Goal: Obtain resource: Obtain resource

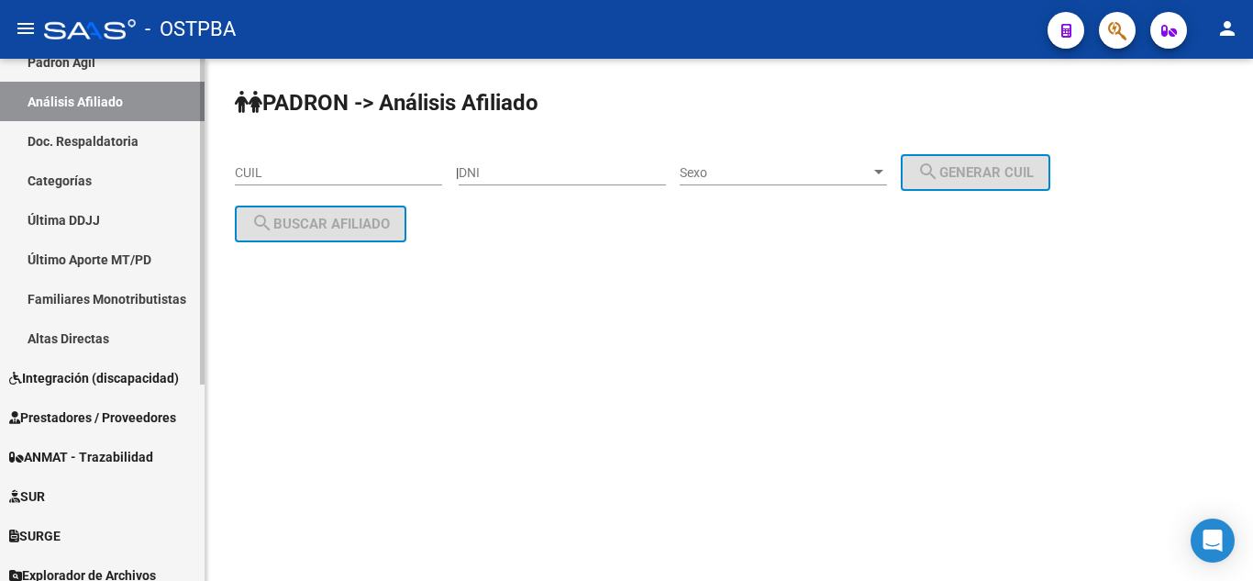
scroll to position [314, 0]
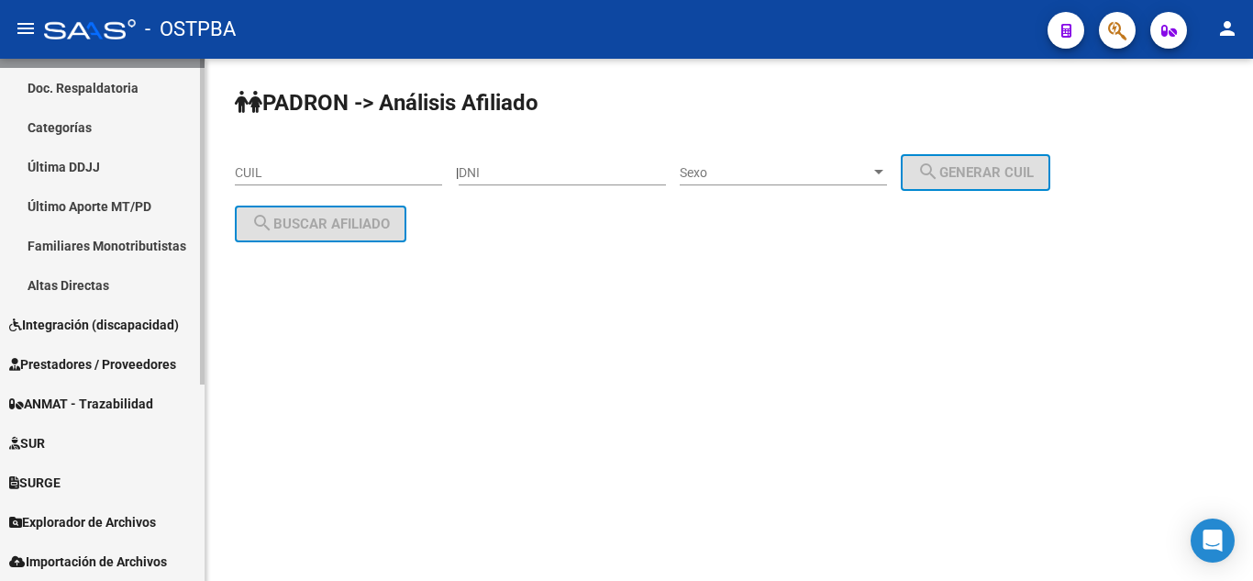
click at [106, 517] on span "Explorador de Archivos" at bounding box center [82, 522] width 147 height 20
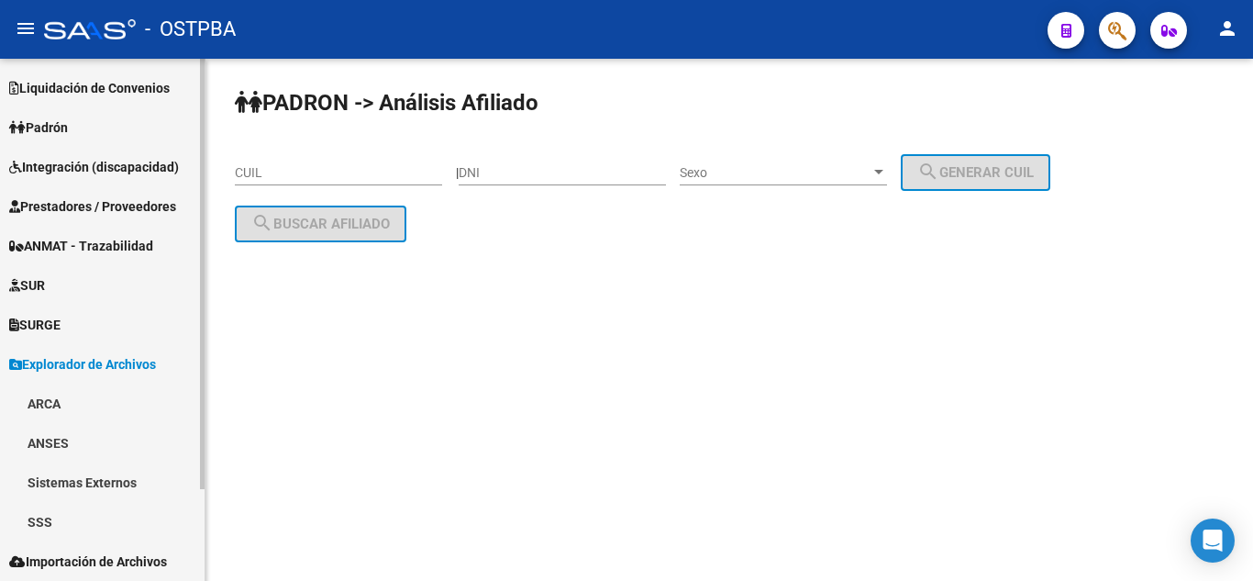
scroll to position [77, 0]
click at [60, 515] on link "SSS" at bounding box center [102, 521] width 205 height 39
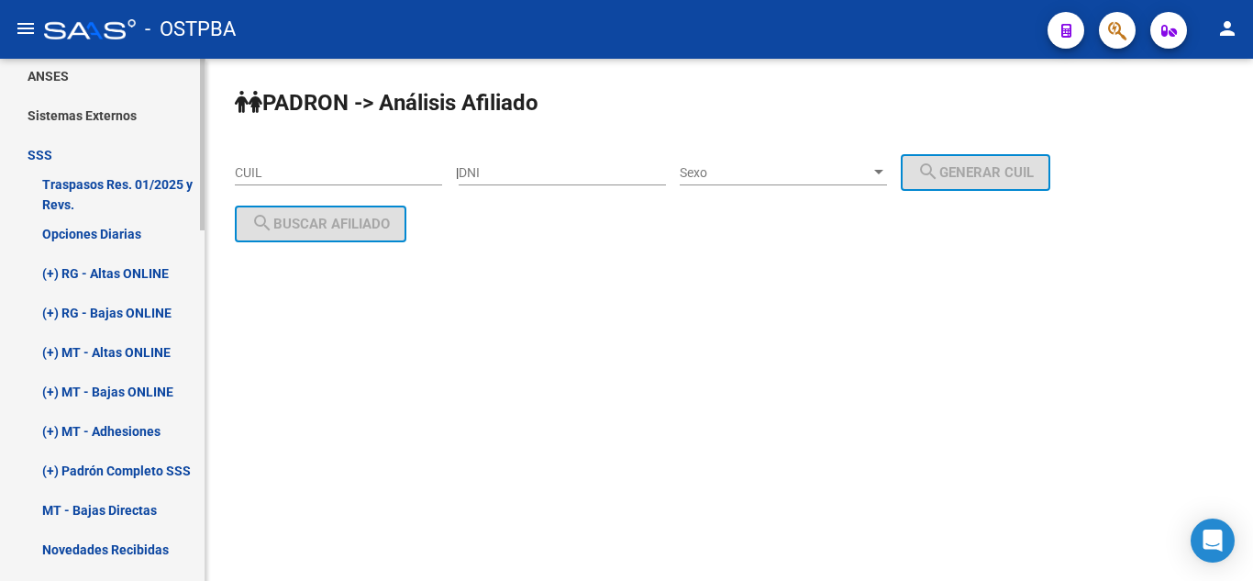
scroll to position [536, 0]
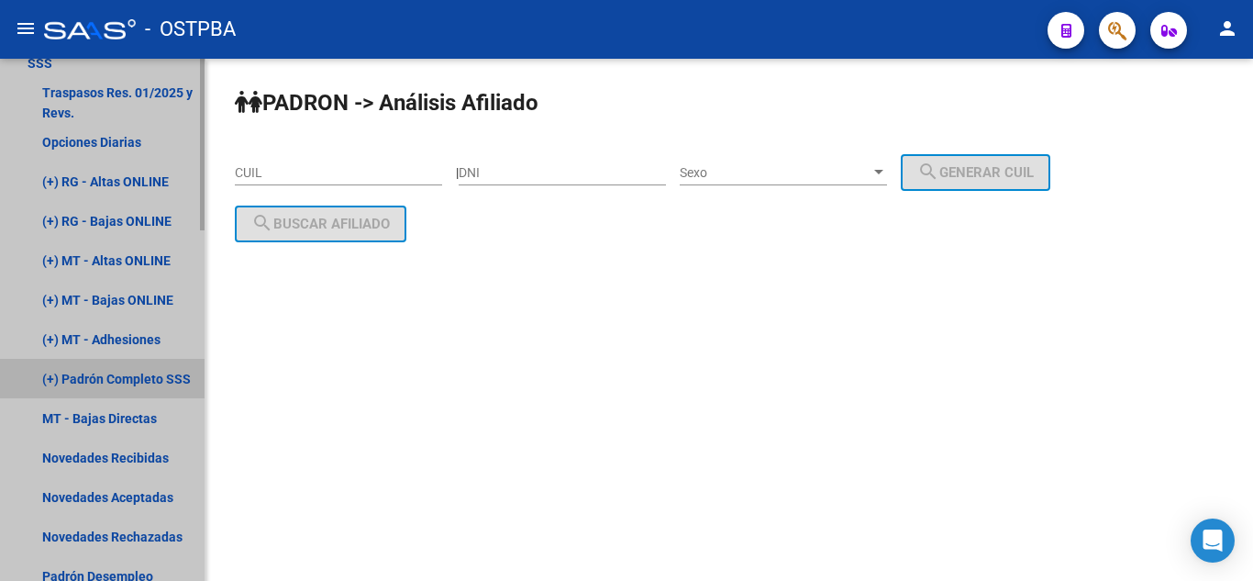
click at [129, 385] on link "(+) Padrón Completo SSS" at bounding box center [102, 378] width 205 height 39
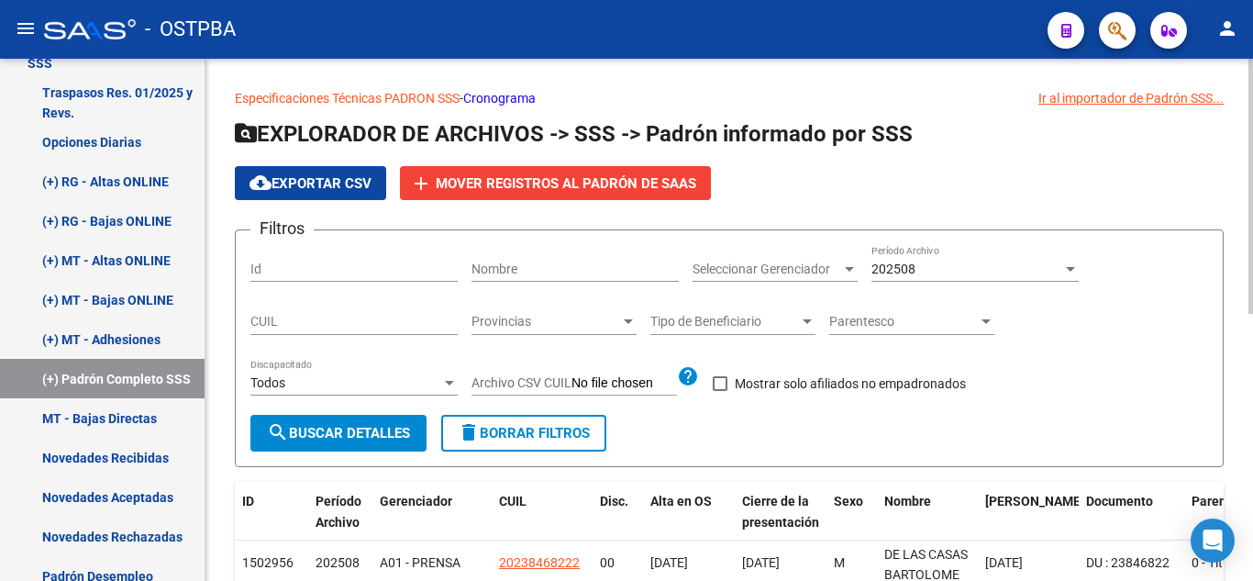
click at [941, 264] on div "202508" at bounding box center [967, 269] width 191 height 16
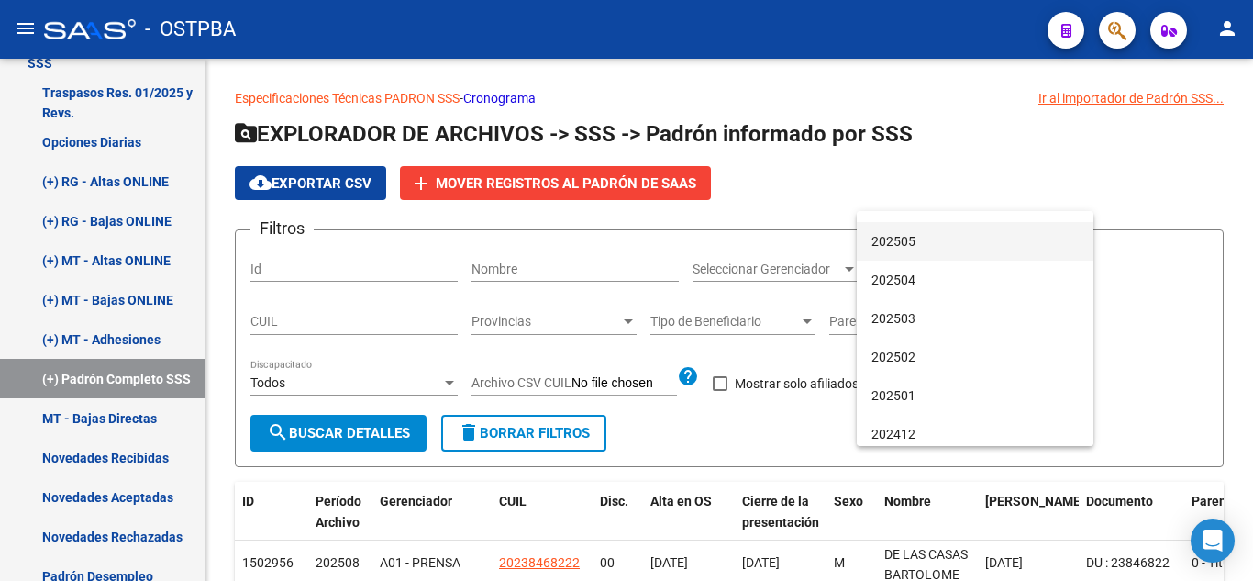
scroll to position [183, 0]
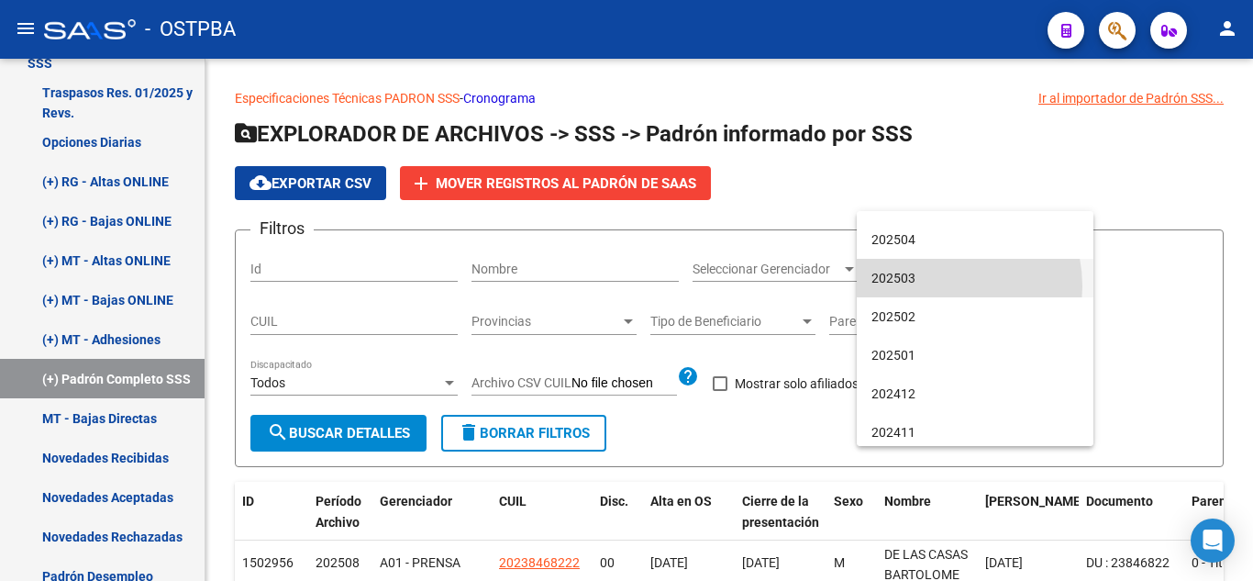
click at [930, 286] on span "202503" at bounding box center [975, 278] width 207 height 39
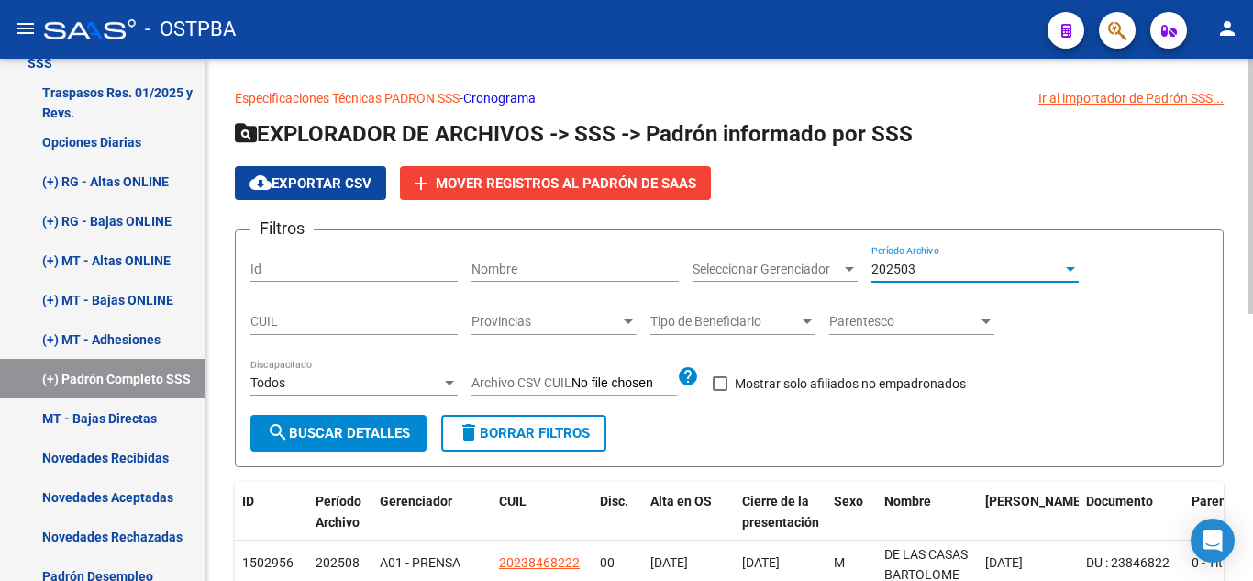
click at [262, 431] on button "search Buscar Detalles" at bounding box center [338, 433] width 176 height 37
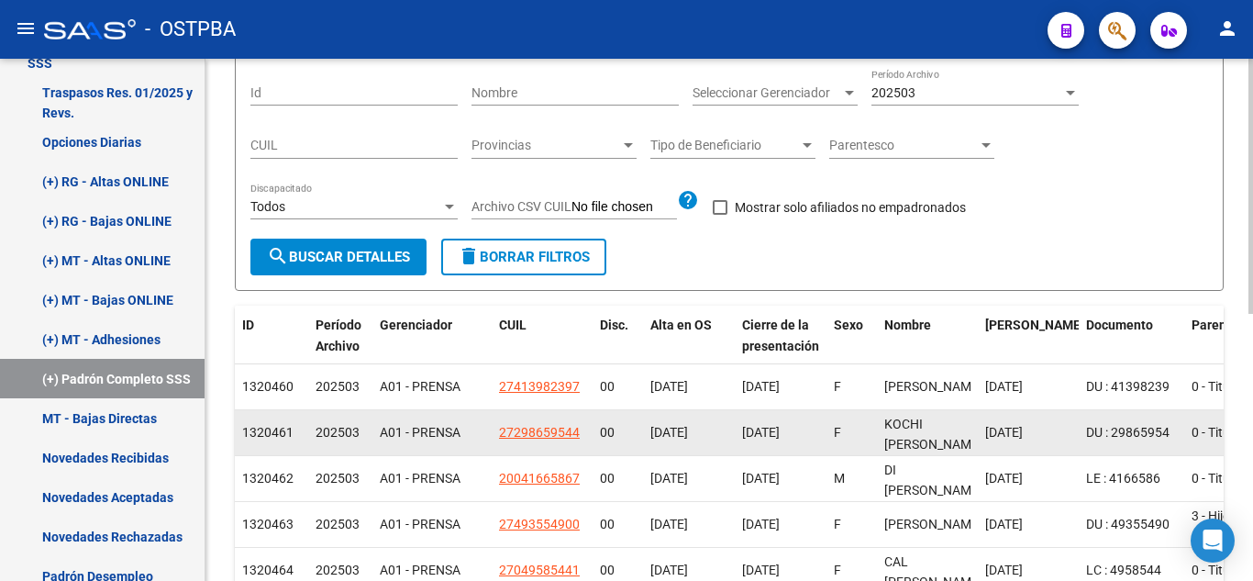
scroll to position [0, 0]
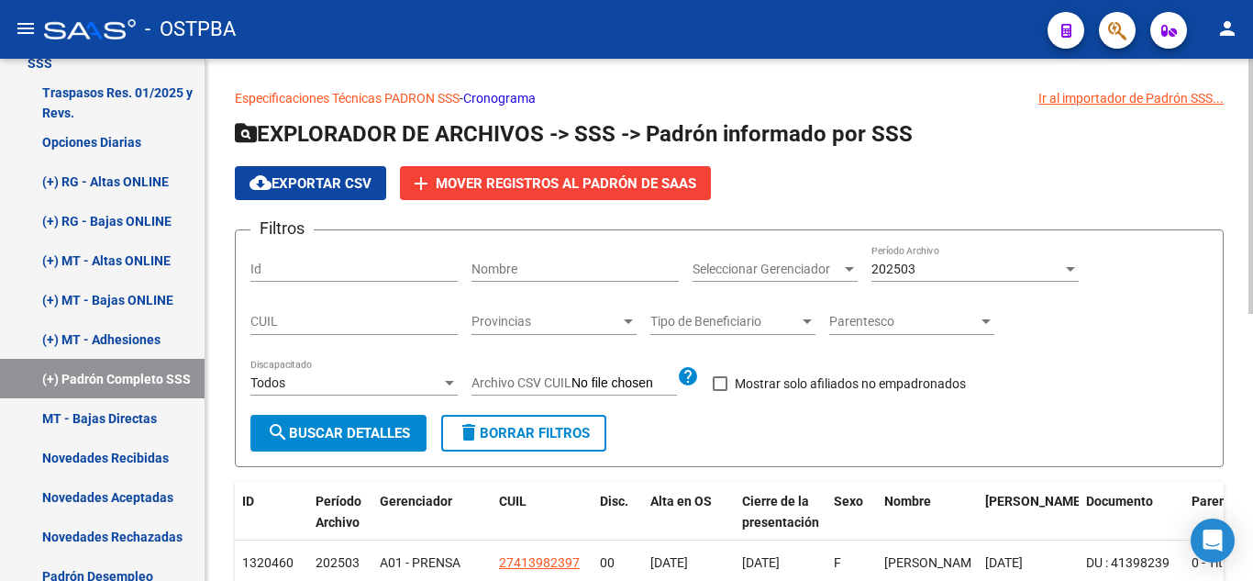
click at [739, 277] on div "Seleccionar Gerenciador Seleccionar Gerenciador" at bounding box center [775, 263] width 165 height 37
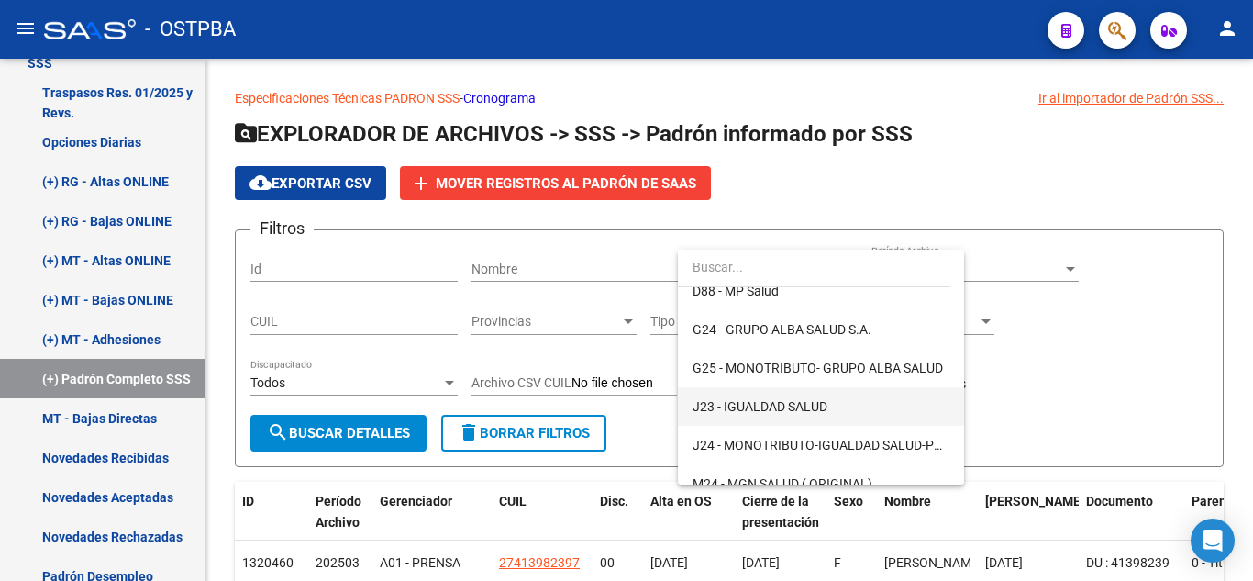
scroll to position [275, 0]
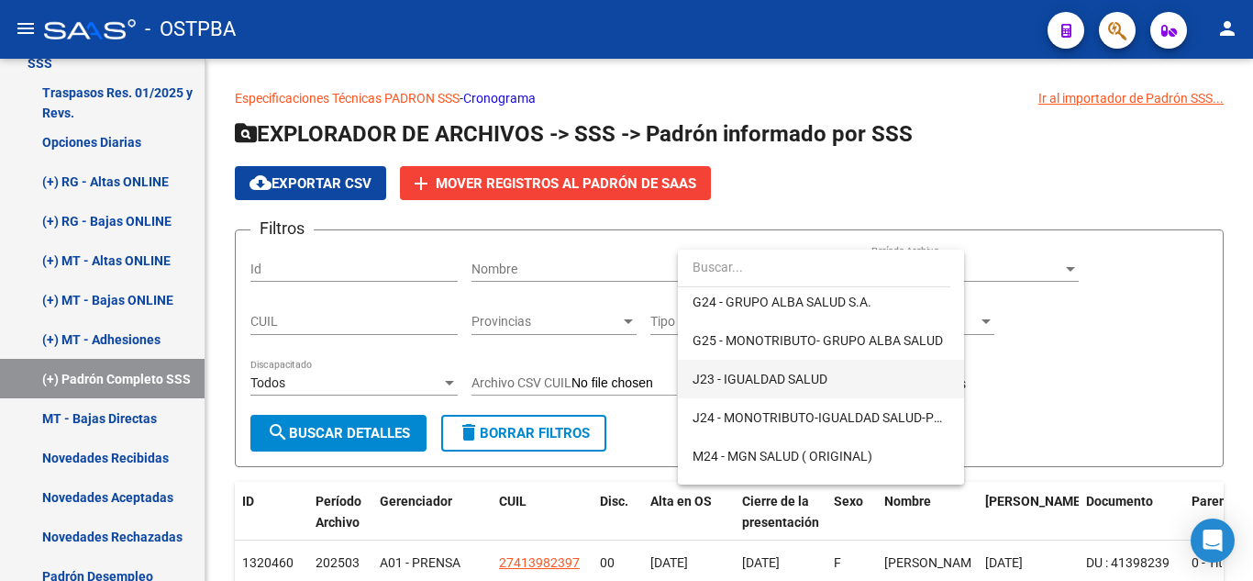
click at [861, 388] on span "J23 - IGUALDAD SALUD" at bounding box center [821, 379] width 257 height 39
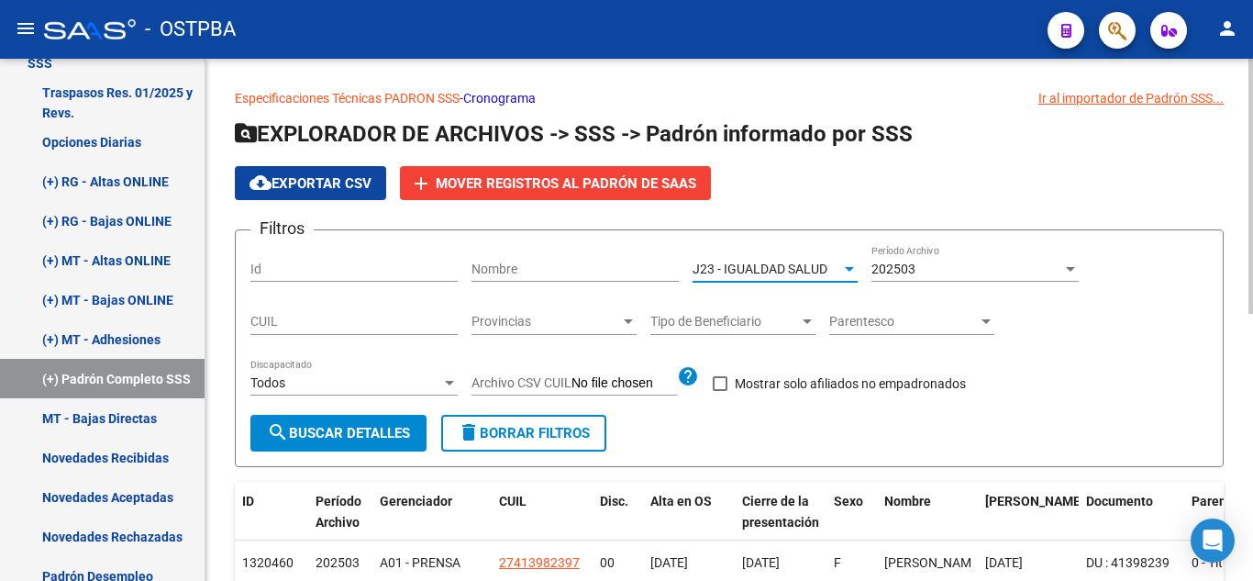
click at [352, 442] on button "search Buscar Detalles" at bounding box center [338, 433] width 176 height 37
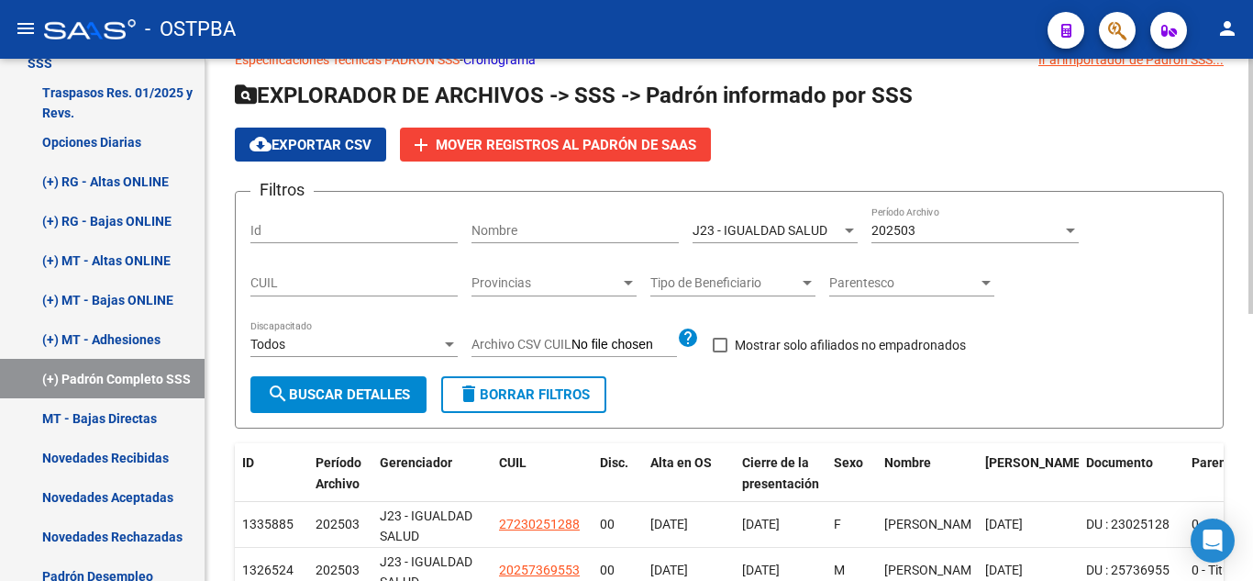
scroll to position [0, 0]
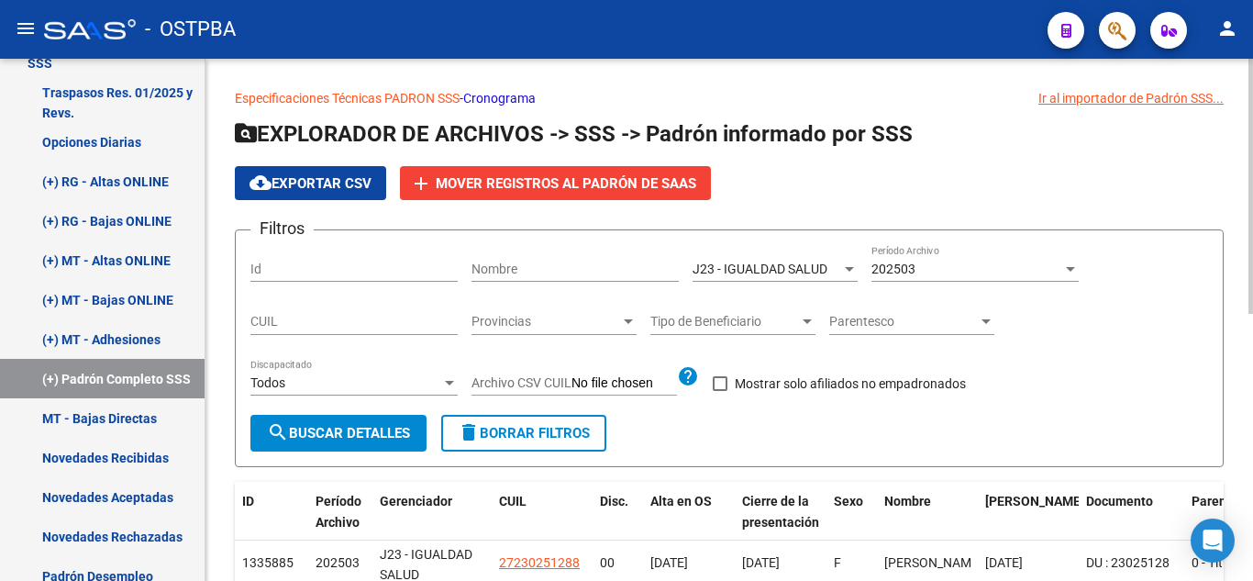
click at [844, 275] on div at bounding box center [849, 268] width 17 height 15
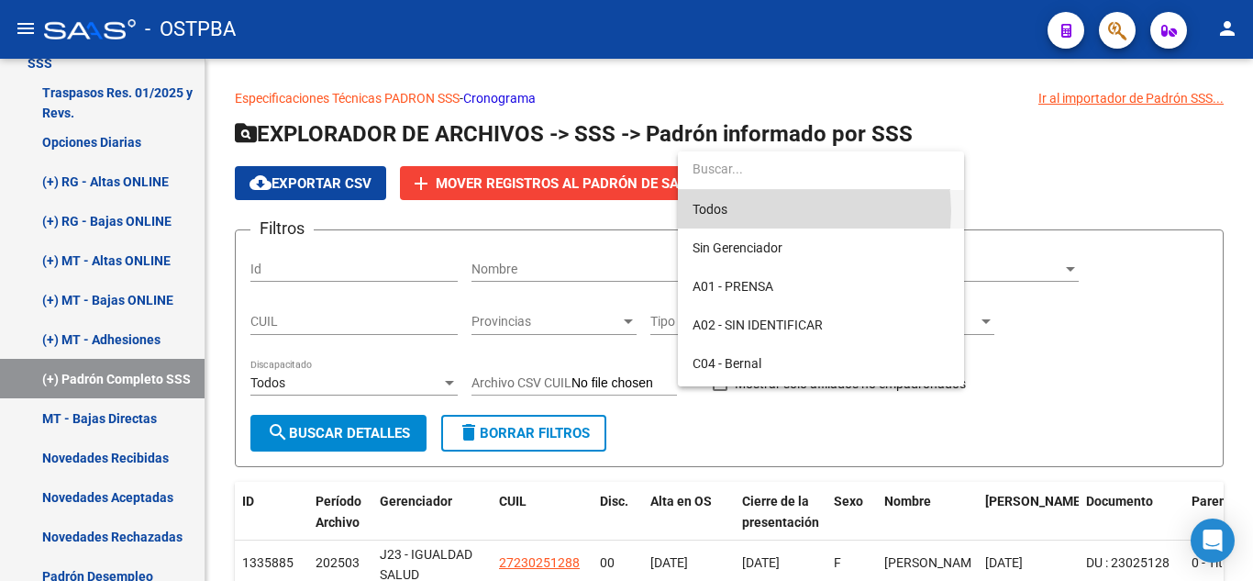
click at [782, 211] on span "Todos" at bounding box center [821, 209] width 257 height 39
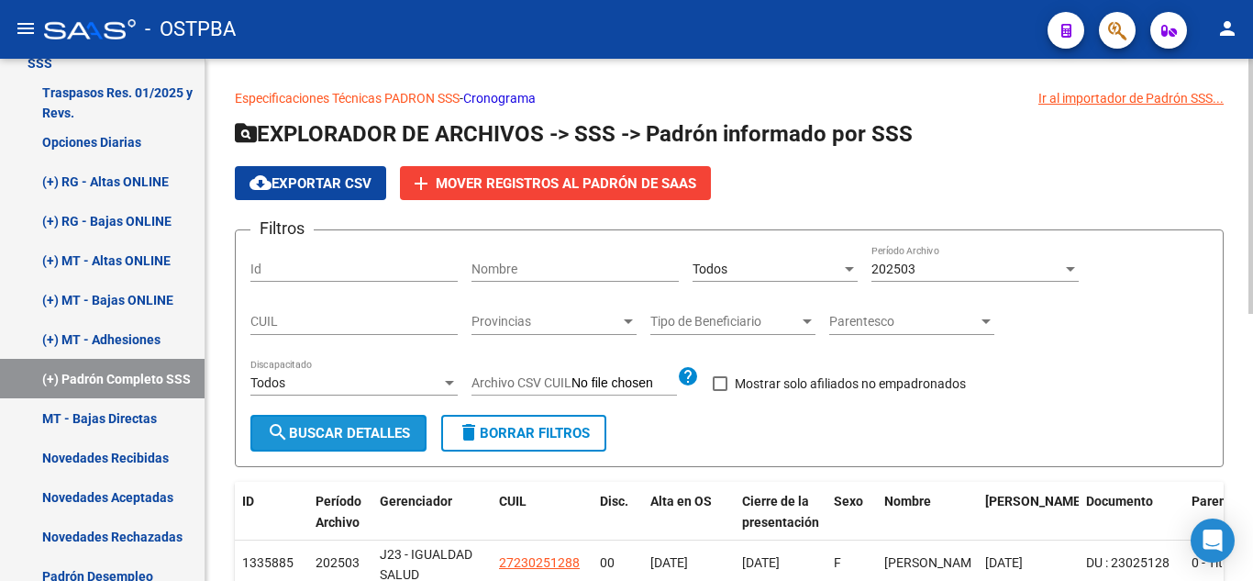
click at [326, 436] on span "search Buscar Detalles" at bounding box center [338, 433] width 143 height 17
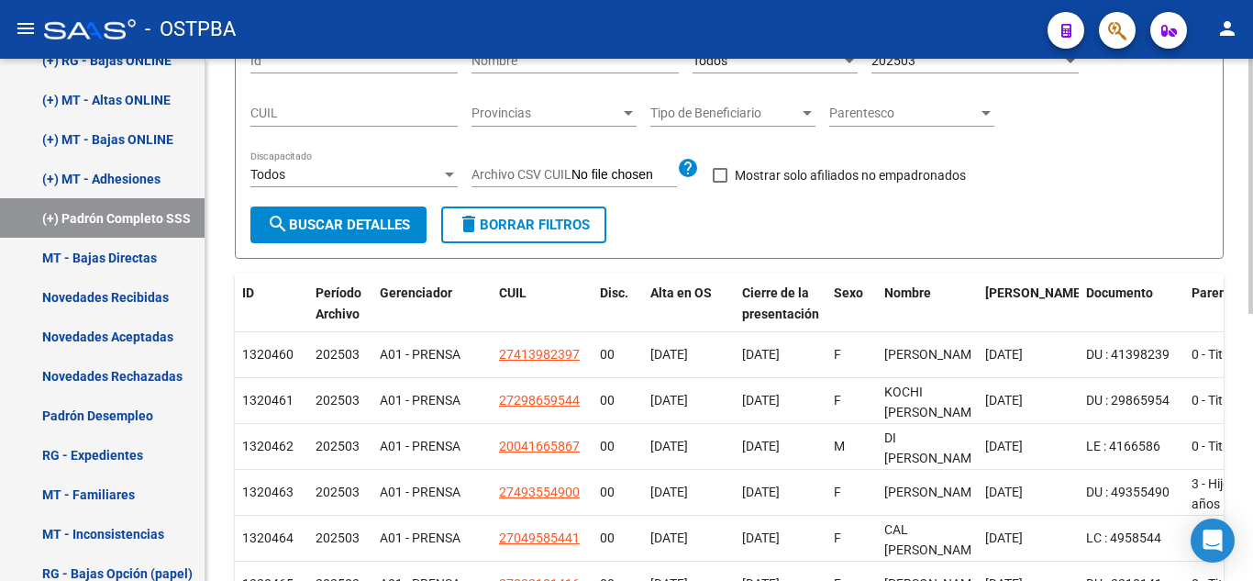
scroll to position [86, 0]
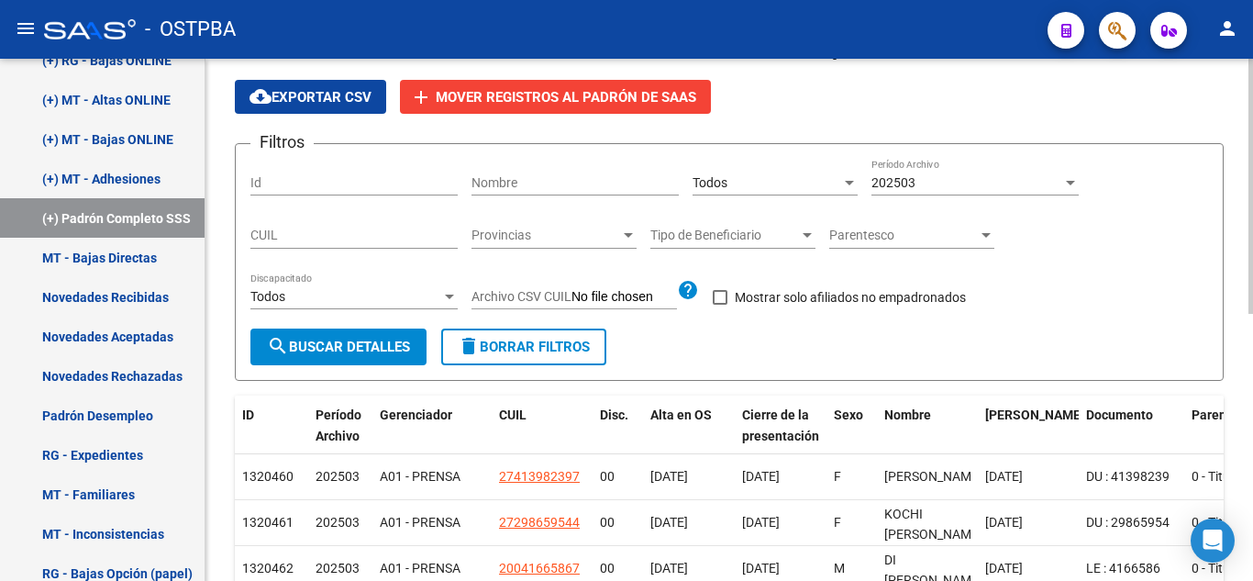
click at [932, 190] on div "202503" at bounding box center [967, 183] width 191 height 16
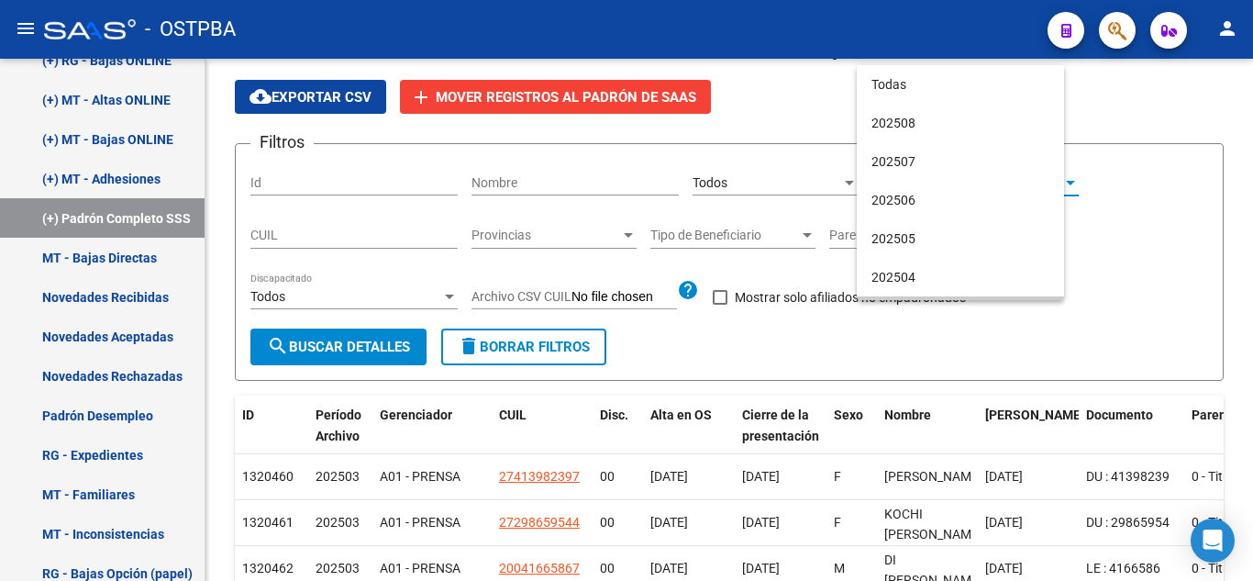
scroll to position [133, 0]
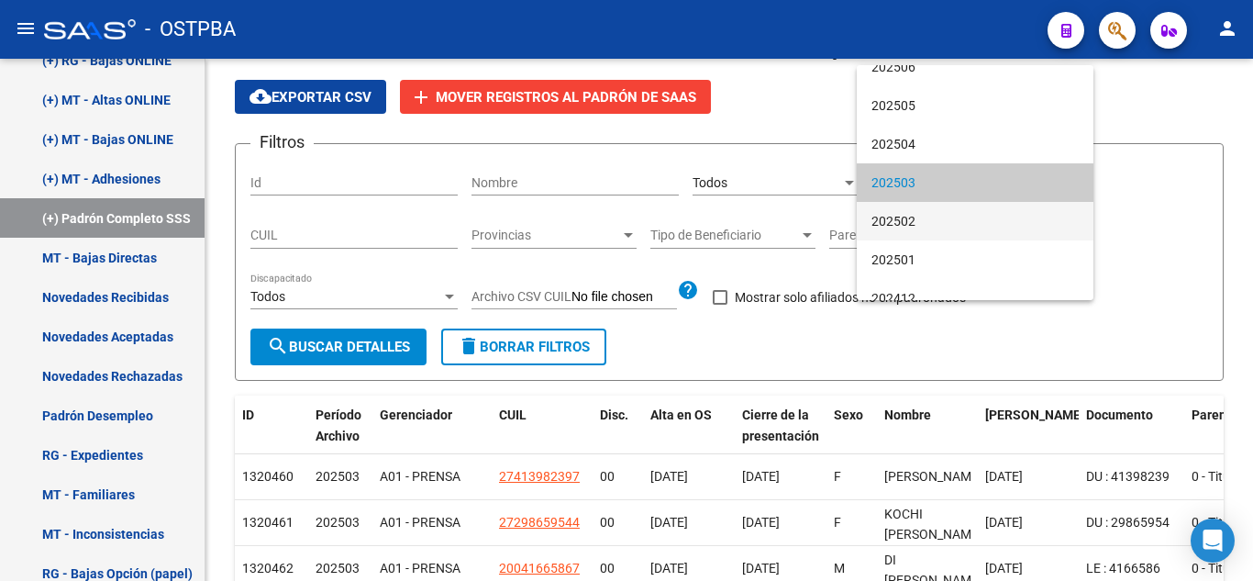
click at [952, 216] on span "202502" at bounding box center [975, 221] width 207 height 39
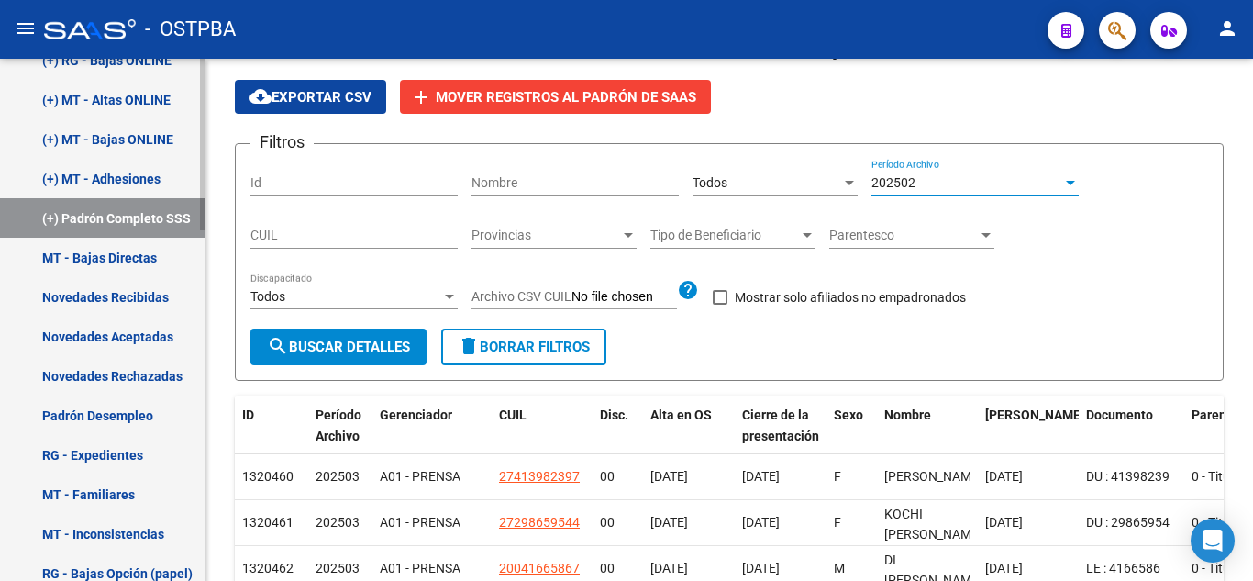
click at [154, 218] on link "(+) Padrón Completo SSS" at bounding box center [102, 217] width 205 height 39
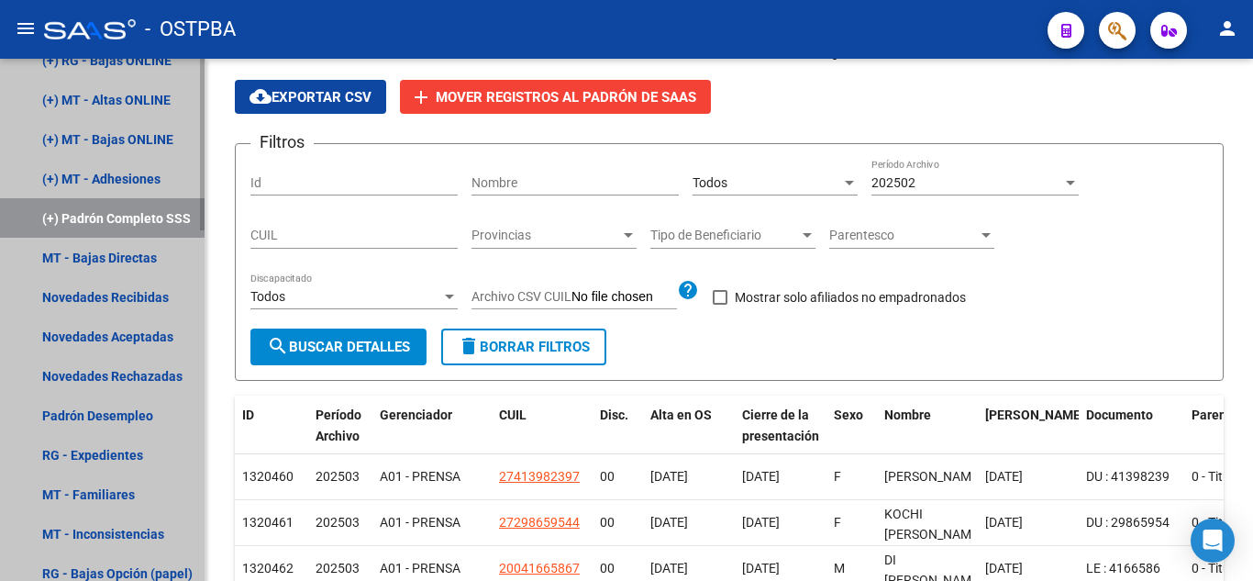
click at [69, 220] on link "(+) Padrón Completo SSS" at bounding box center [102, 217] width 205 height 39
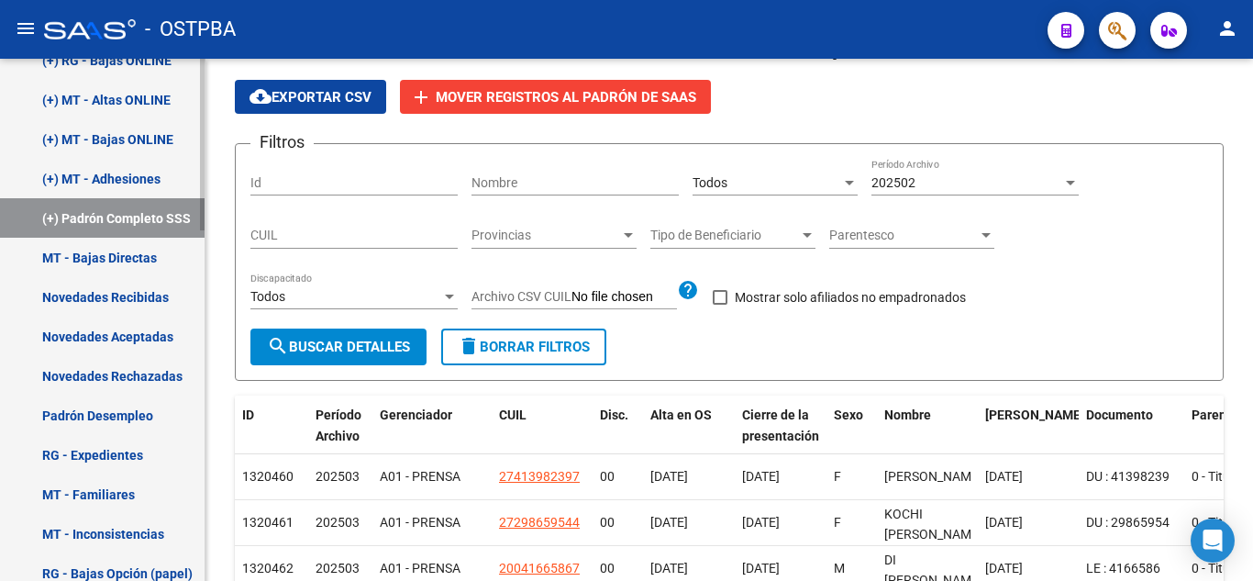
click at [66, 252] on link "MT - Bajas Directas" at bounding box center [102, 257] width 205 height 39
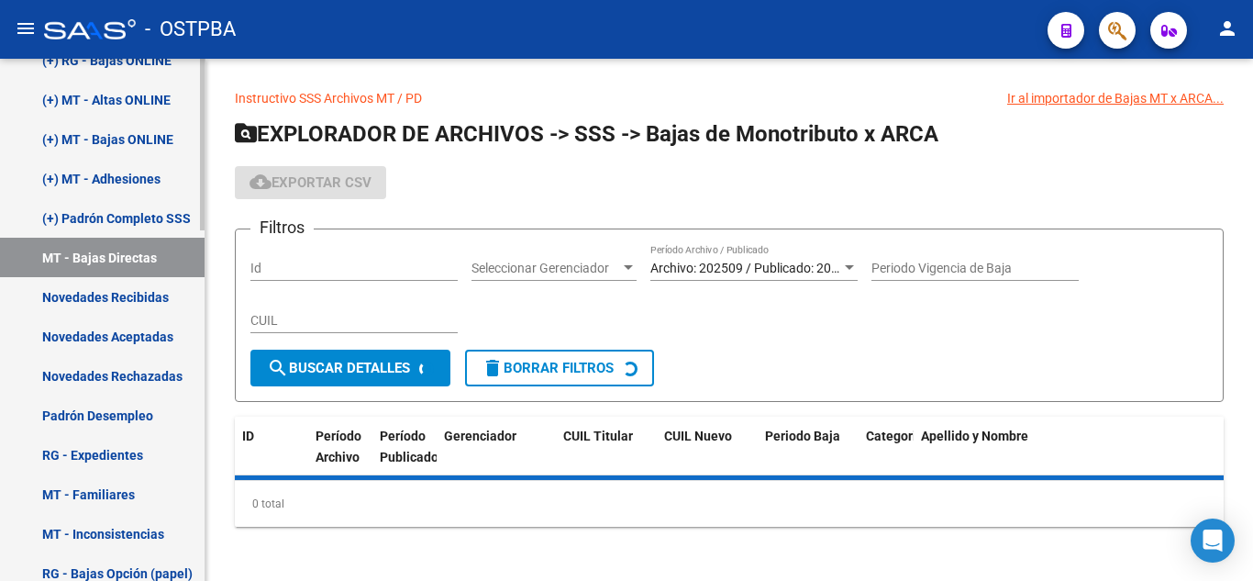
click at [72, 216] on link "(+) Padrón Completo SSS" at bounding box center [102, 217] width 205 height 39
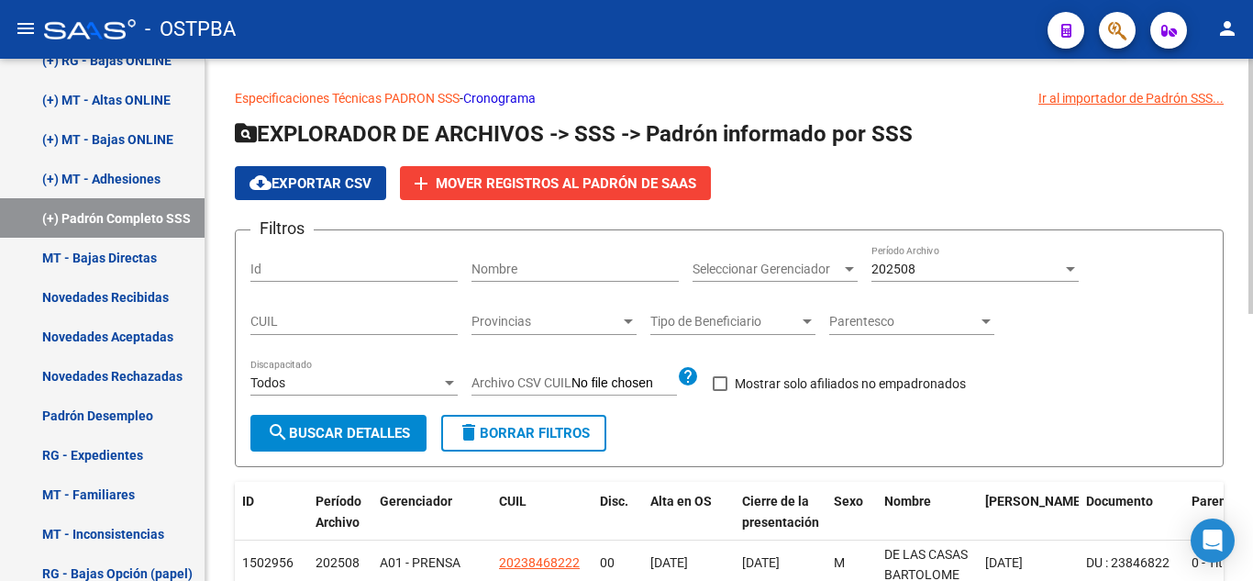
click at [819, 288] on div "Seleccionar Gerenciador Seleccionar Gerenciador" at bounding box center [775, 271] width 165 height 52
click at [816, 265] on span "Seleccionar Gerenciador" at bounding box center [767, 269] width 149 height 16
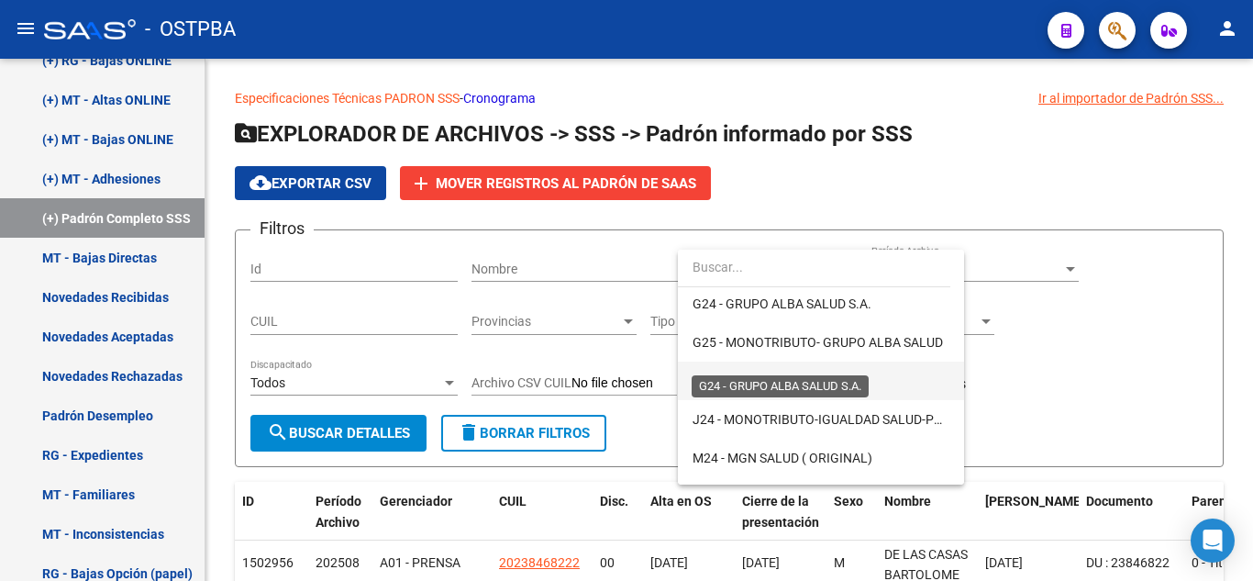
scroll to position [275, 0]
click at [783, 382] on span "J23 - IGUALDAD SALUD" at bounding box center [760, 379] width 135 height 15
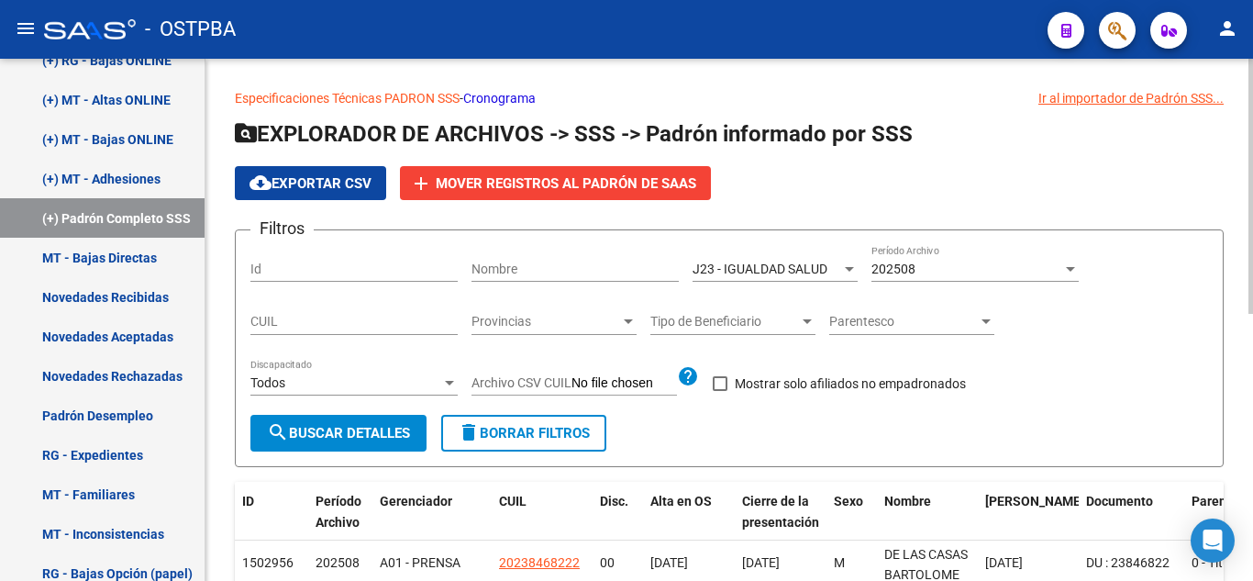
click at [945, 256] on div "202508 Período Archivo" at bounding box center [975, 263] width 207 height 37
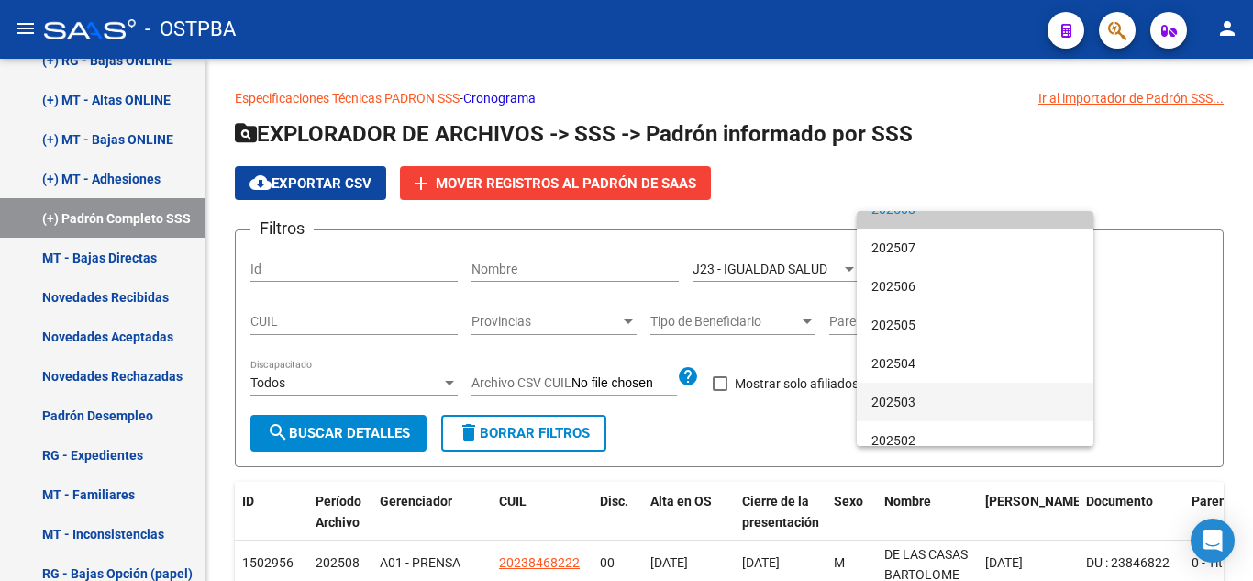
scroll to position [92, 0]
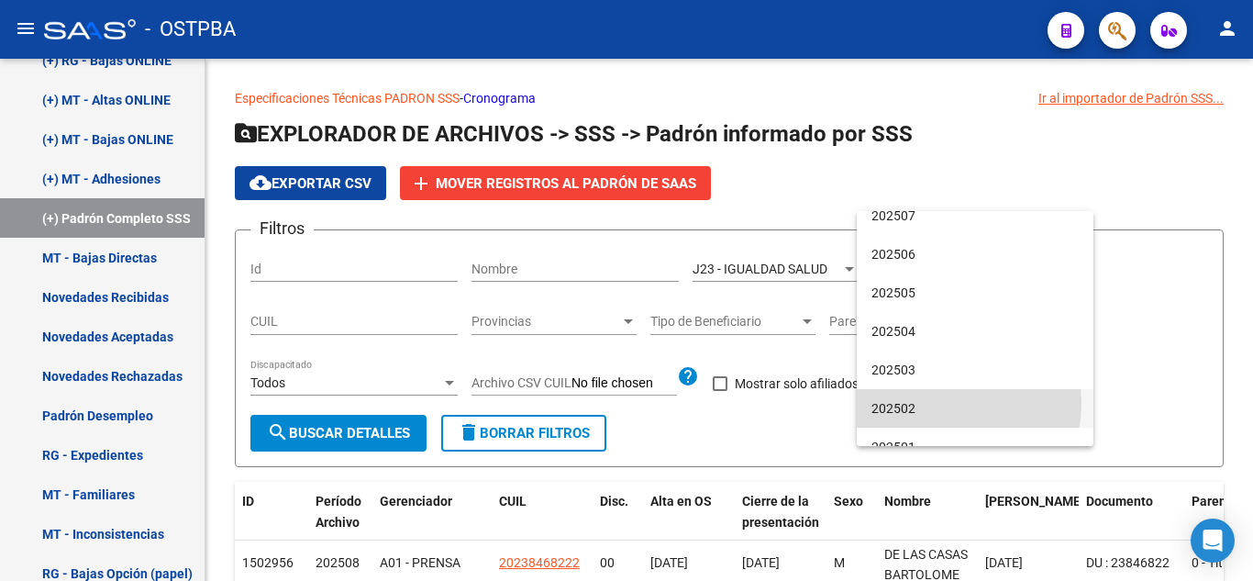
click at [933, 403] on span "202502" at bounding box center [975, 408] width 207 height 39
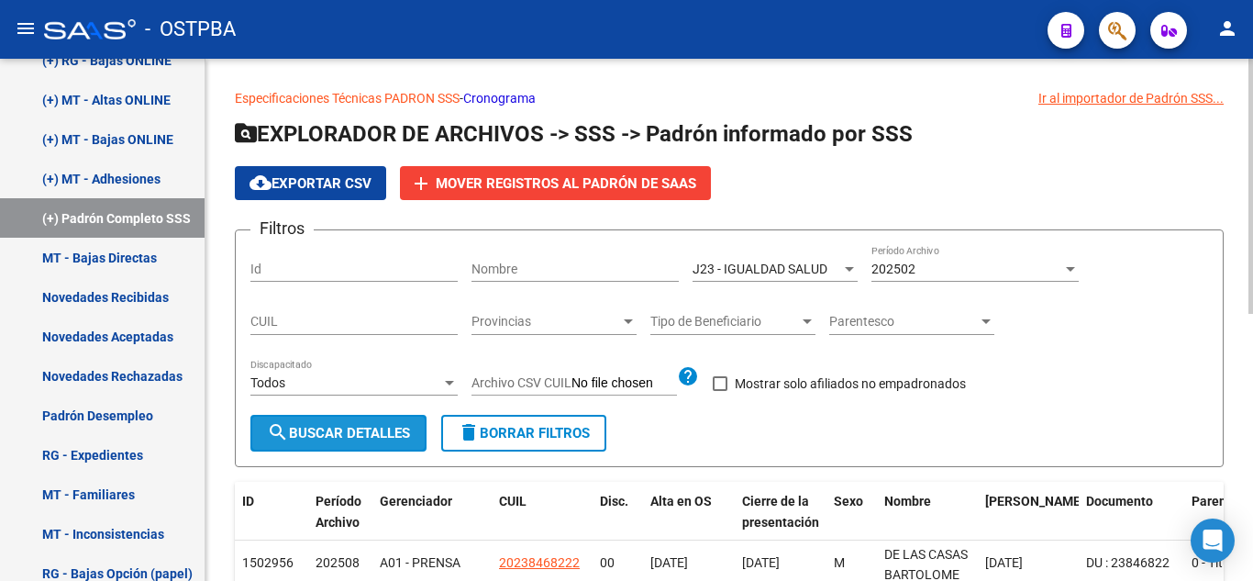
drag, startPoint x: 315, startPoint y: 432, endPoint x: 653, endPoint y: 305, distance: 361.7
click at [317, 432] on span "search Buscar Detalles" at bounding box center [338, 433] width 143 height 17
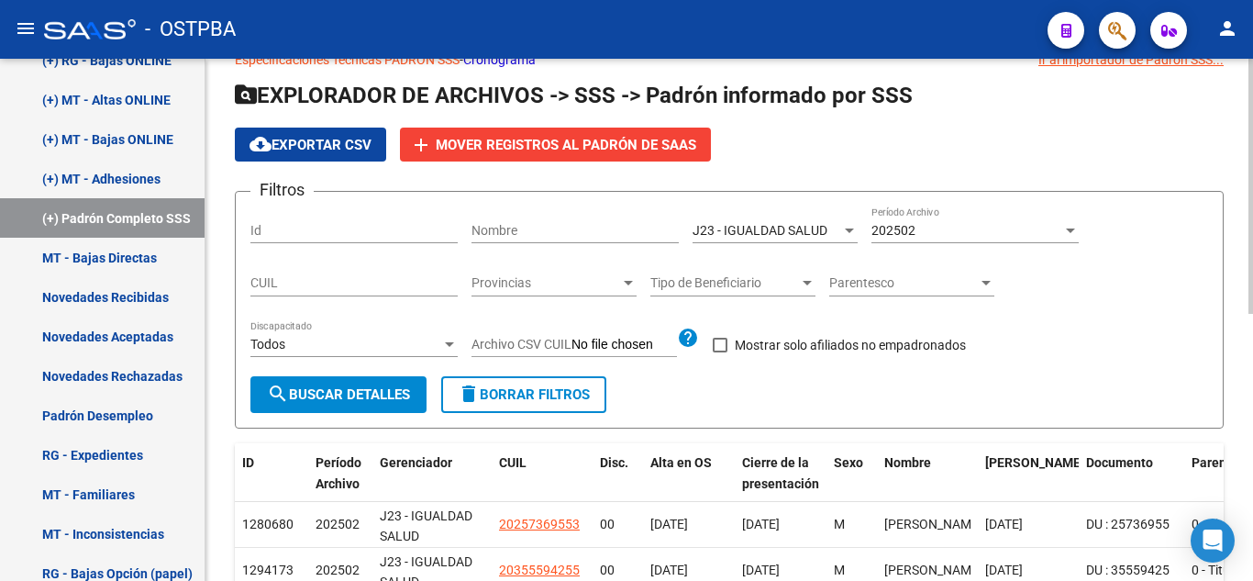
scroll to position [0, 0]
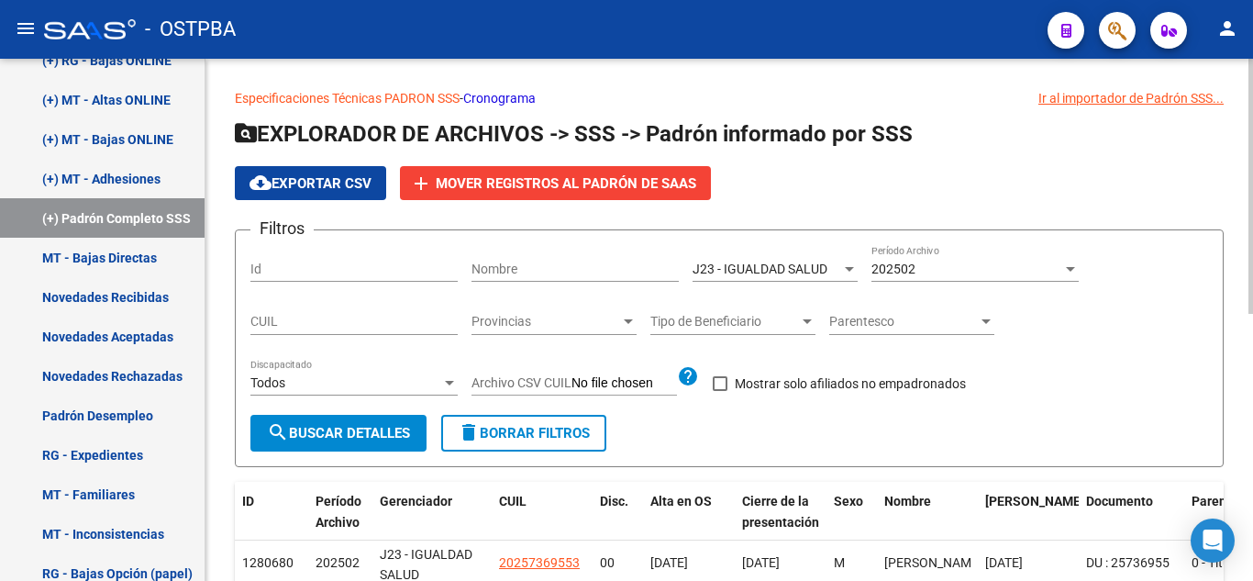
click at [794, 255] on div "J23 - IGUALDAD SALUD Seleccionar Gerenciador" at bounding box center [775, 263] width 165 height 37
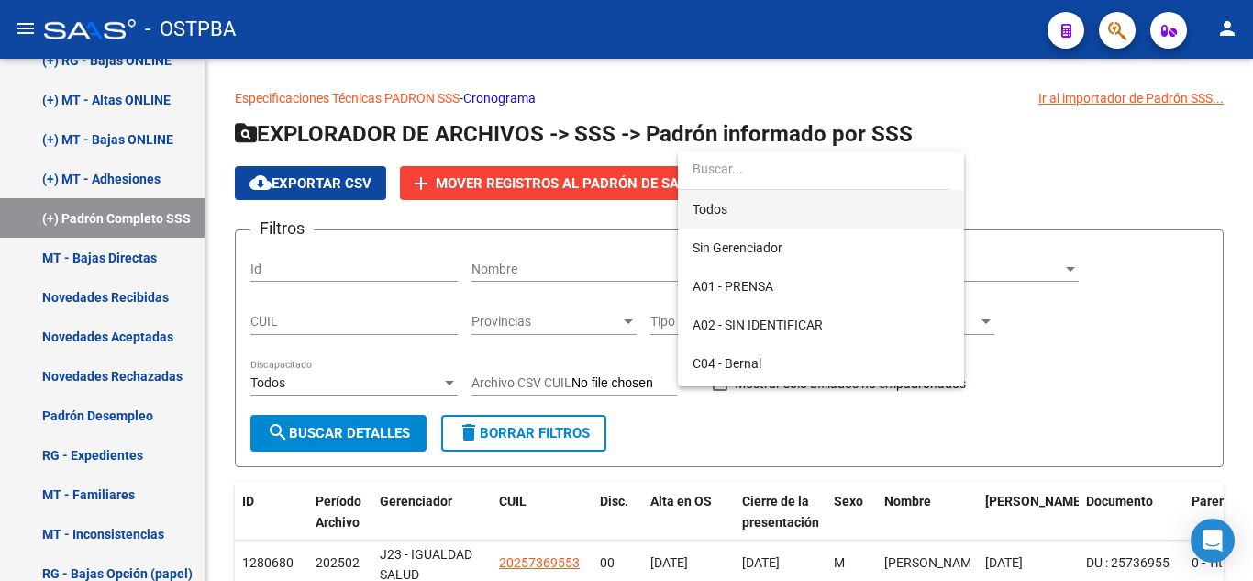
click at [771, 218] on span "Todos" at bounding box center [821, 209] width 257 height 39
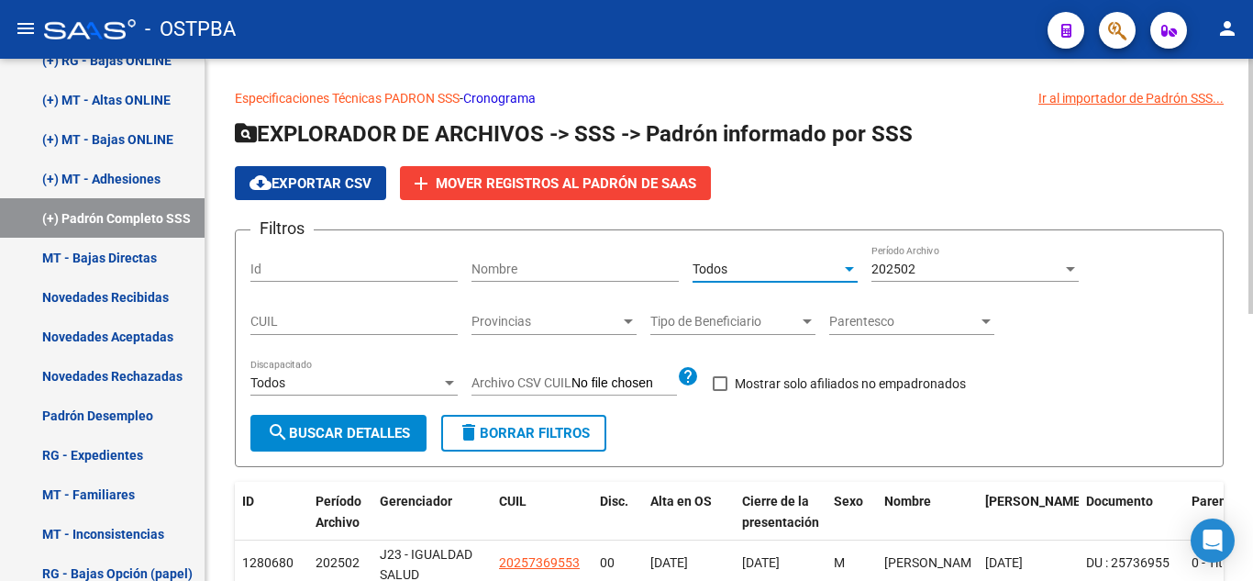
click at [927, 269] on div "202502" at bounding box center [967, 269] width 191 height 16
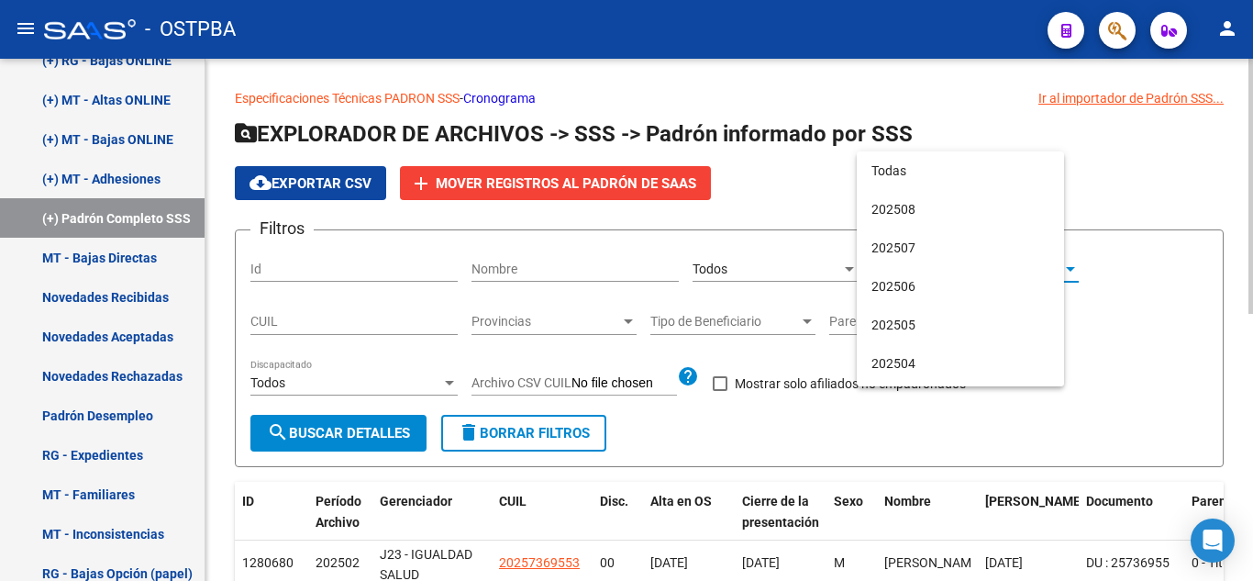
scroll to position [172, 0]
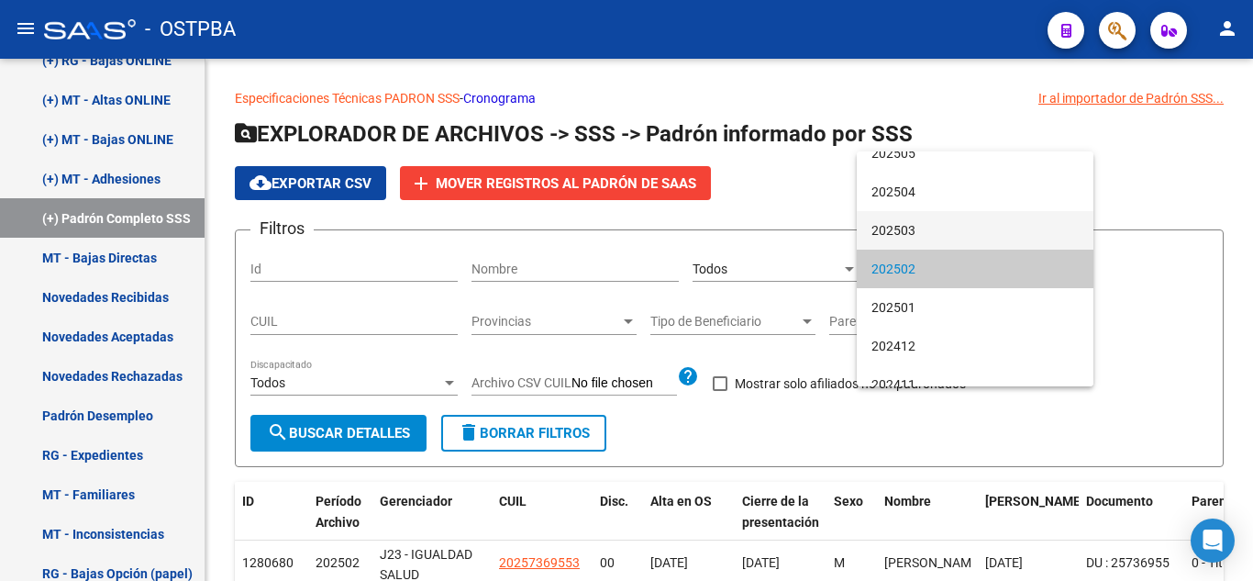
drag, startPoint x: 921, startPoint y: 237, endPoint x: 941, endPoint y: 235, distance: 20.3
click at [941, 235] on span "202503" at bounding box center [975, 230] width 207 height 39
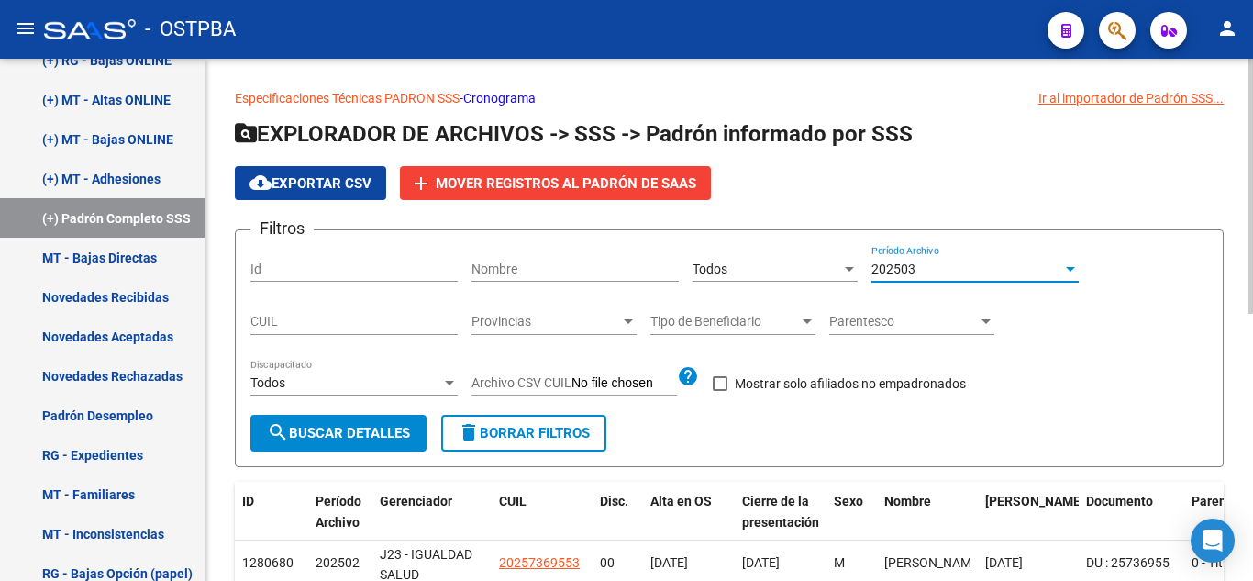
click at [941, 235] on form "Filtros Id Nombre Todos Seleccionar Gerenciador 202503 Período Archivo CUIL Pro…" at bounding box center [729, 348] width 989 height 238
click at [293, 445] on button "search Buscar Detalles" at bounding box center [338, 433] width 176 height 37
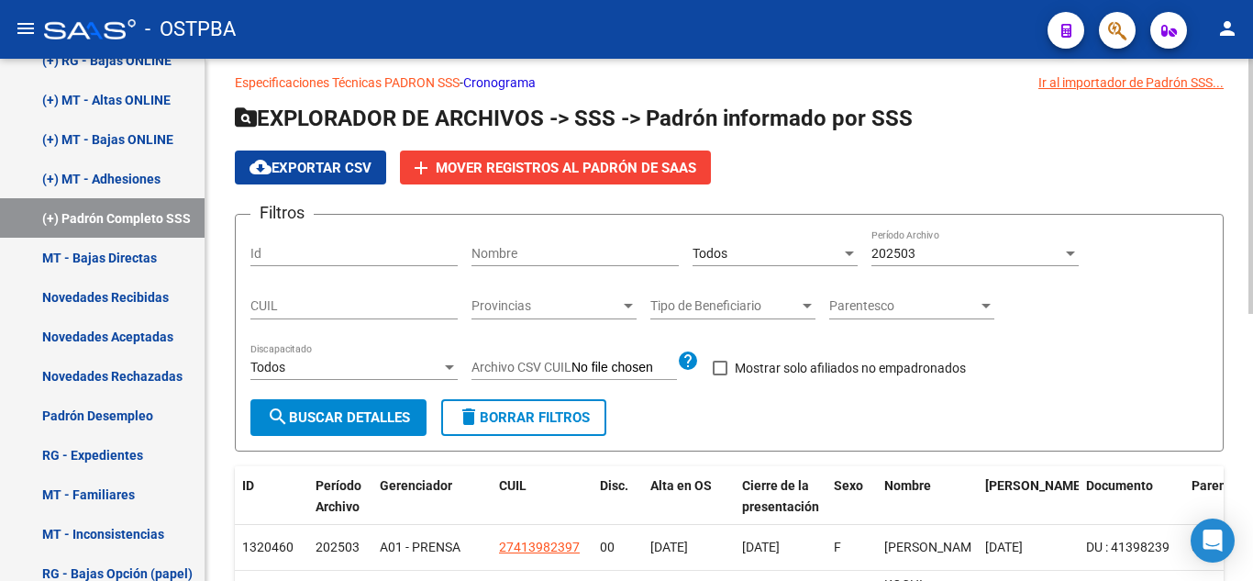
scroll to position [0, 0]
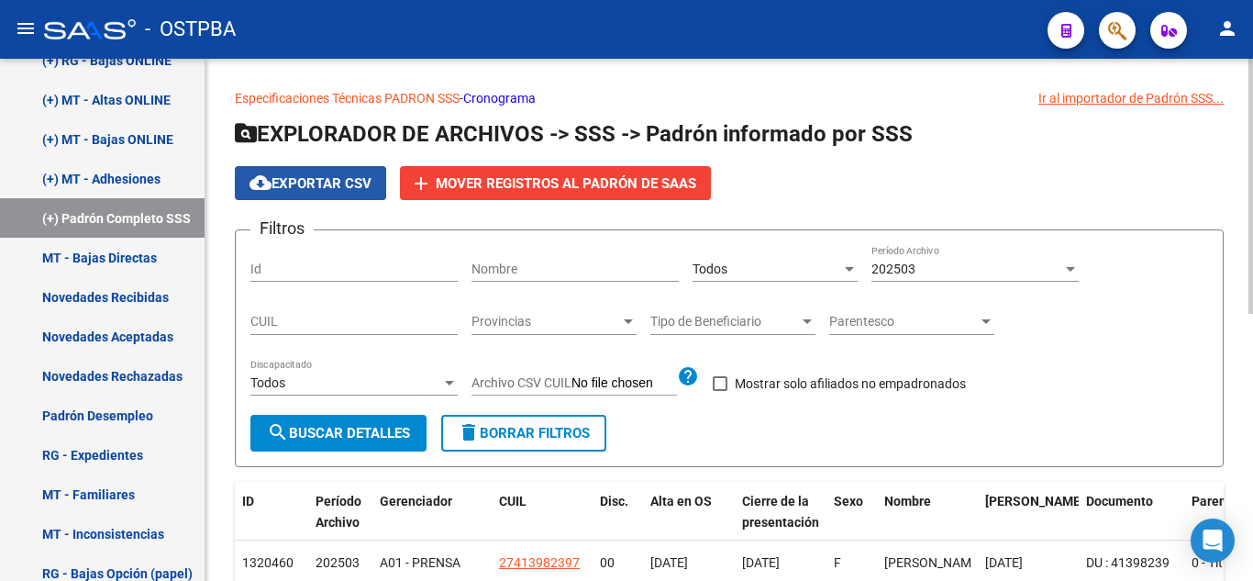
click at [305, 172] on button "cloud_download Exportar CSV" at bounding box center [310, 183] width 151 height 34
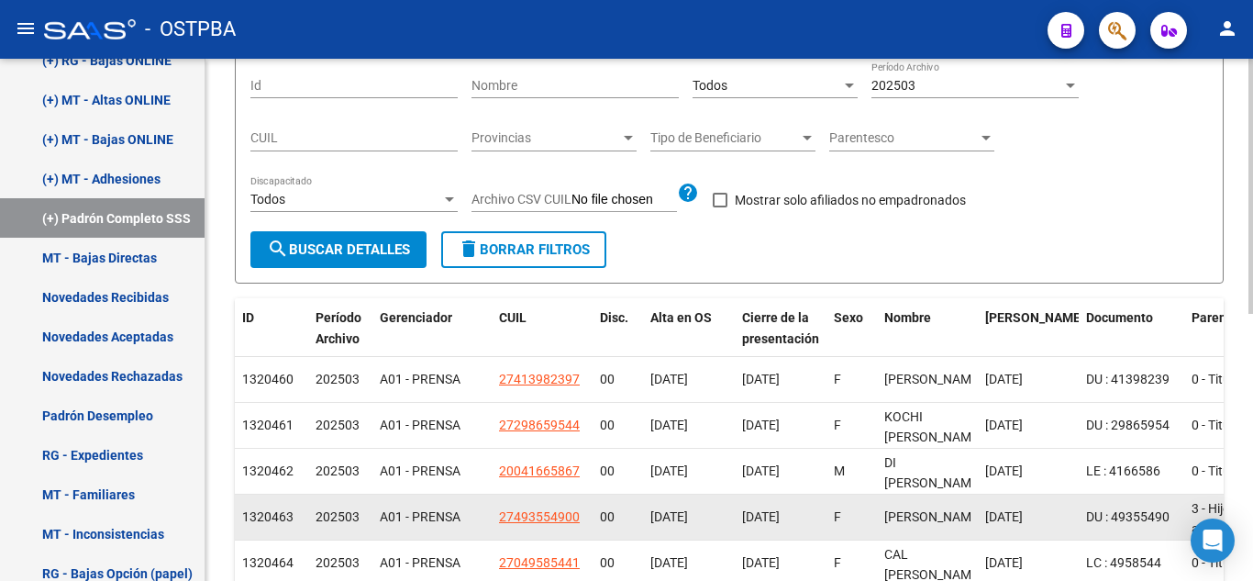
scroll to position [545, 0]
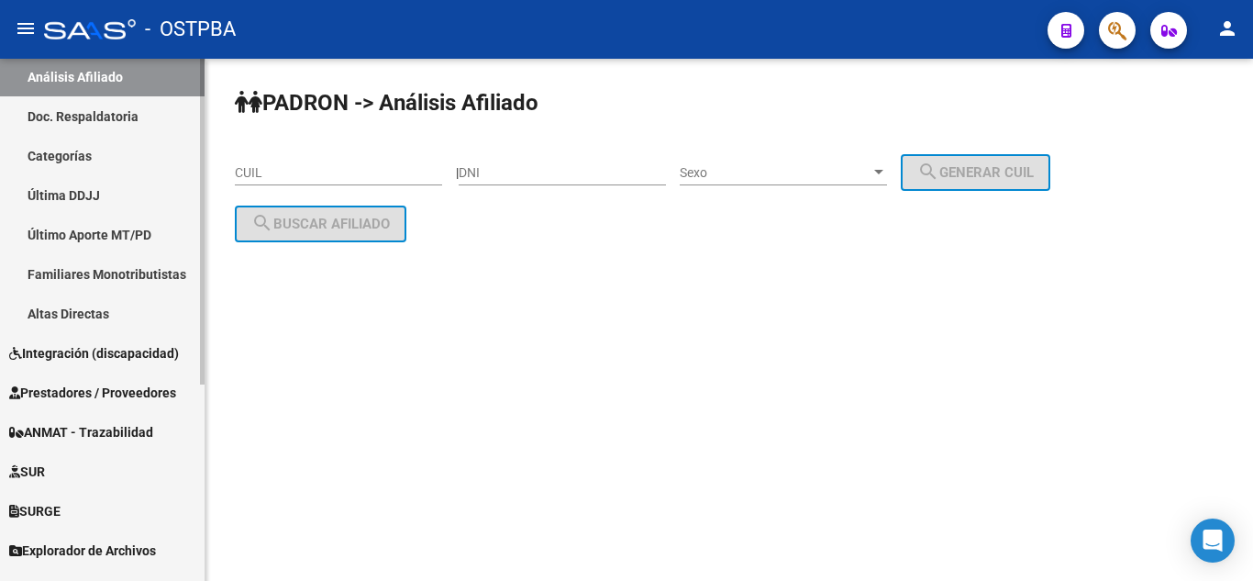
scroll to position [314, 0]
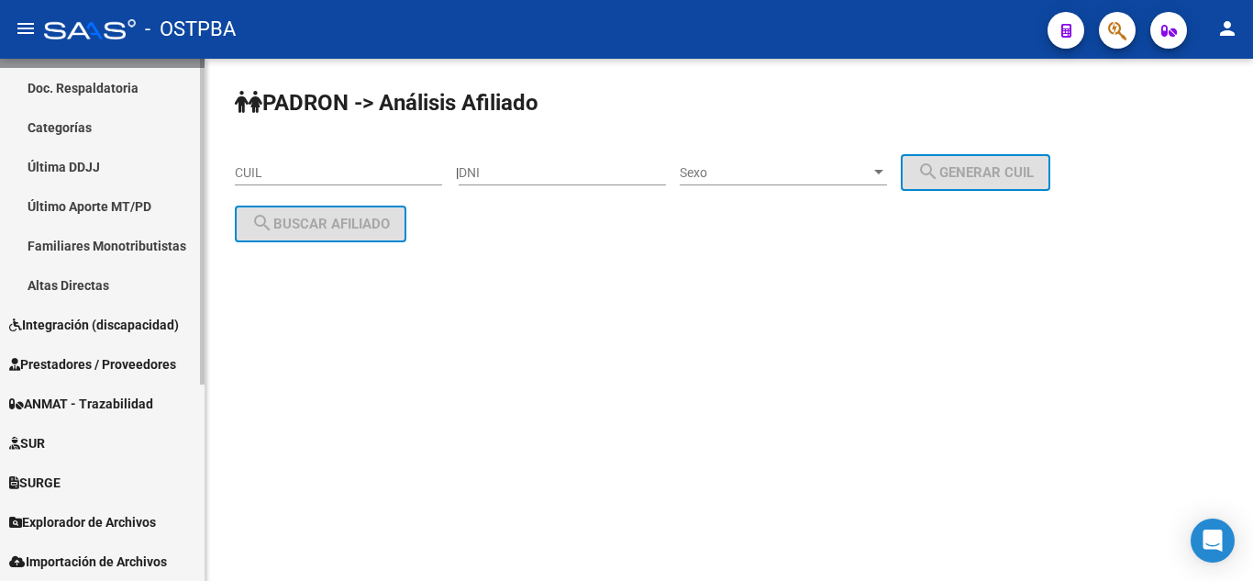
click at [104, 509] on link "Explorador de Archivos" at bounding box center [102, 521] width 205 height 39
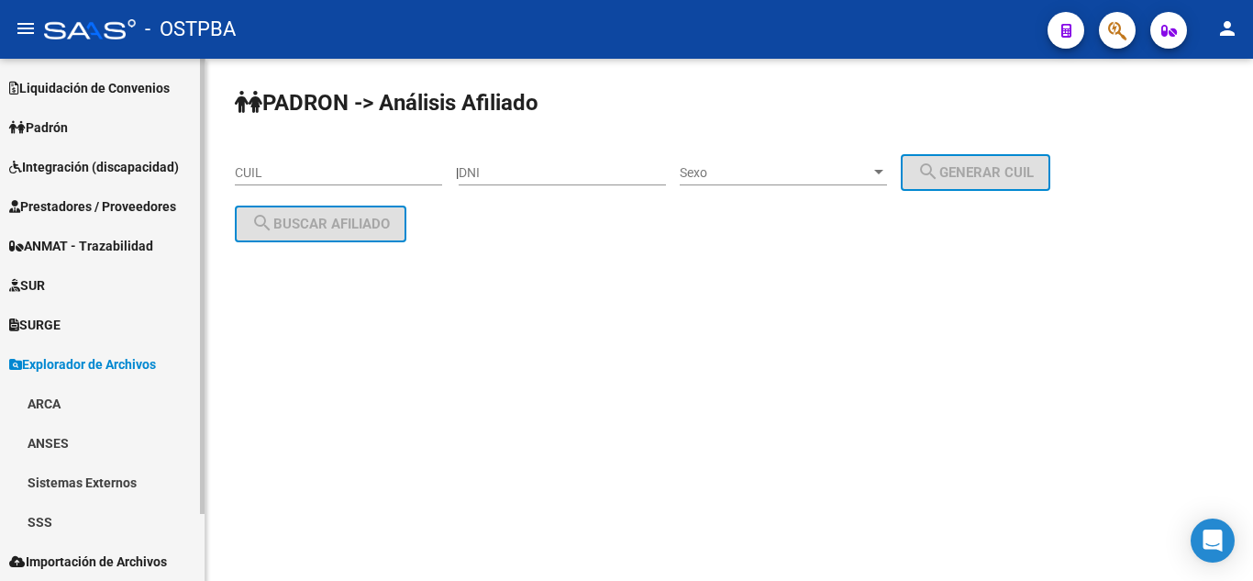
scroll to position [77, 0]
click at [134, 410] on link "ARCA" at bounding box center [102, 402] width 205 height 39
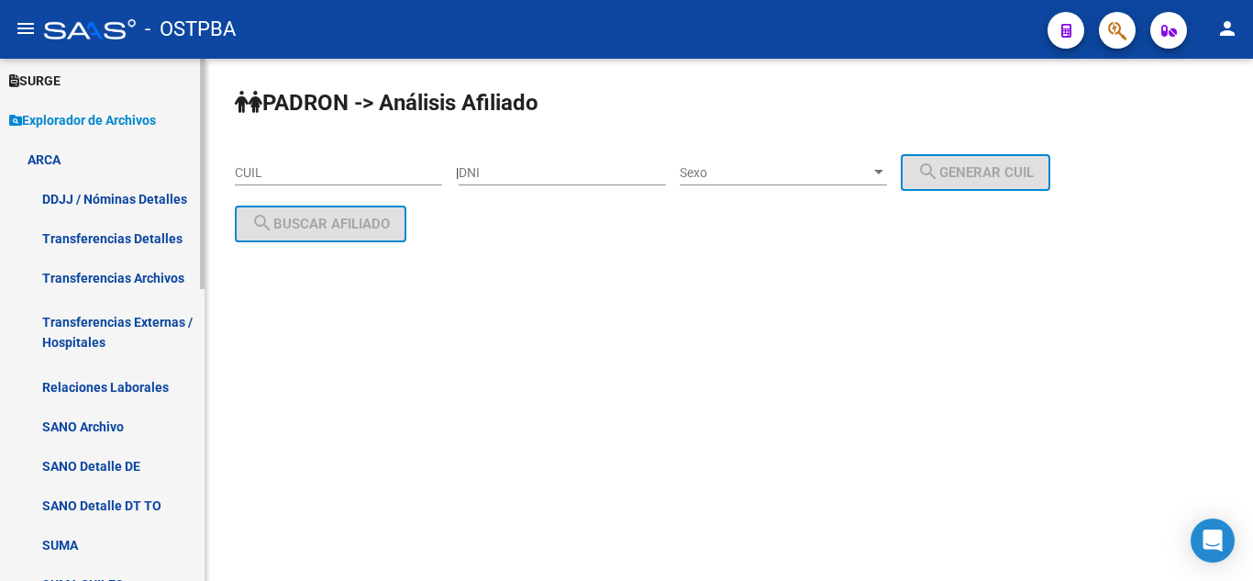
scroll to position [352, 0]
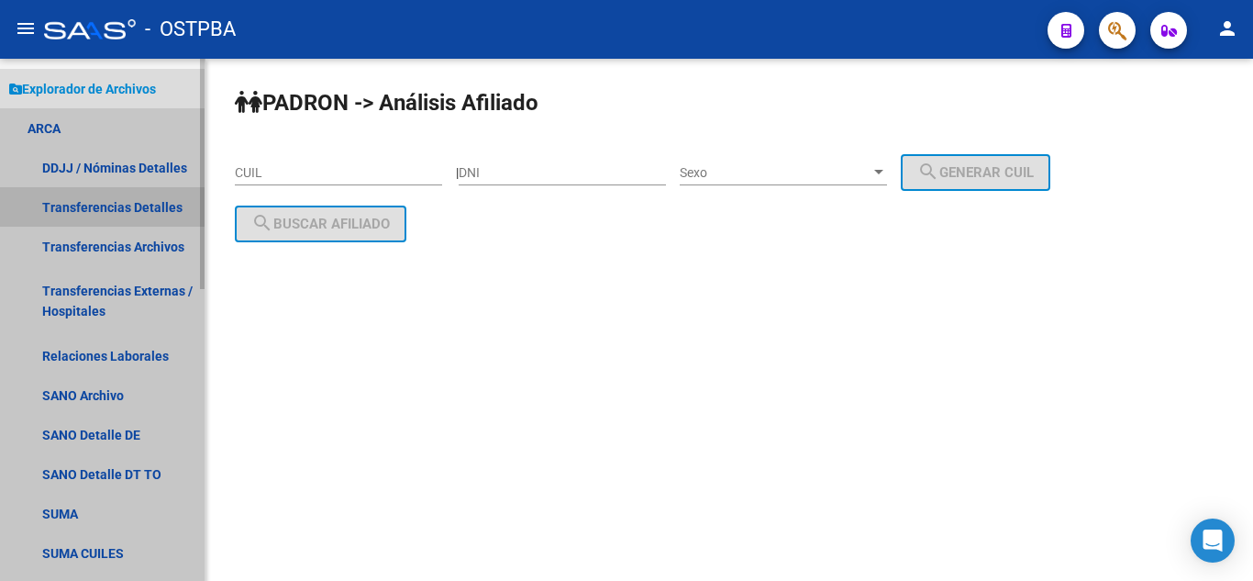
click at [163, 216] on link "Transferencias Detalles" at bounding box center [102, 206] width 205 height 39
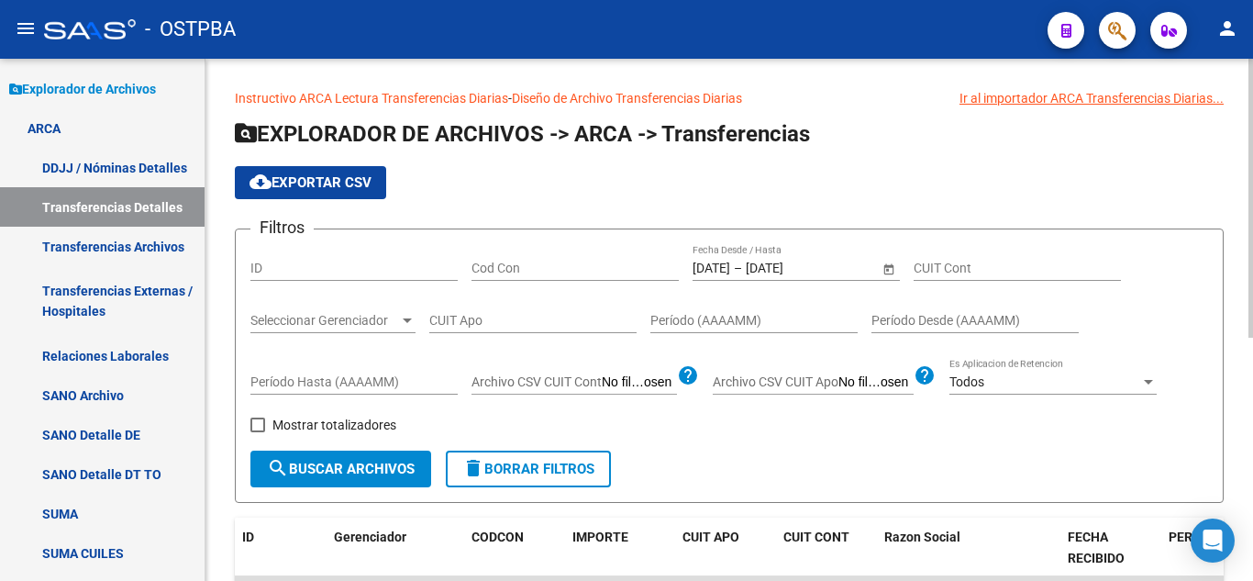
click at [888, 266] on span "Open calendar" at bounding box center [889, 269] width 44 height 44
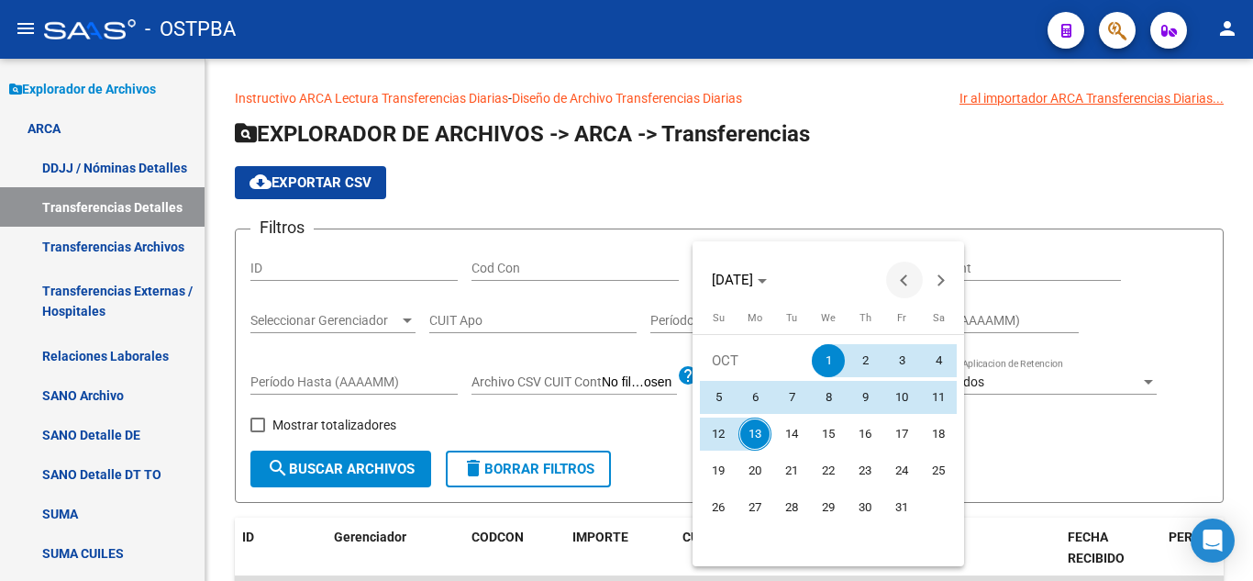
click at [886, 274] on span "Previous month" at bounding box center [904, 279] width 37 height 37
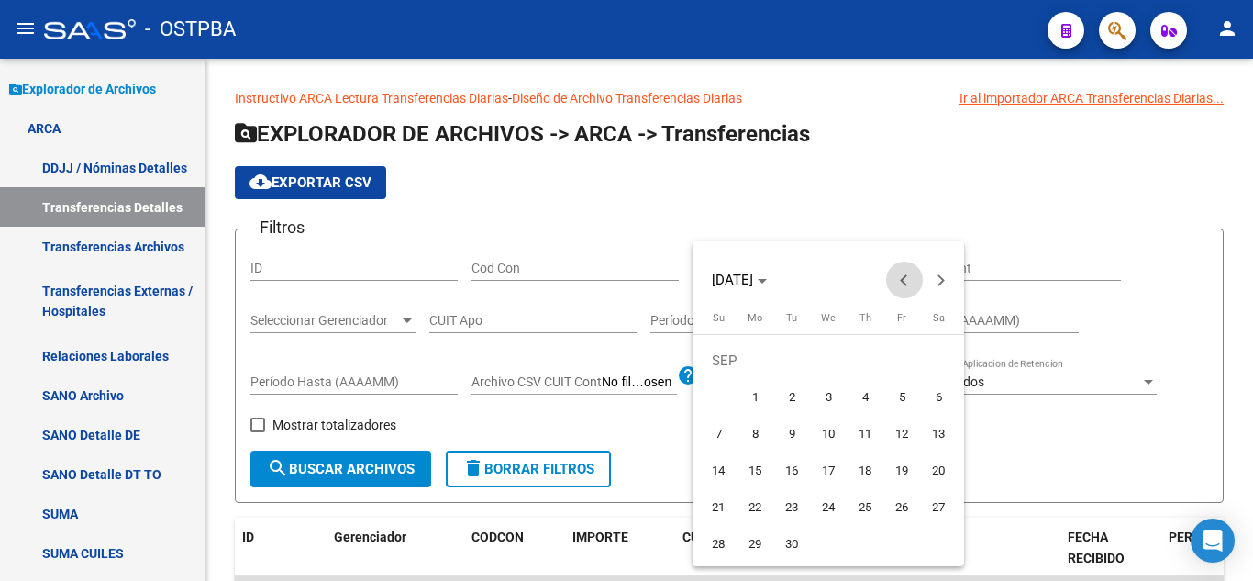
click at [886, 274] on span "Previous month" at bounding box center [904, 279] width 37 height 37
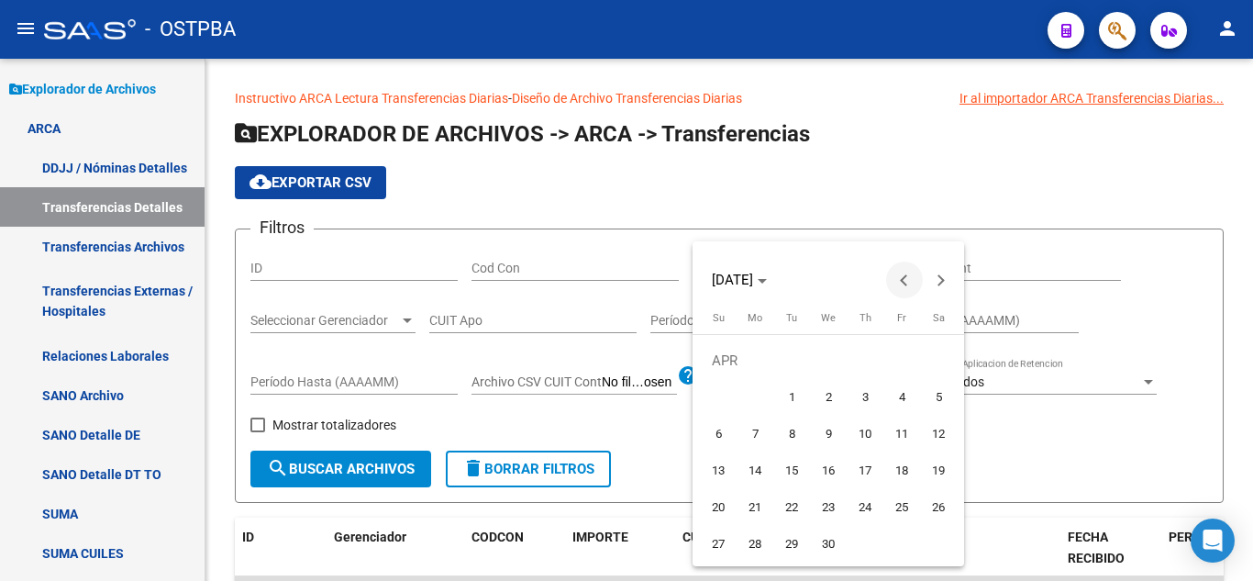
click at [886, 274] on span "Previous month" at bounding box center [904, 279] width 37 height 37
click at [938, 370] on span "1" at bounding box center [938, 360] width 33 height 33
type input "01/03/2025"
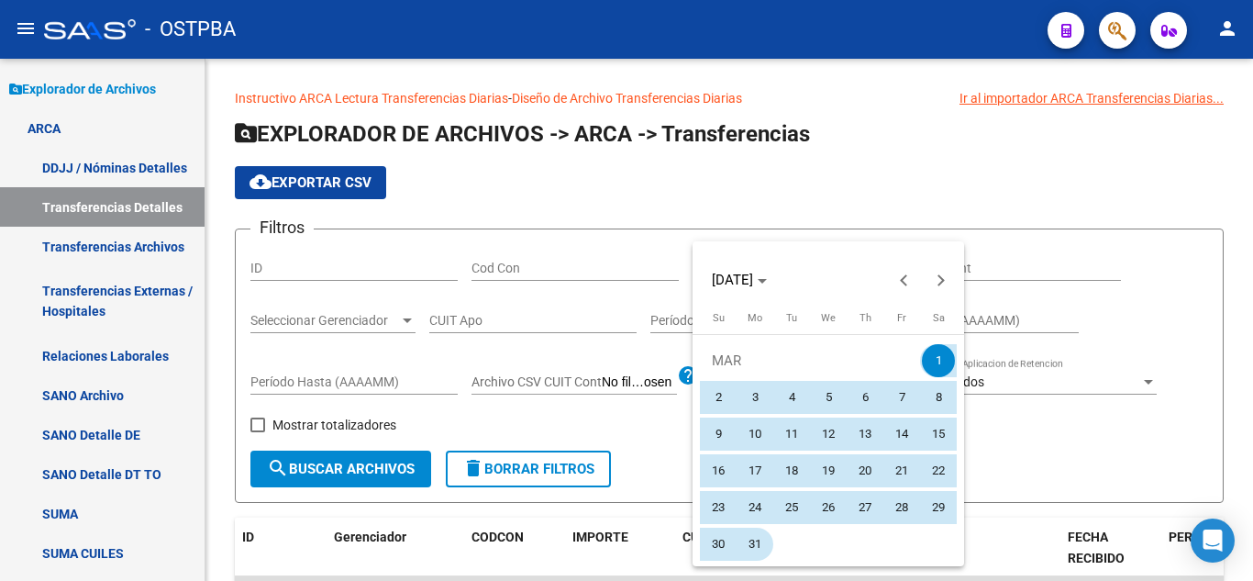
click at [765, 544] on span "31" at bounding box center [755, 544] width 33 height 33
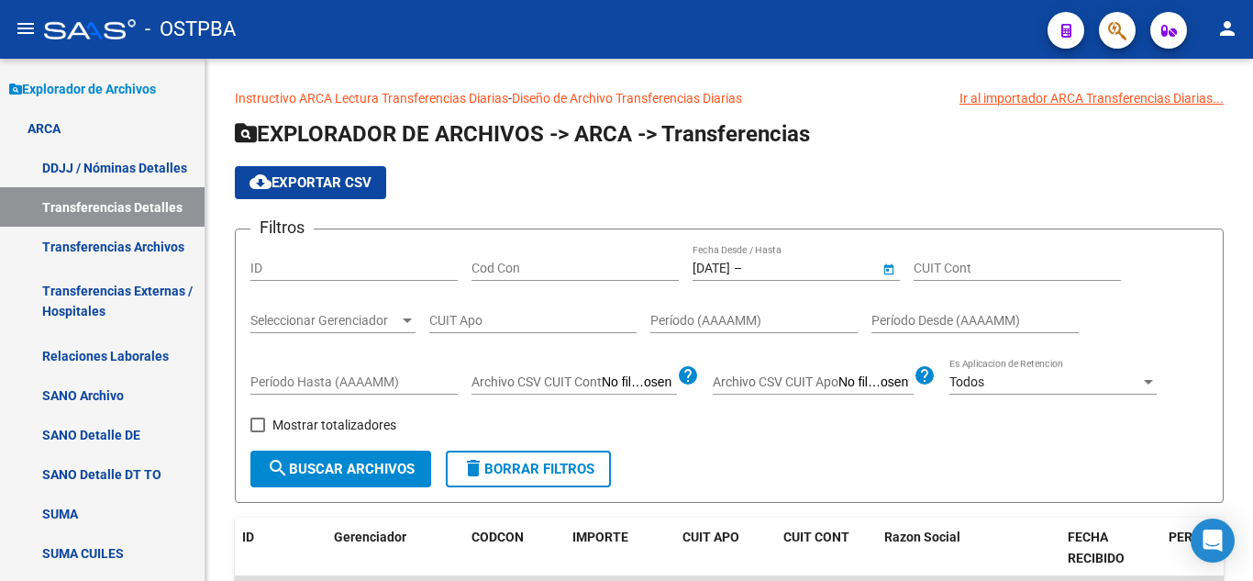
type input "[DATE]"
click at [373, 326] on span "Seleccionar Gerenciador" at bounding box center [324, 321] width 149 height 16
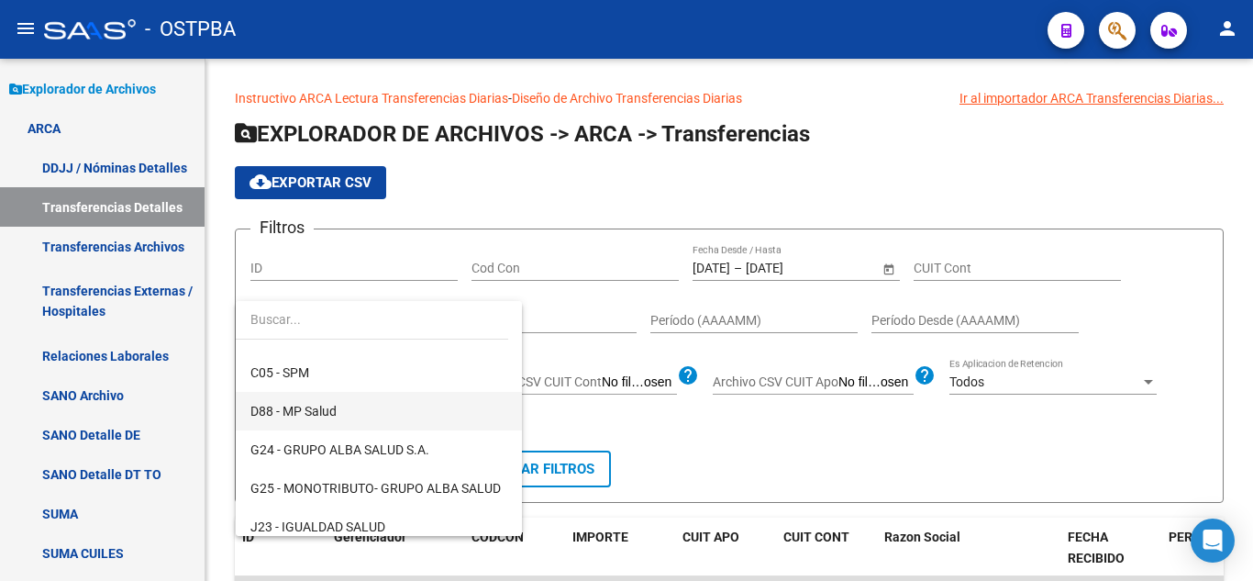
scroll to position [183, 0]
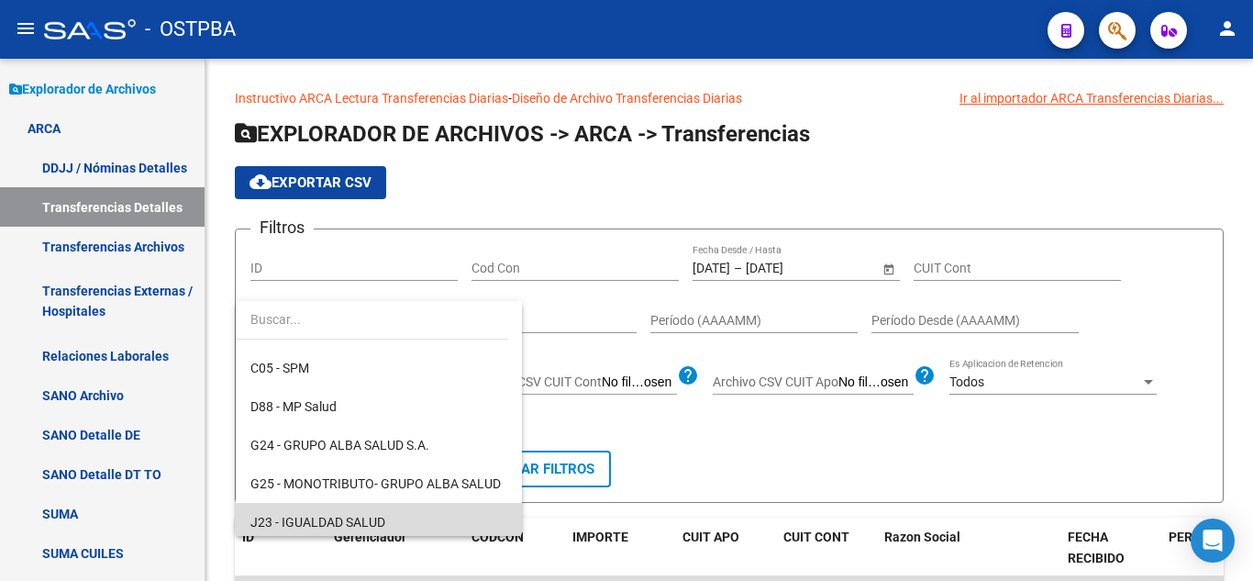
click at [390, 510] on span "J23 - IGUALDAD SALUD" at bounding box center [378, 522] width 257 height 39
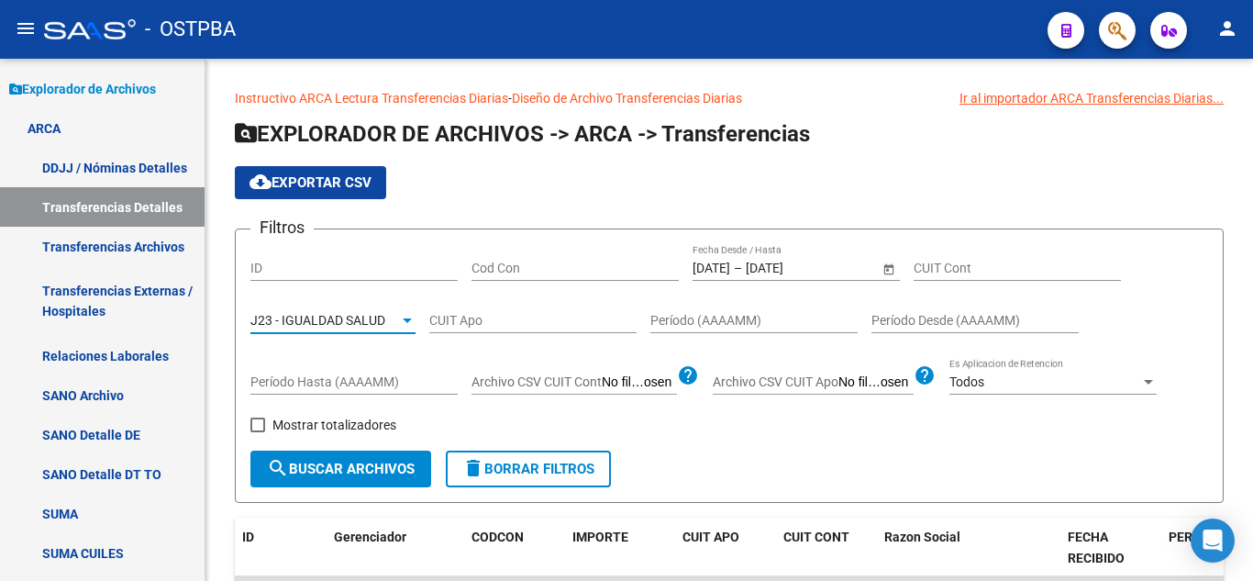
scroll to position [189, 0]
click at [275, 420] on span "Mostrar totalizadores" at bounding box center [334, 425] width 124 height 22
click at [258, 432] on input "Mostrar totalizadores" at bounding box center [257, 432] width 1 height 1
checkbox input "true"
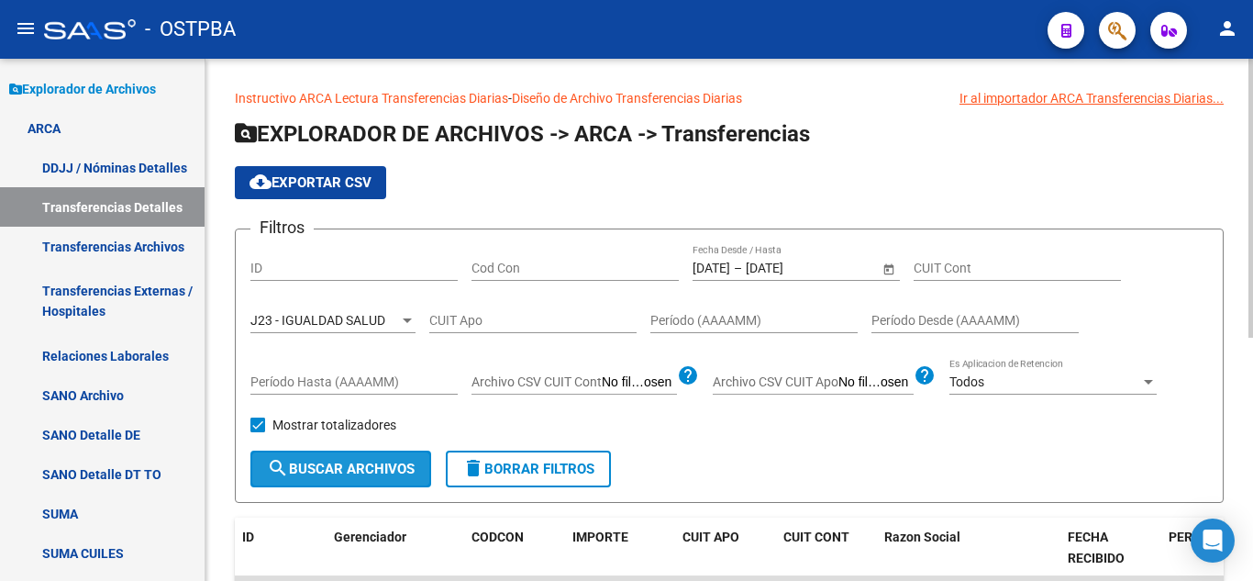
click at [294, 477] on span "search Buscar Archivos" at bounding box center [341, 469] width 148 height 17
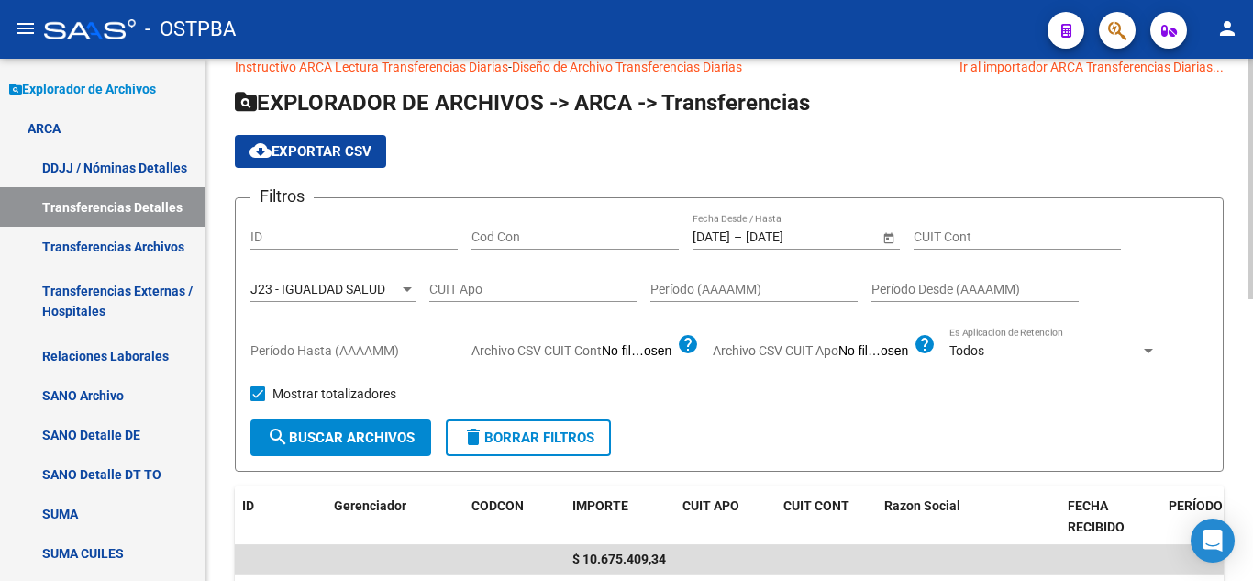
scroll to position [0, 0]
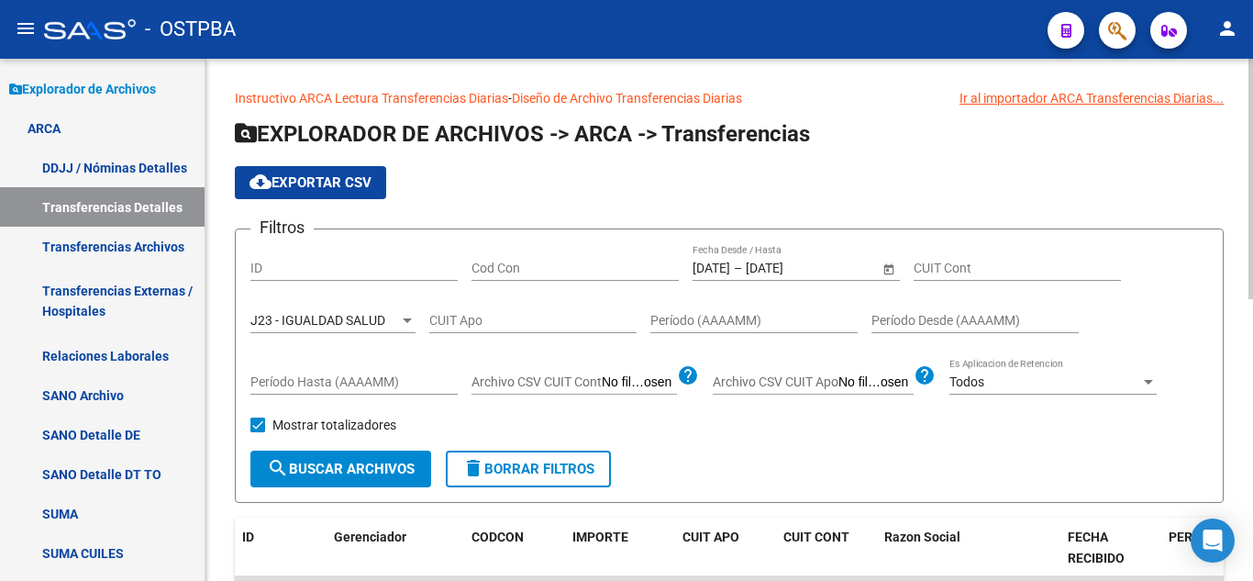
click at [511, 263] on input "Cod Con" at bounding box center [575, 269] width 207 height 16
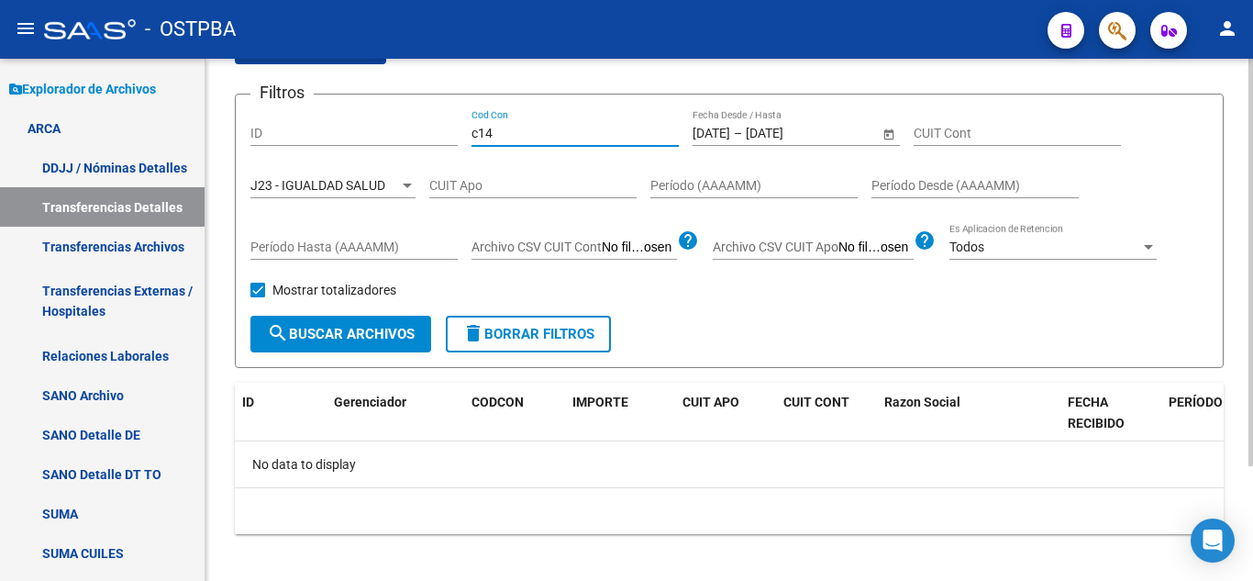
scroll to position [148, 0]
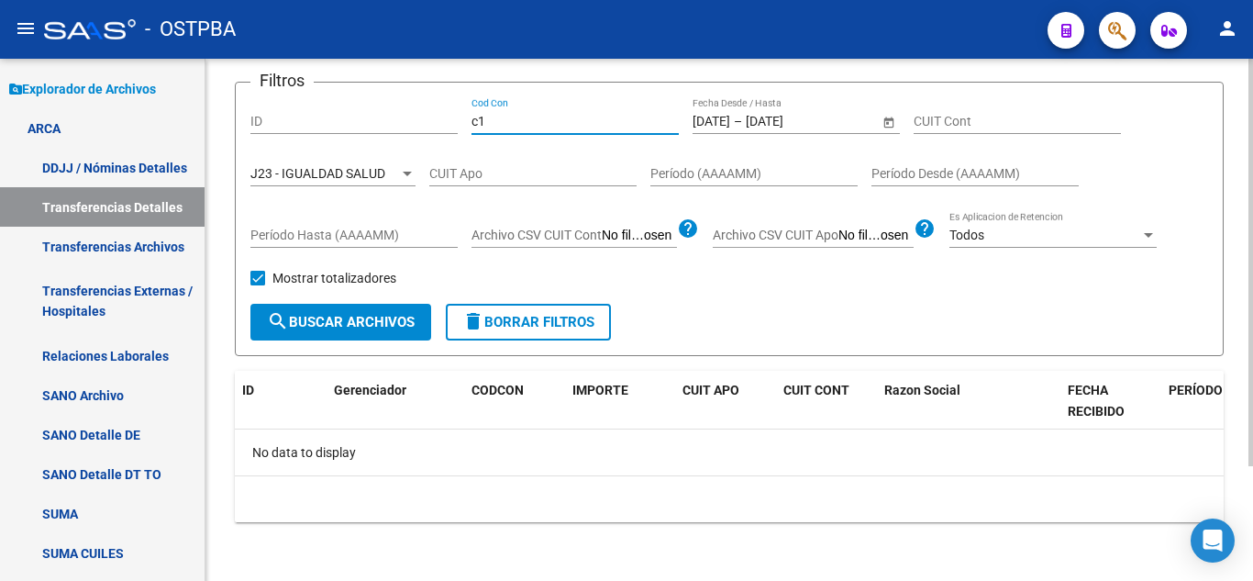
type input "c"
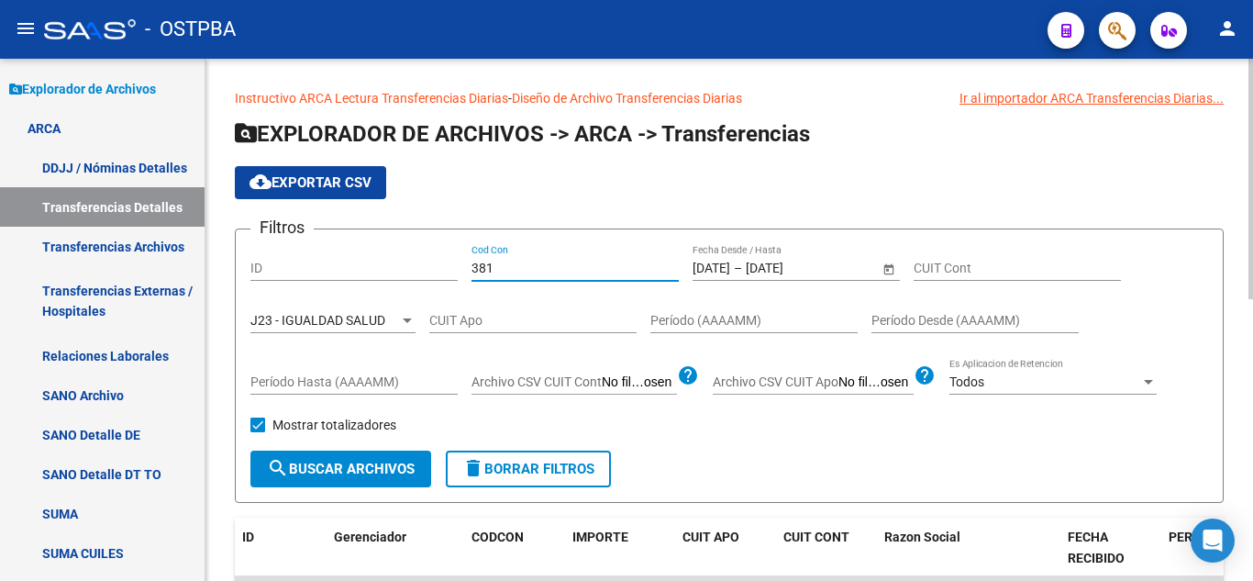
scroll to position [183, 0]
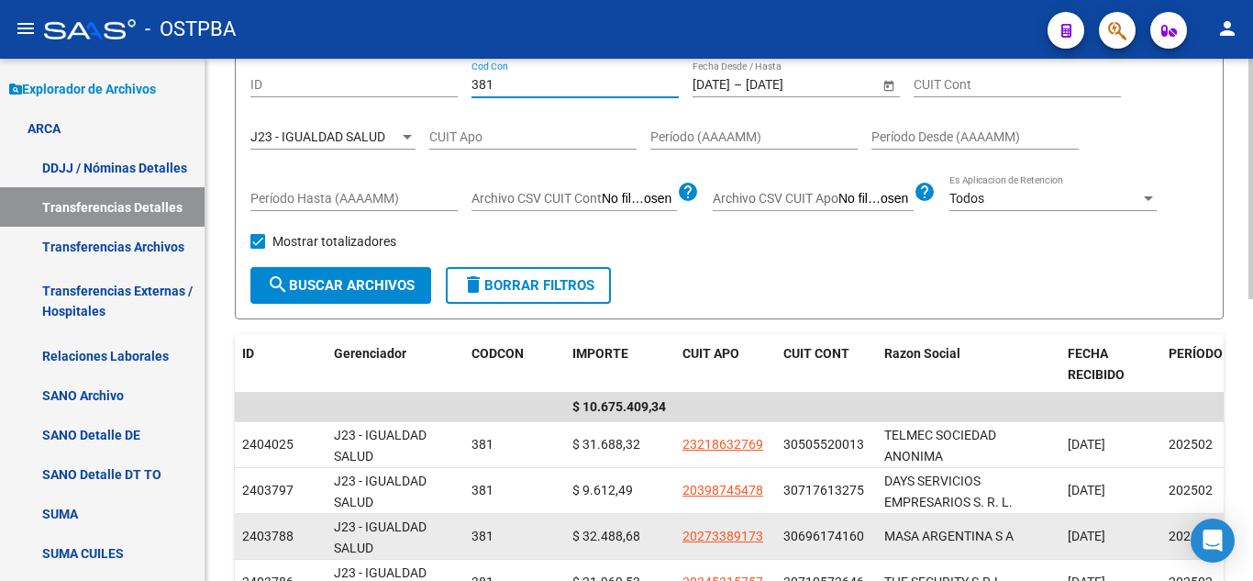
type input "381"
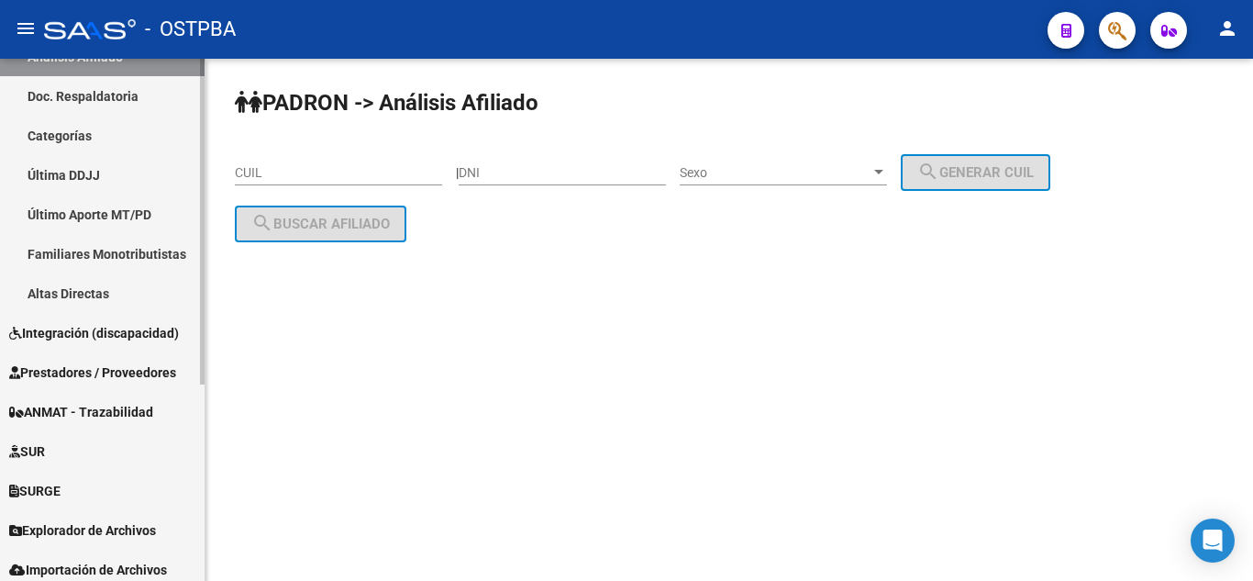
scroll to position [314, 0]
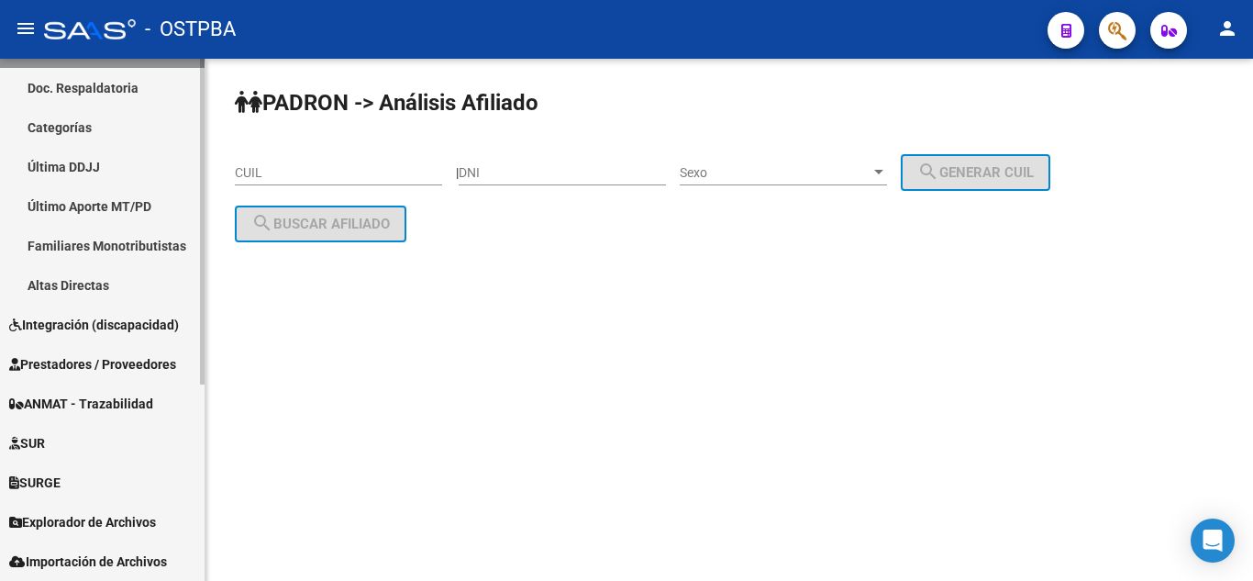
click at [88, 518] on span "Explorador de Archivos" at bounding box center [82, 522] width 147 height 20
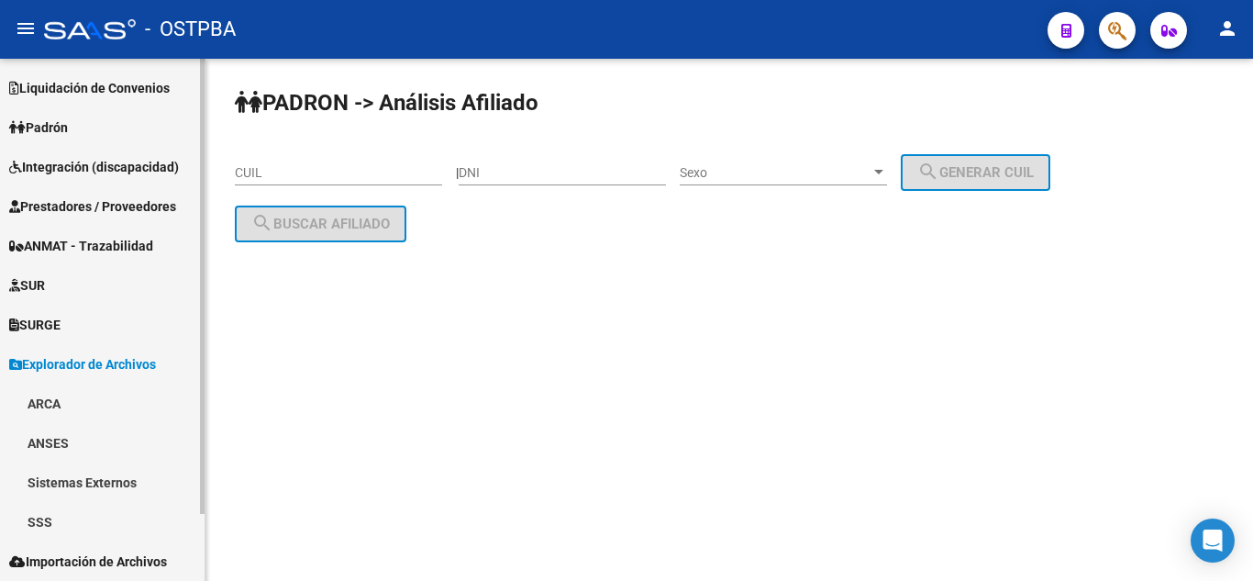
scroll to position [0, 0]
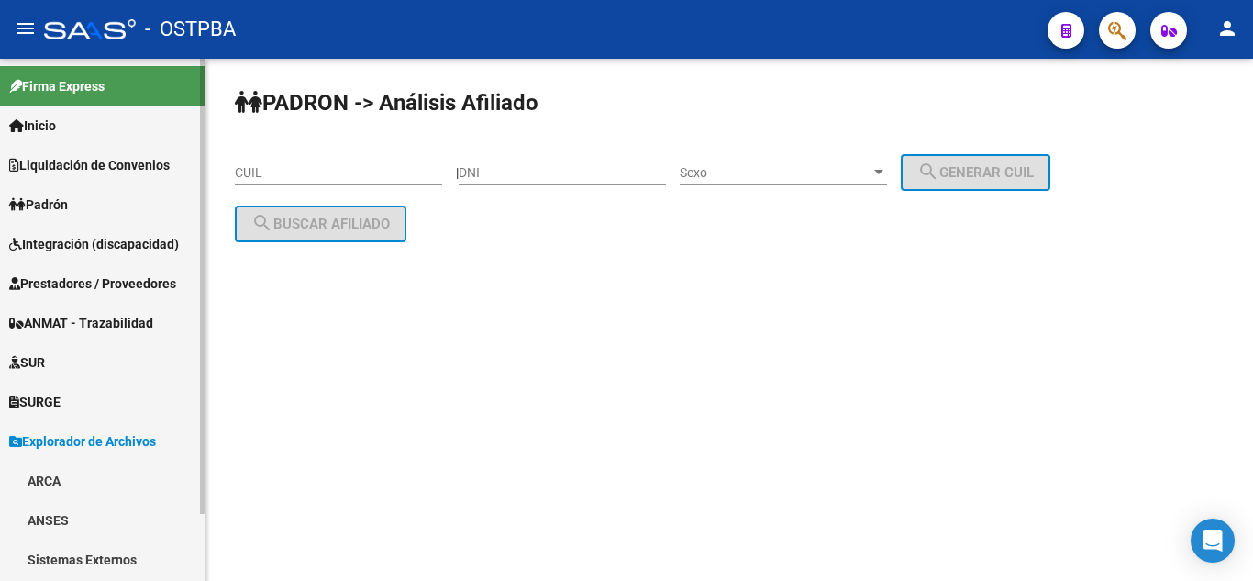
click at [53, 157] on span "Liquidación de Convenios" at bounding box center [89, 165] width 161 height 20
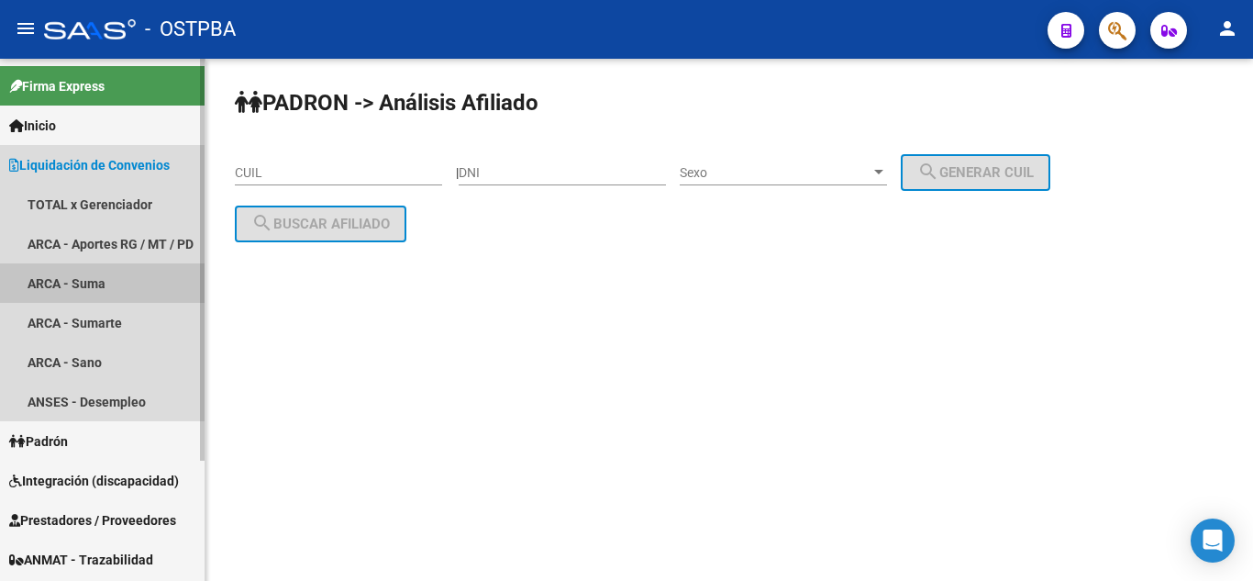
click at [110, 283] on link "ARCA - Suma" at bounding box center [102, 282] width 205 height 39
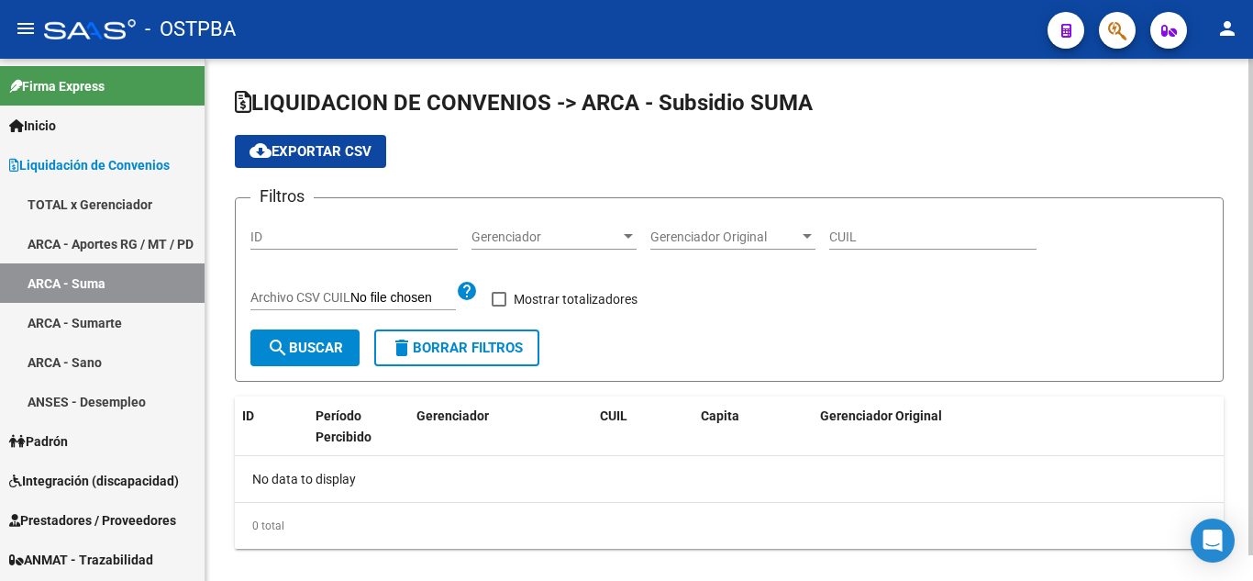
checkbox input "true"
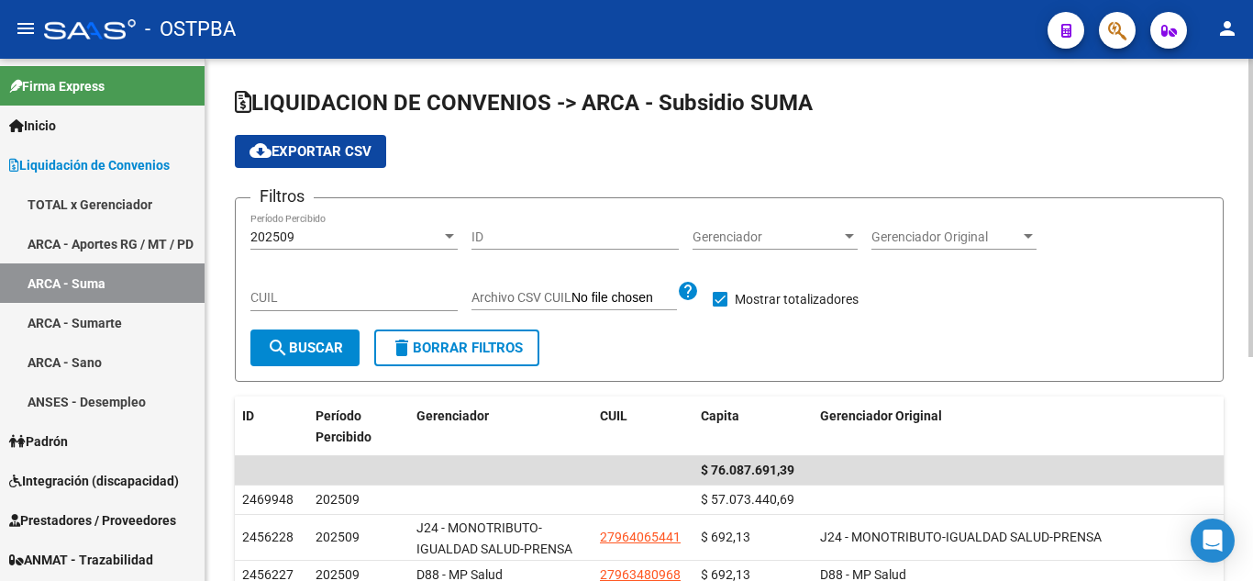
click at [296, 243] on div "202509" at bounding box center [345, 237] width 191 height 16
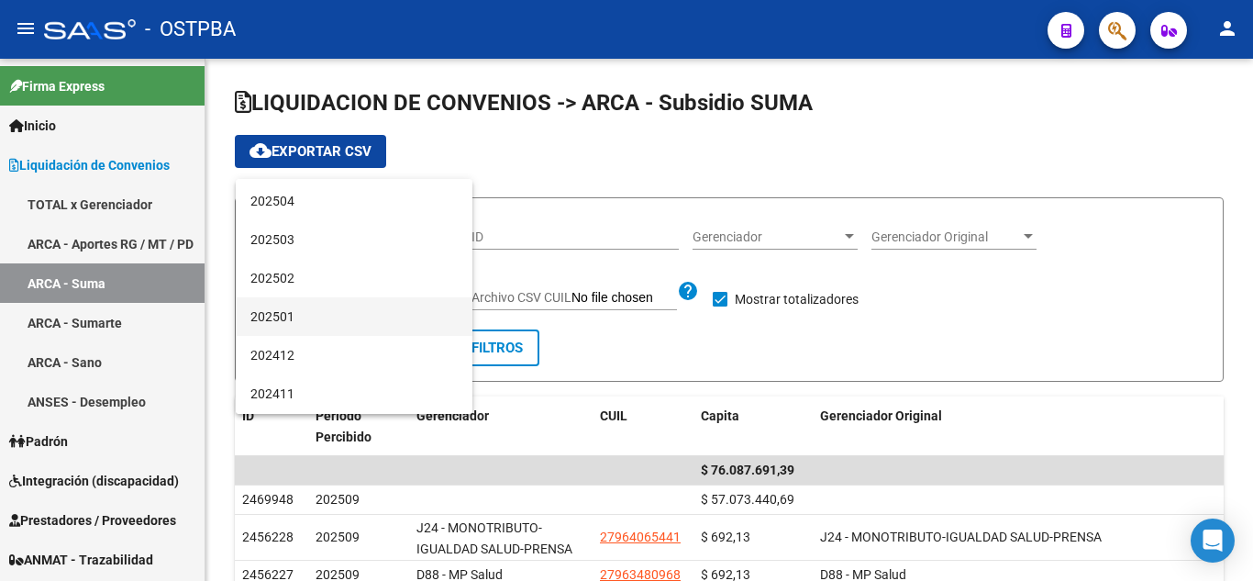
scroll to position [183, 0]
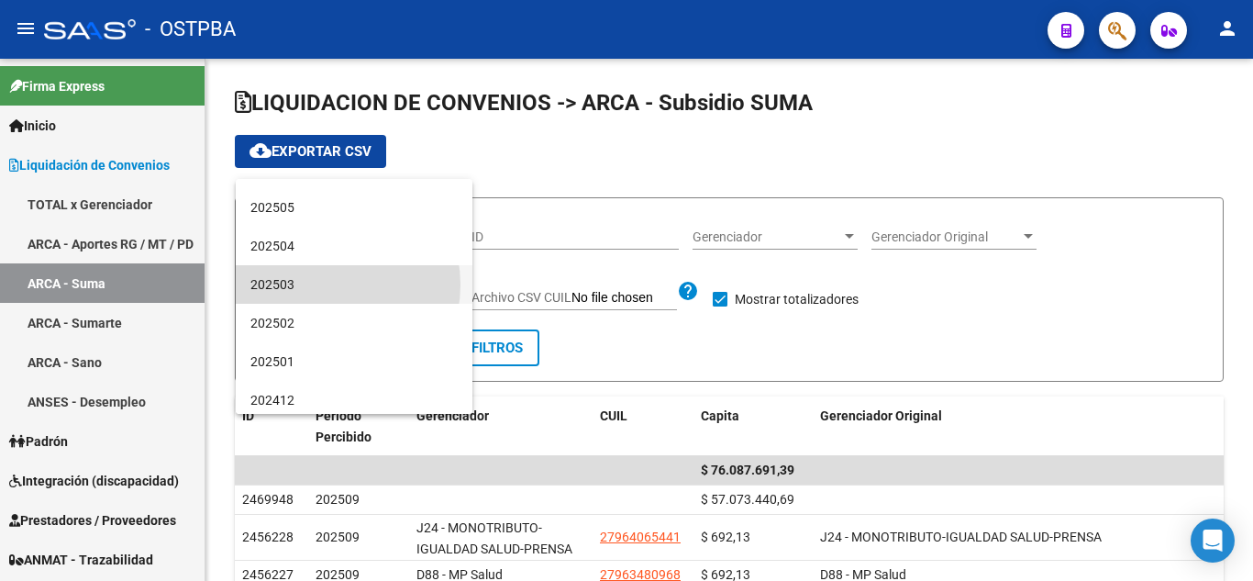
click at [327, 284] on span "202503" at bounding box center [353, 284] width 207 height 39
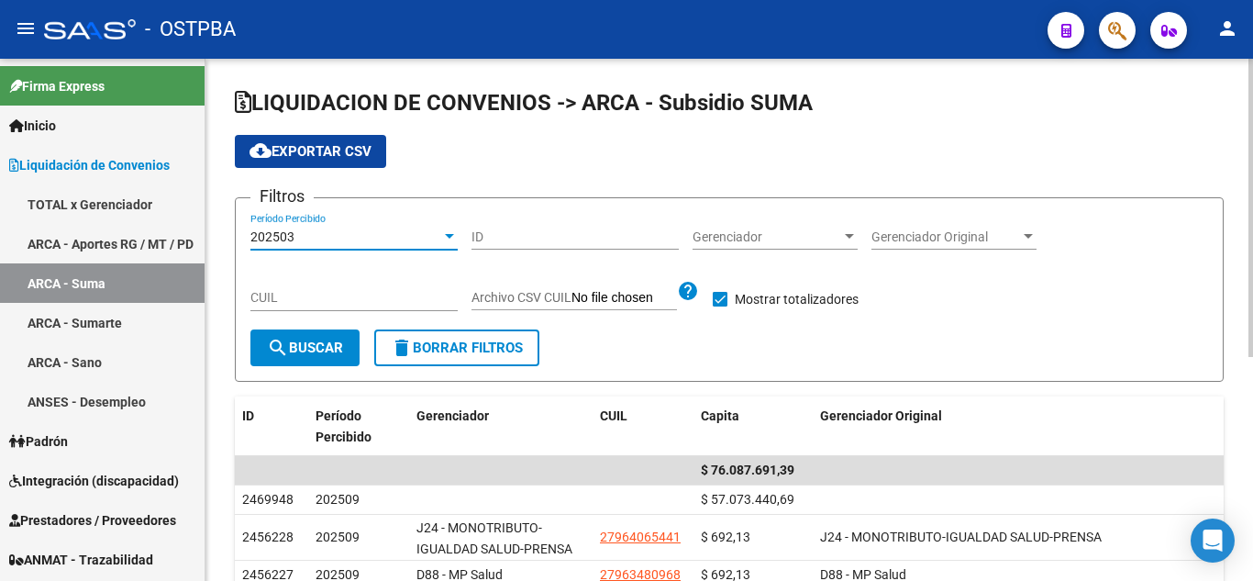
click at [844, 238] on div at bounding box center [849, 236] width 17 height 15
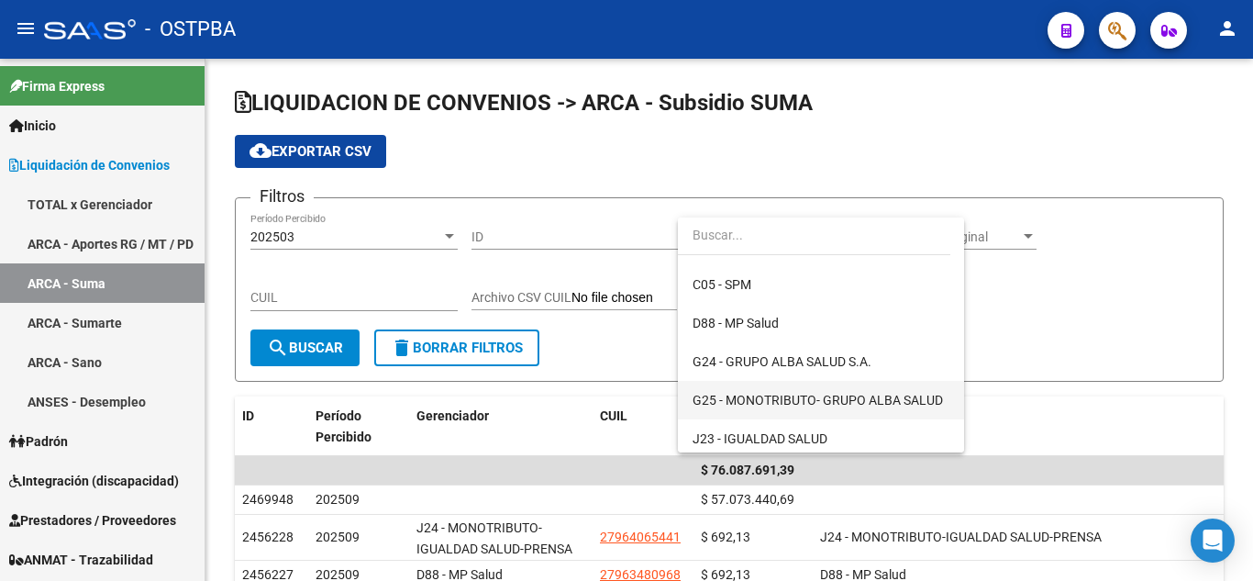
scroll to position [275, 0]
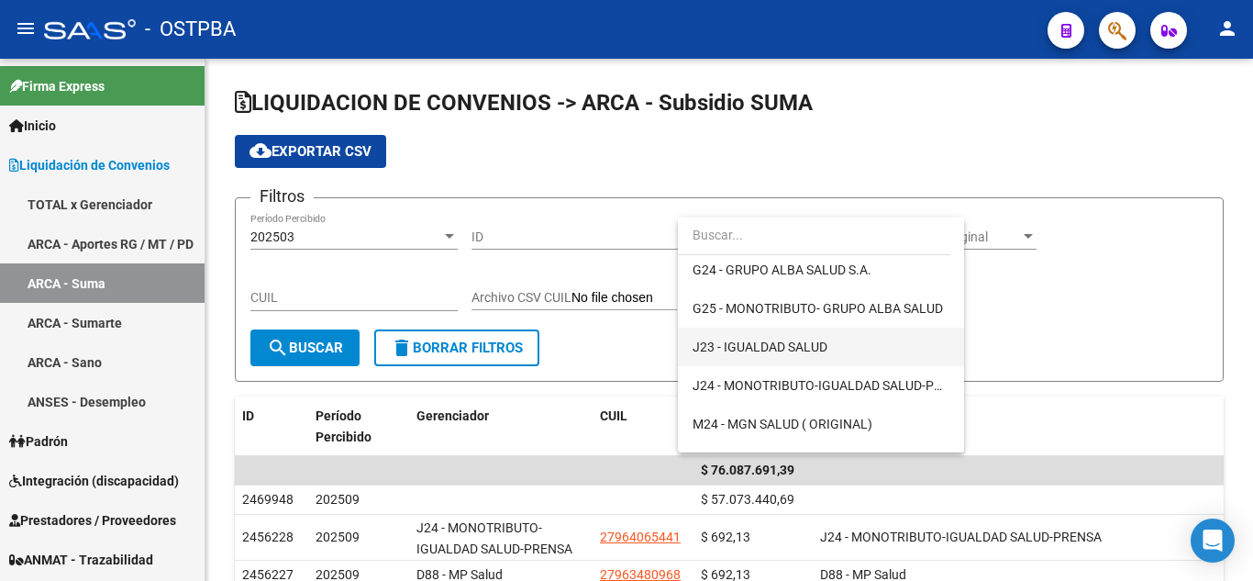
click at [842, 339] on span "J23 - IGUALDAD SALUD" at bounding box center [821, 347] width 257 height 39
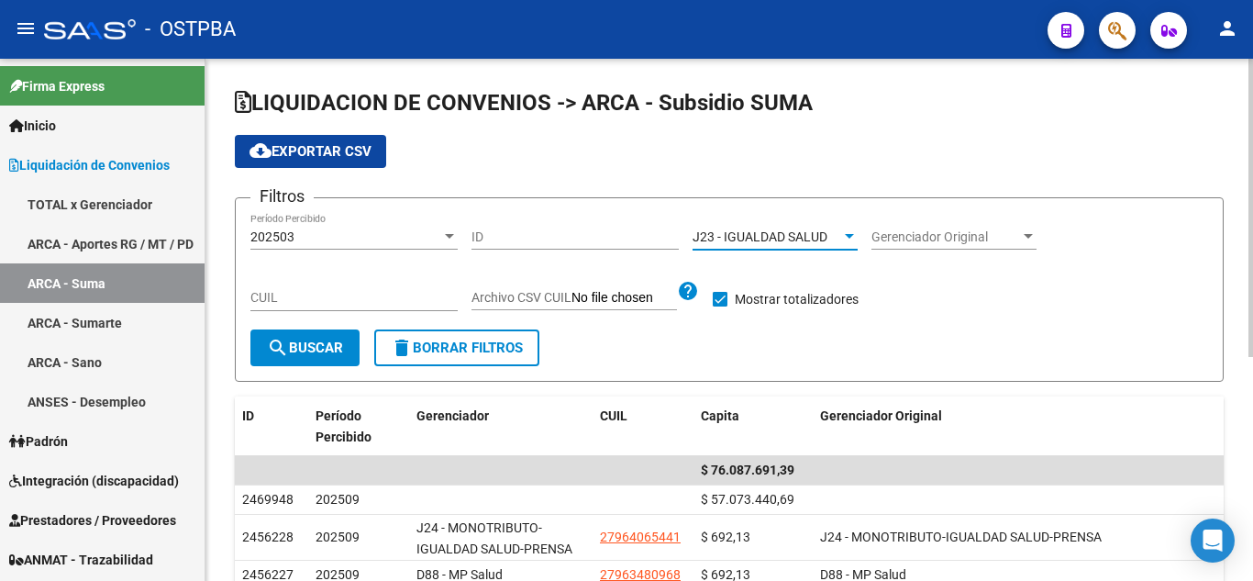
click at [276, 366] on button "search Buscar" at bounding box center [304, 347] width 109 height 37
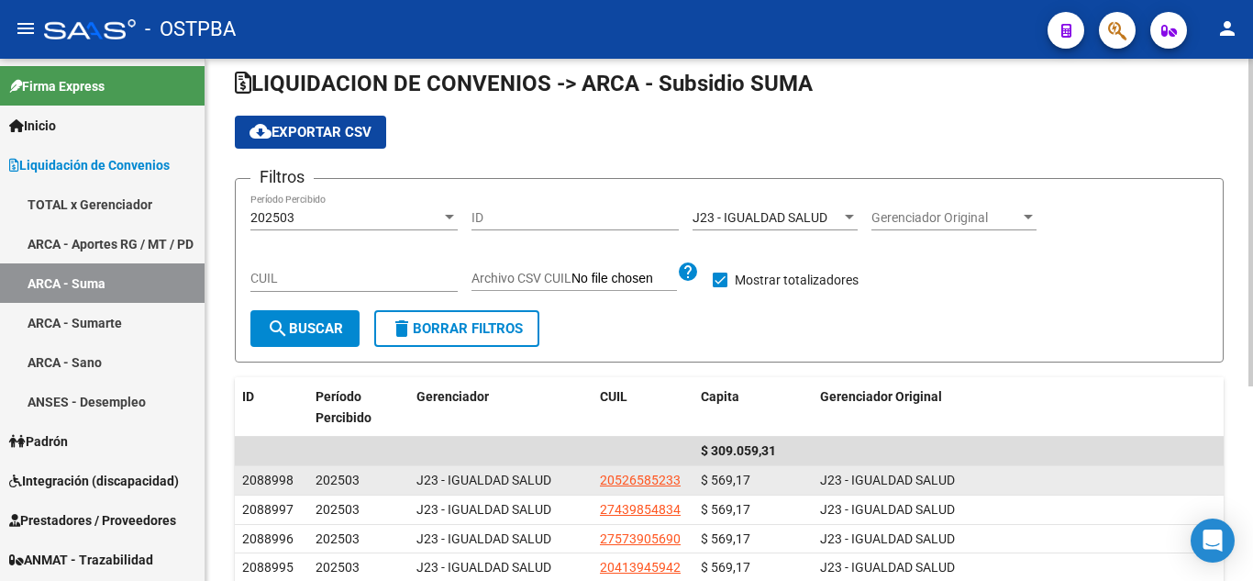
scroll to position [0, 0]
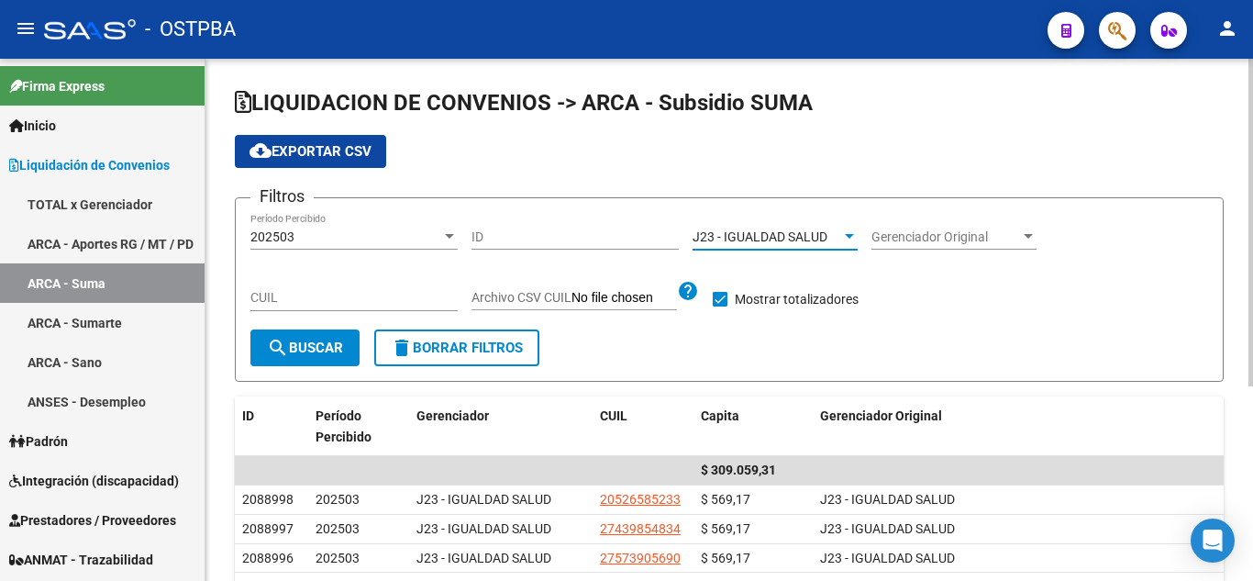
click at [809, 243] on span "J23 - IGUALDAD SALUD" at bounding box center [760, 236] width 135 height 15
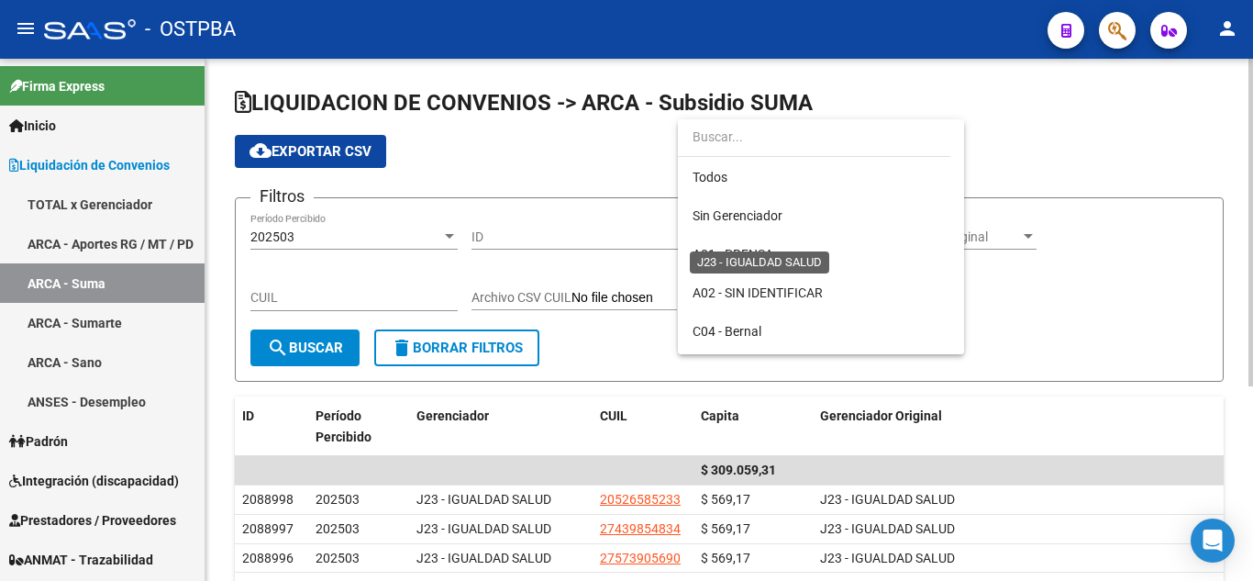
scroll to position [287, 0]
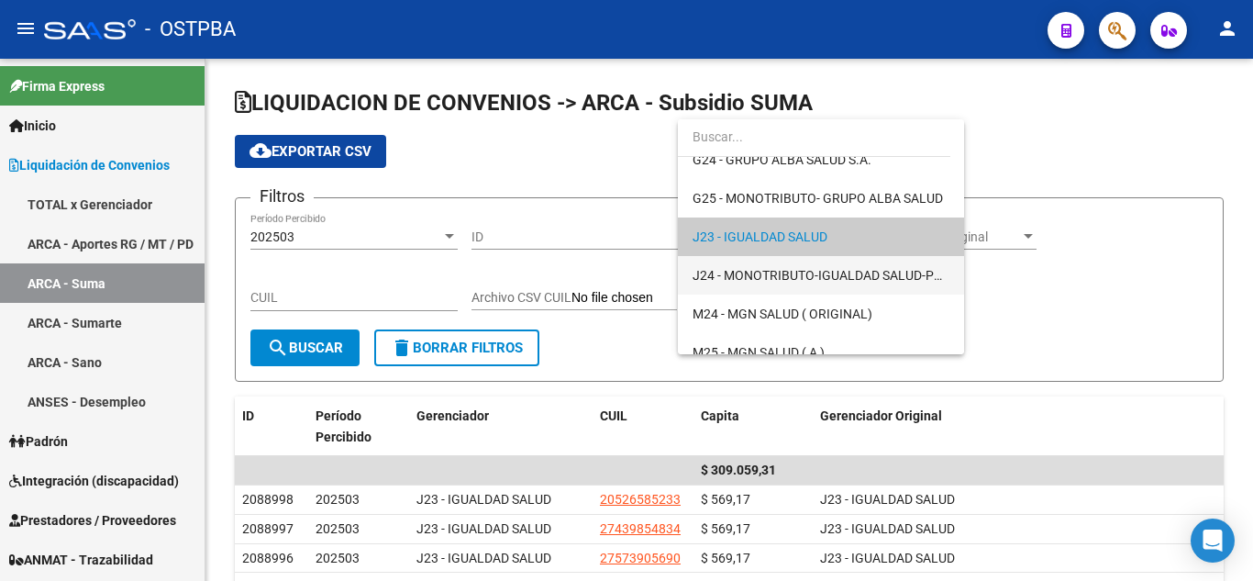
click at [812, 283] on span "J24 - MONOTRIBUTO-IGUALDAD SALUD-PRENSA" at bounding box center [821, 275] width 257 height 39
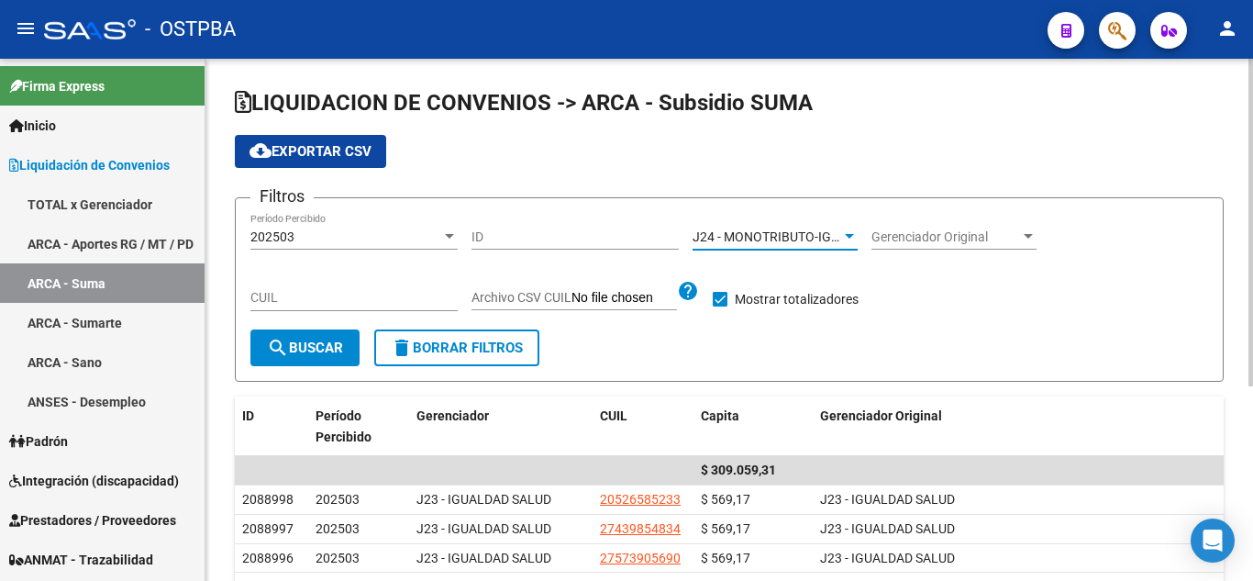
click at [253, 361] on button "search Buscar" at bounding box center [304, 347] width 109 height 37
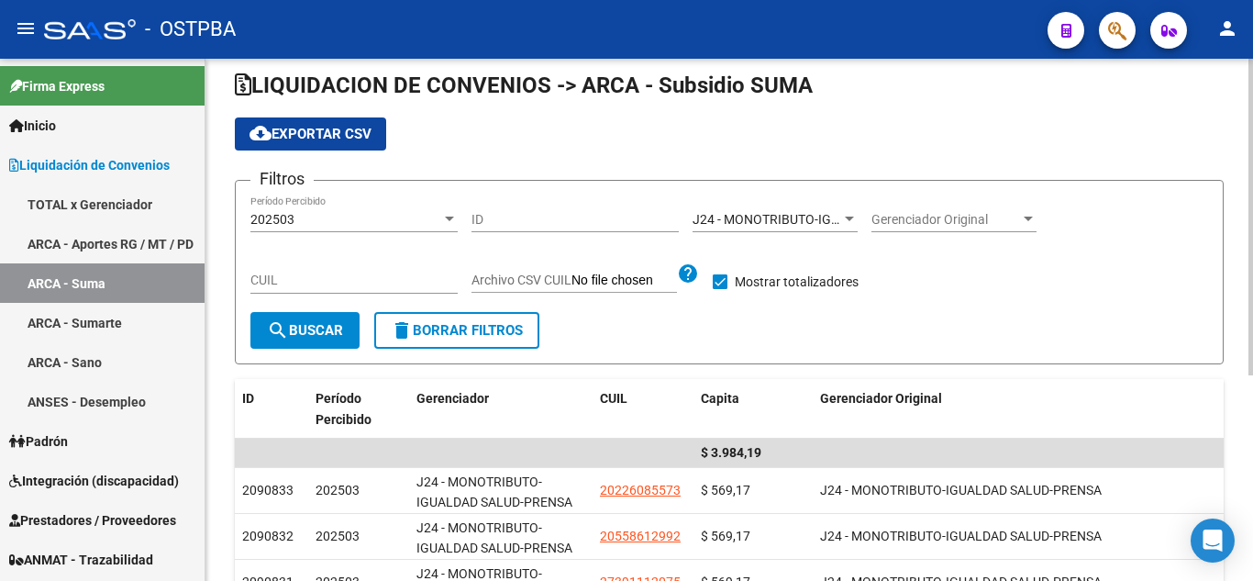
scroll to position [0, 0]
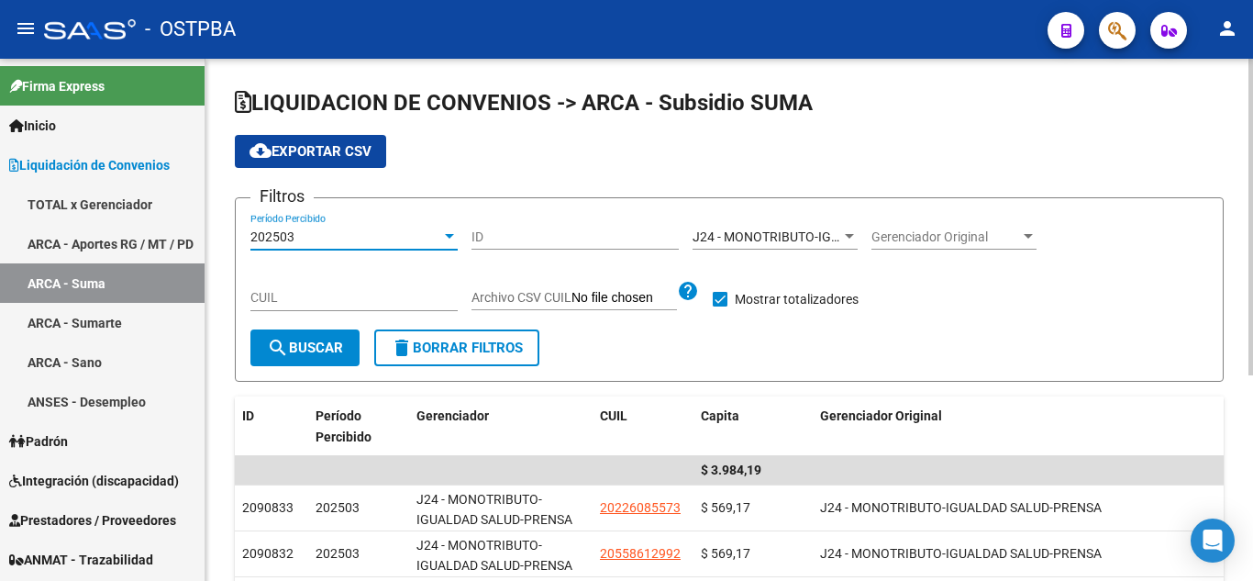
click at [308, 240] on div "202503" at bounding box center [345, 237] width 191 height 16
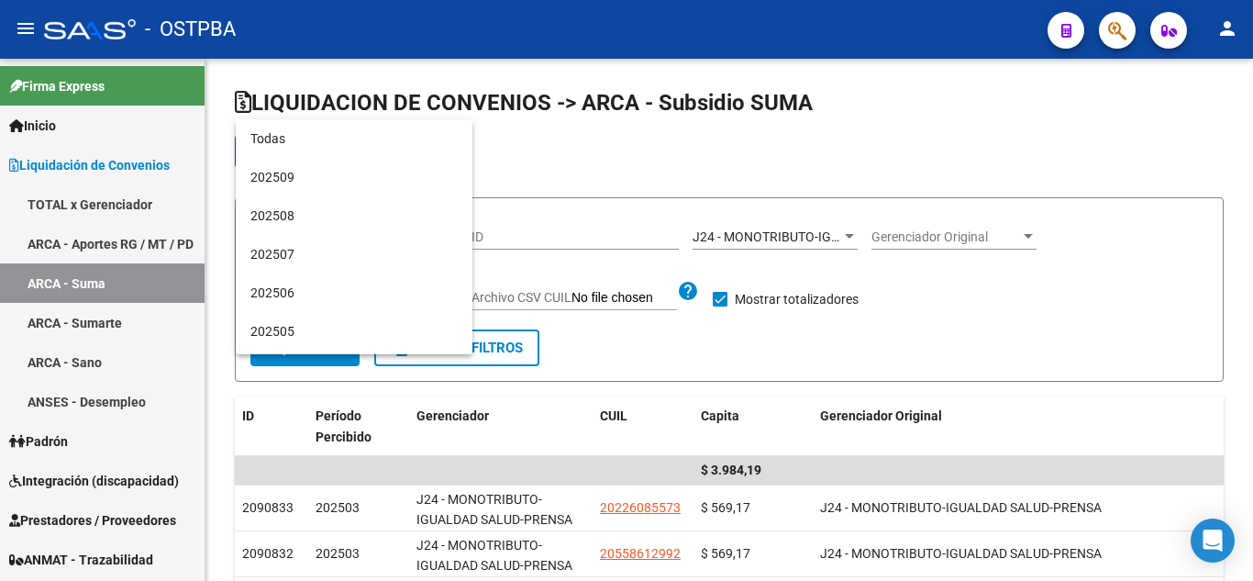
scroll to position [172, 0]
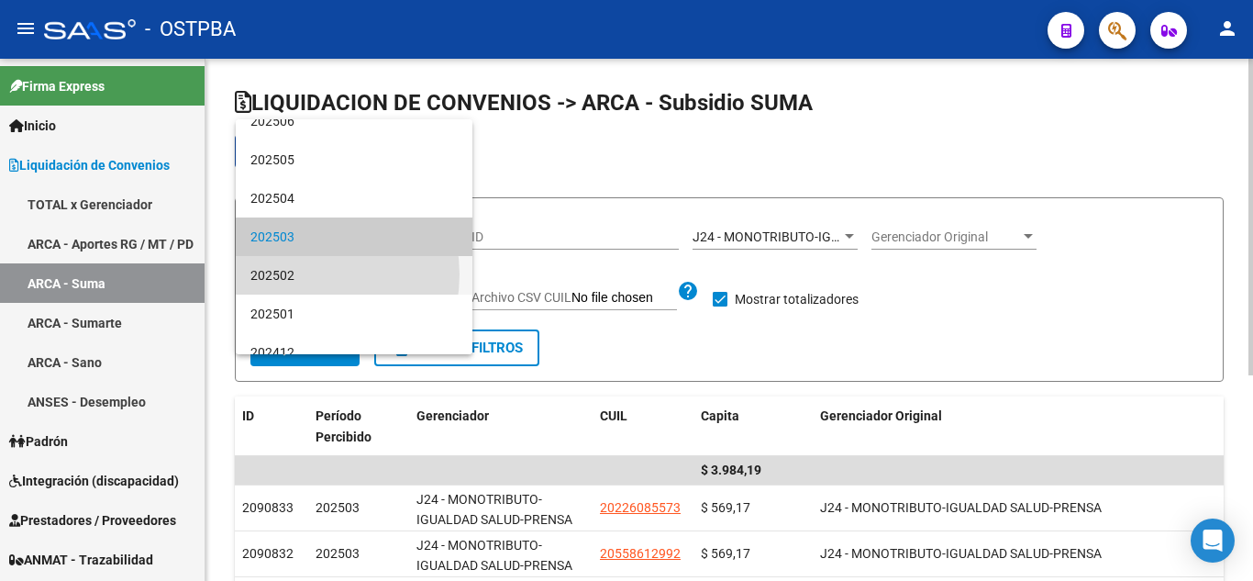
click at [303, 274] on span "202502" at bounding box center [353, 275] width 207 height 39
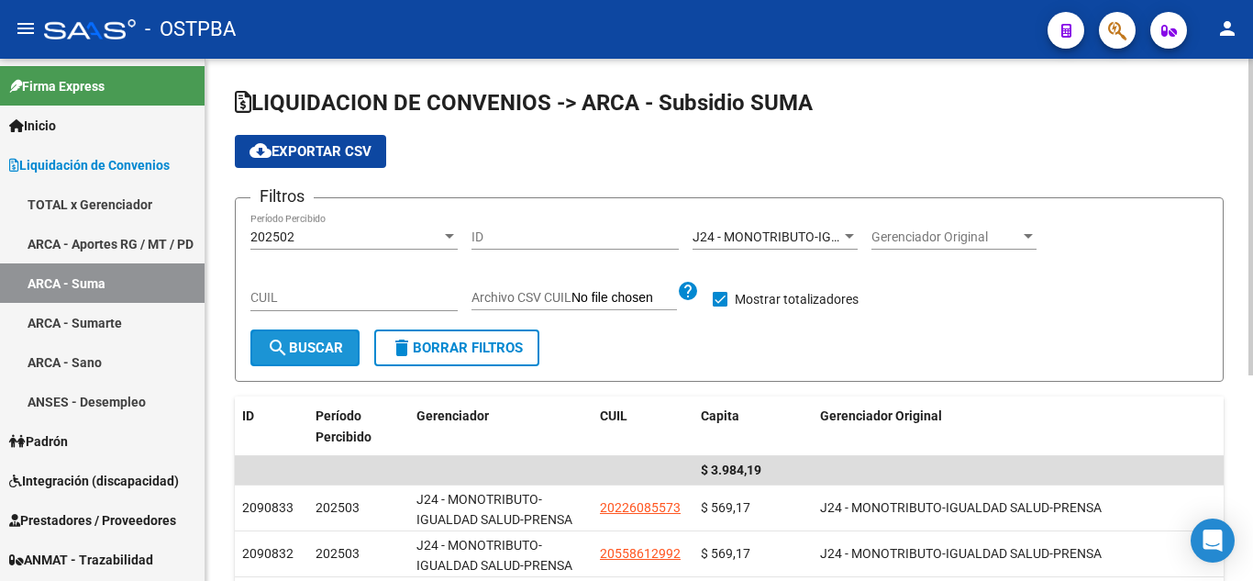
click at [280, 346] on mat-icon "search" at bounding box center [278, 348] width 22 height 22
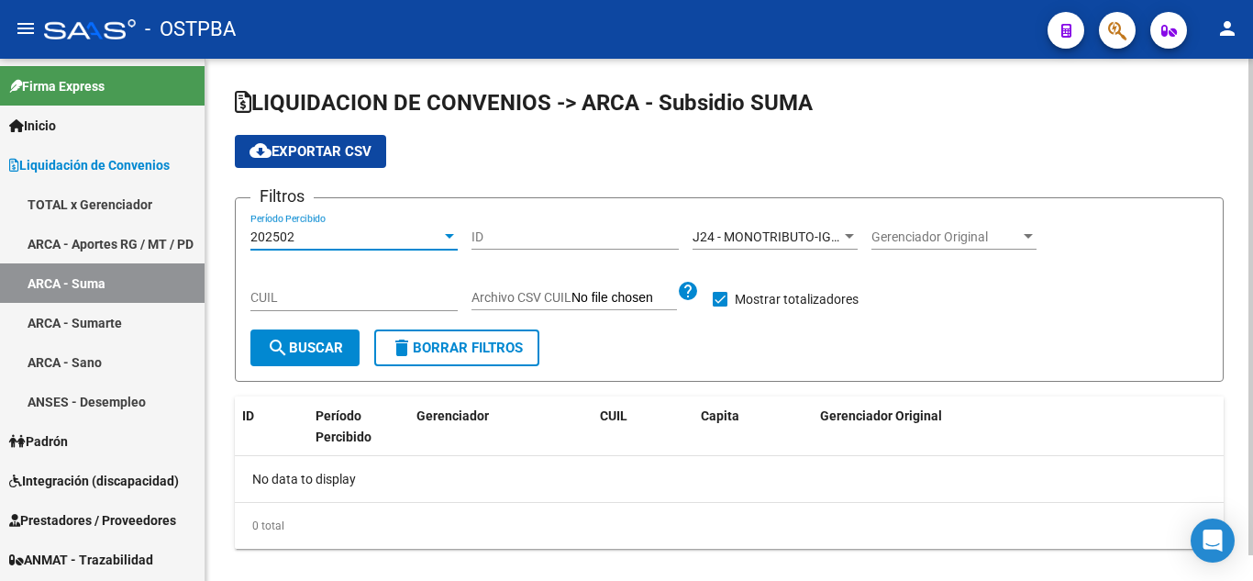
click at [336, 239] on div "202502" at bounding box center [345, 237] width 191 height 16
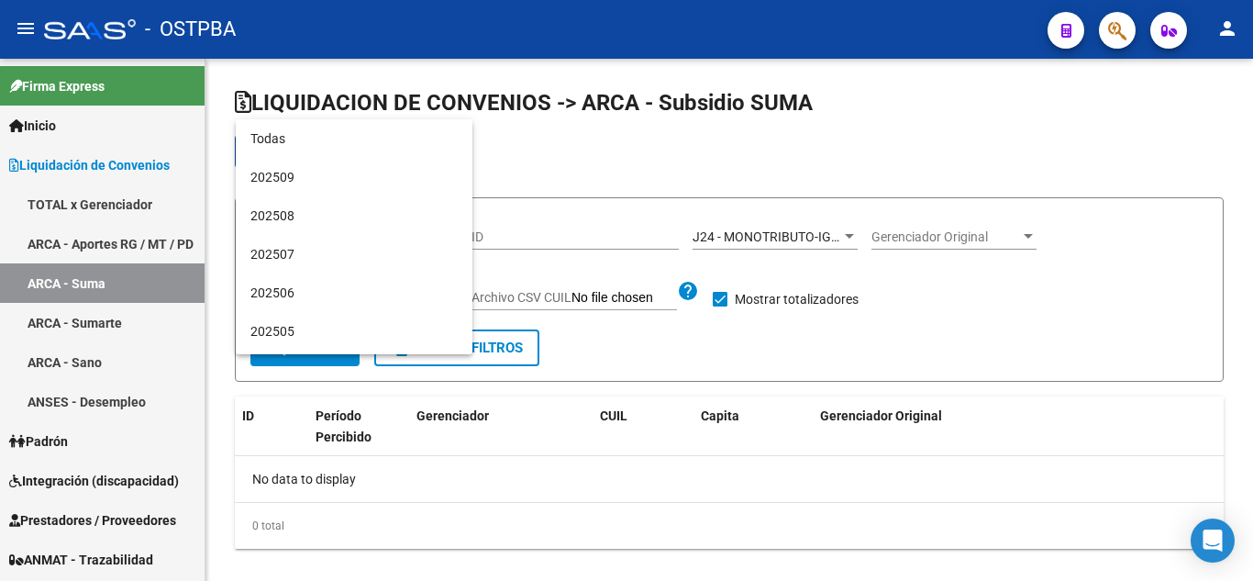
scroll to position [210, 0]
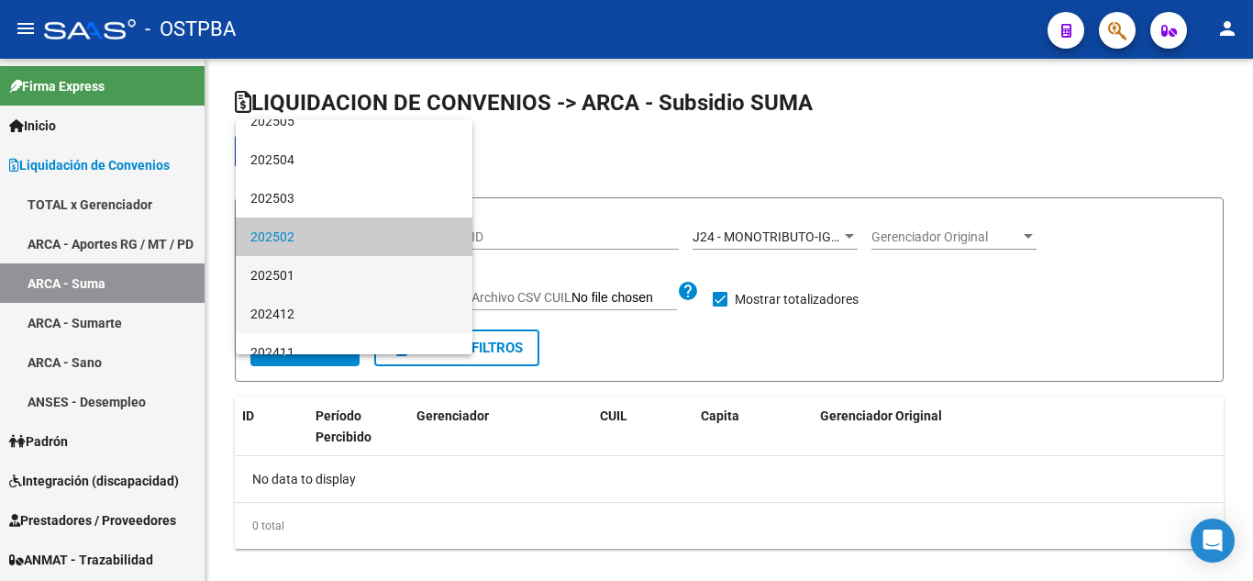
drag, startPoint x: 336, startPoint y: 297, endPoint x: 341, endPoint y: 266, distance: 31.7
click at [341, 266] on div "Todas 202509 202508 202507 202506 202505 202504 202503 202502 202501 202412 202…" at bounding box center [354, 236] width 237 height 235
click at [341, 266] on span "202501" at bounding box center [353, 275] width 207 height 39
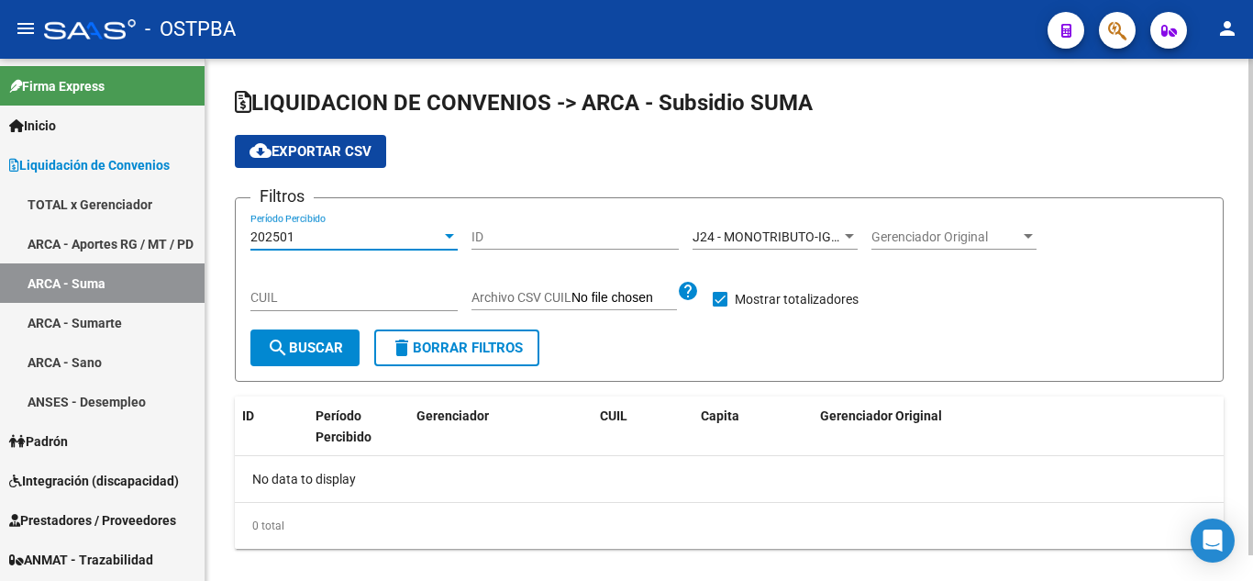
click at [318, 372] on form "Filtros 202501 Período Percibido ID J24 - MONOTRIBUTO-IGUALDAD SALUD-PRENSA Ger…" at bounding box center [729, 289] width 989 height 184
drag, startPoint x: 322, startPoint y: 343, endPoint x: 334, endPoint y: 330, distance: 17.5
click at [322, 341] on span "search Buscar" at bounding box center [305, 347] width 76 height 17
click at [379, 230] on div "202501" at bounding box center [345, 237] width 191 height 16
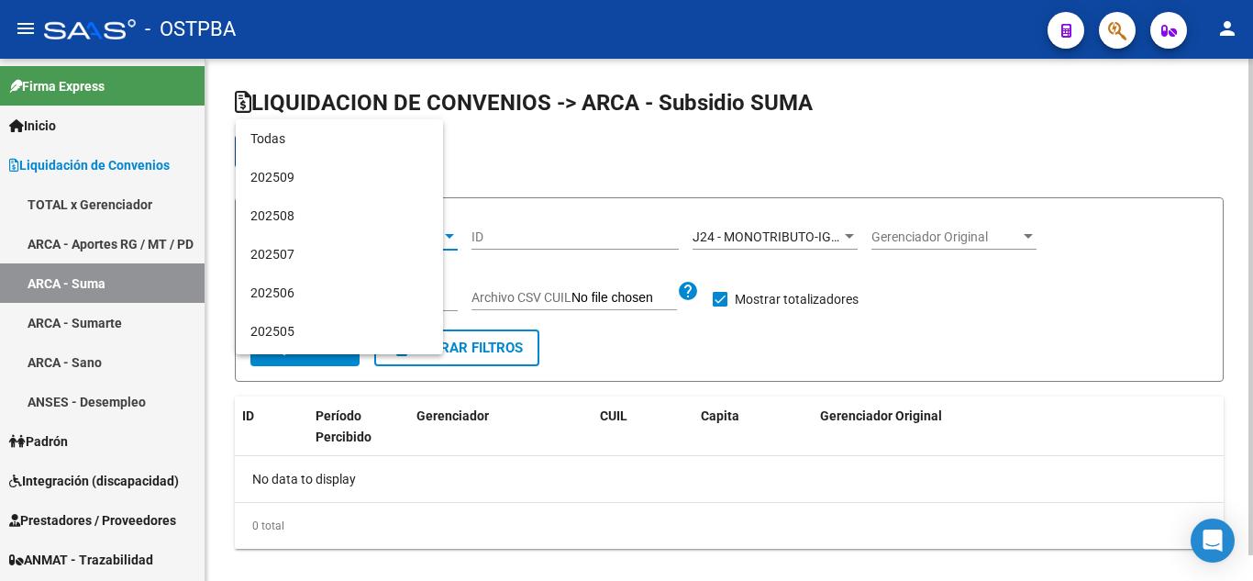
scroll to position [249, 0]
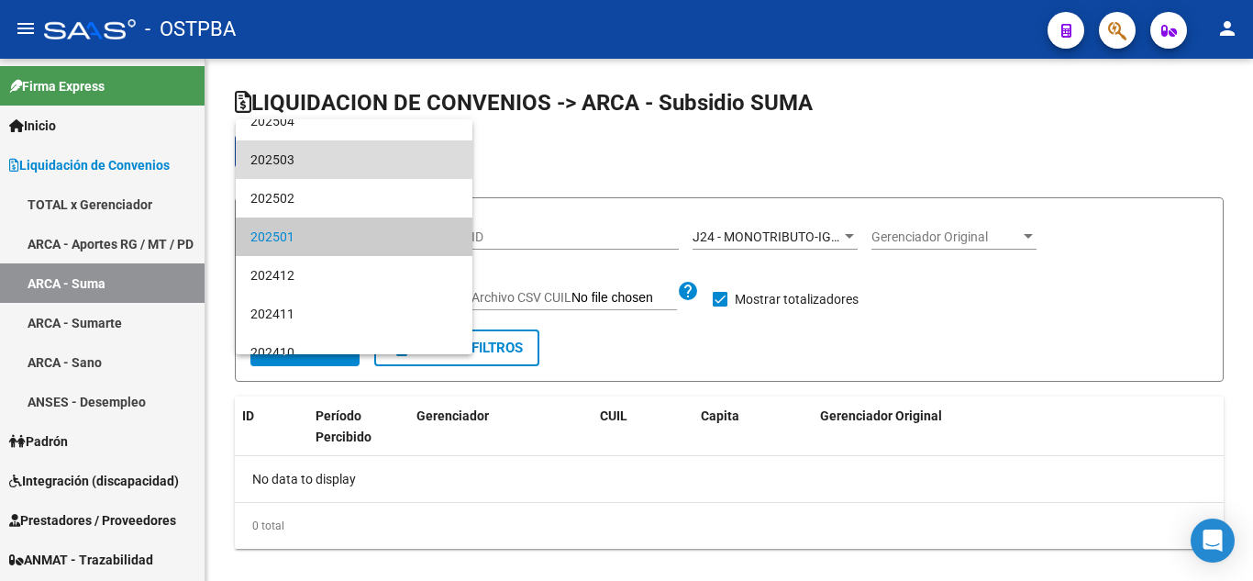
click at [401, 165] on span "202503" at bounding box center [353, 159] width 207 height 39
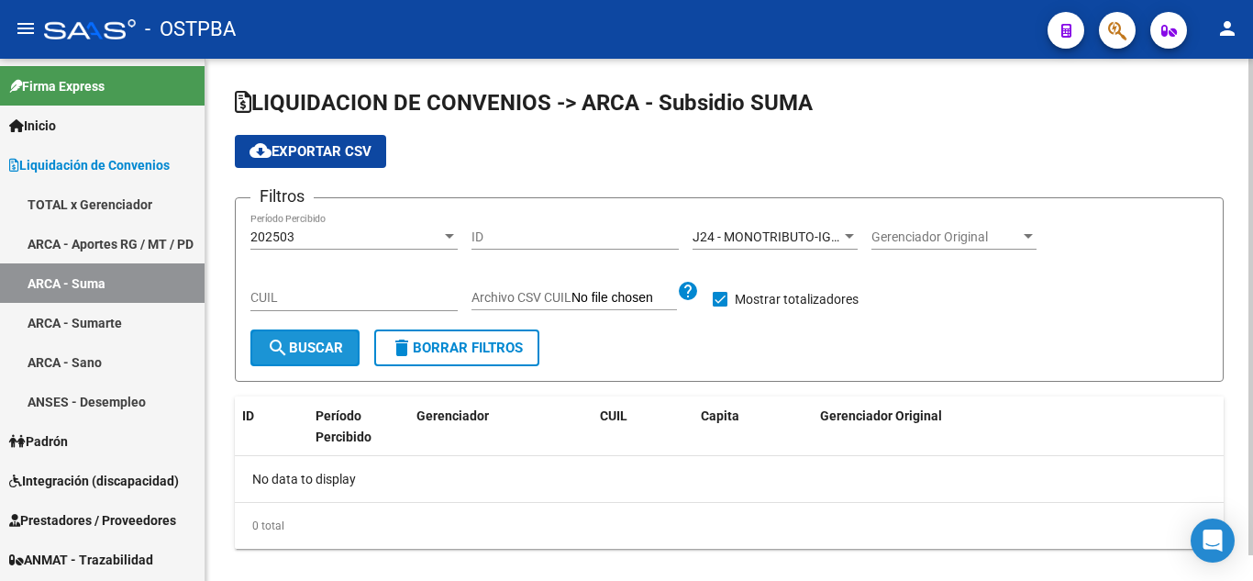
click at [315, 352] on span "search Buscar" at bounding box center [305, 347] width 76 height 17
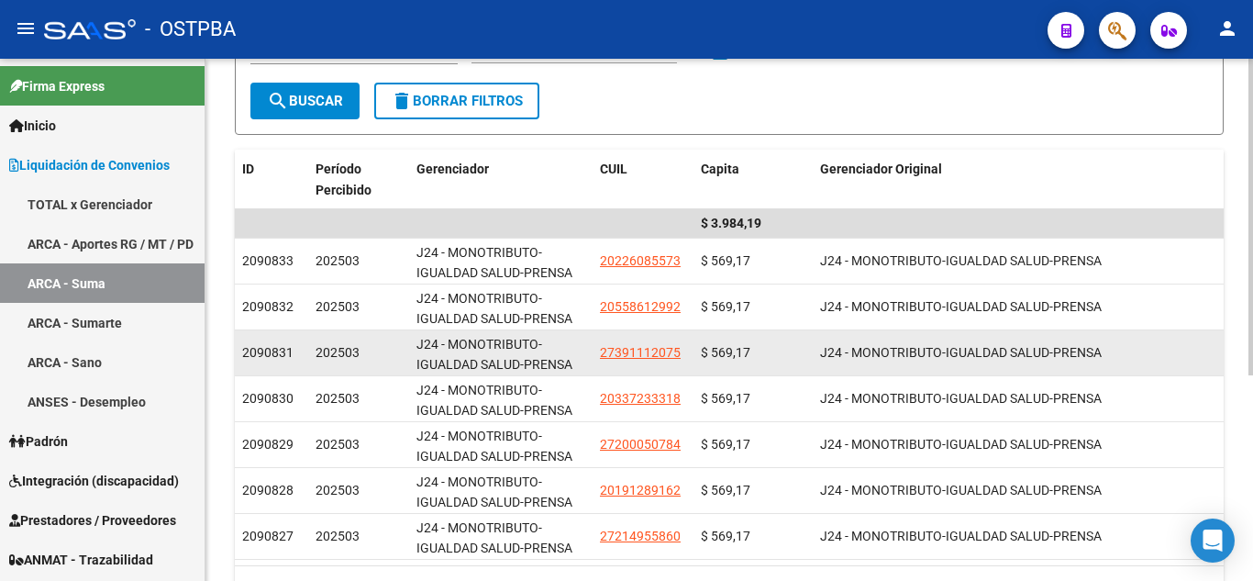
scroll to position [339, 0]
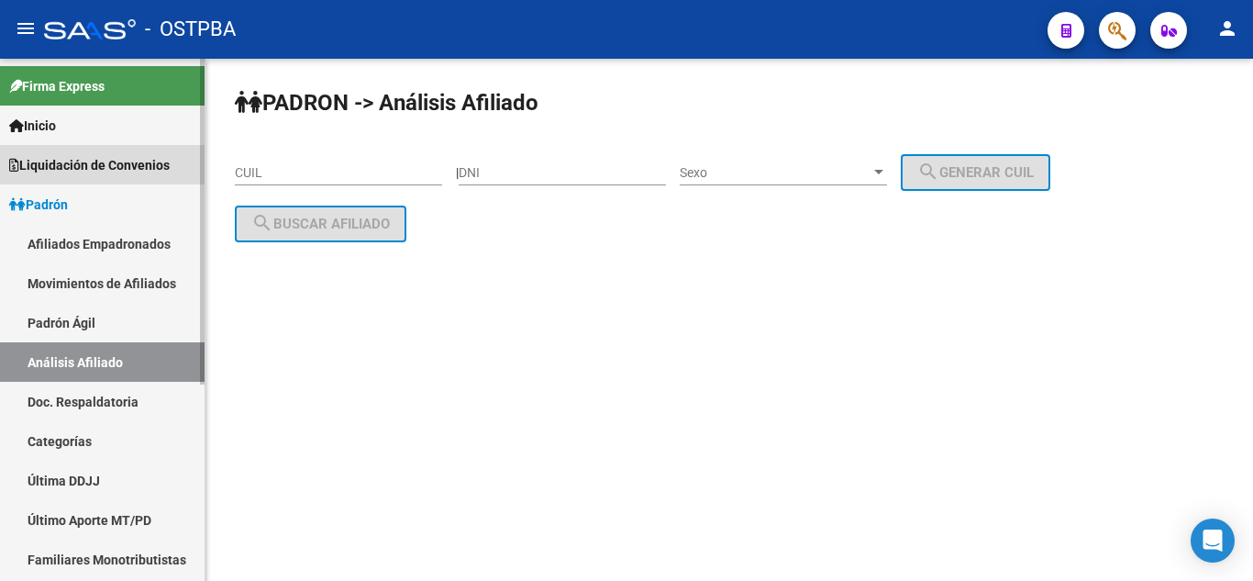
click at [115, 165] on span "Liquidación de Convenios" at bounding box center [89, 165] width 161 height 20
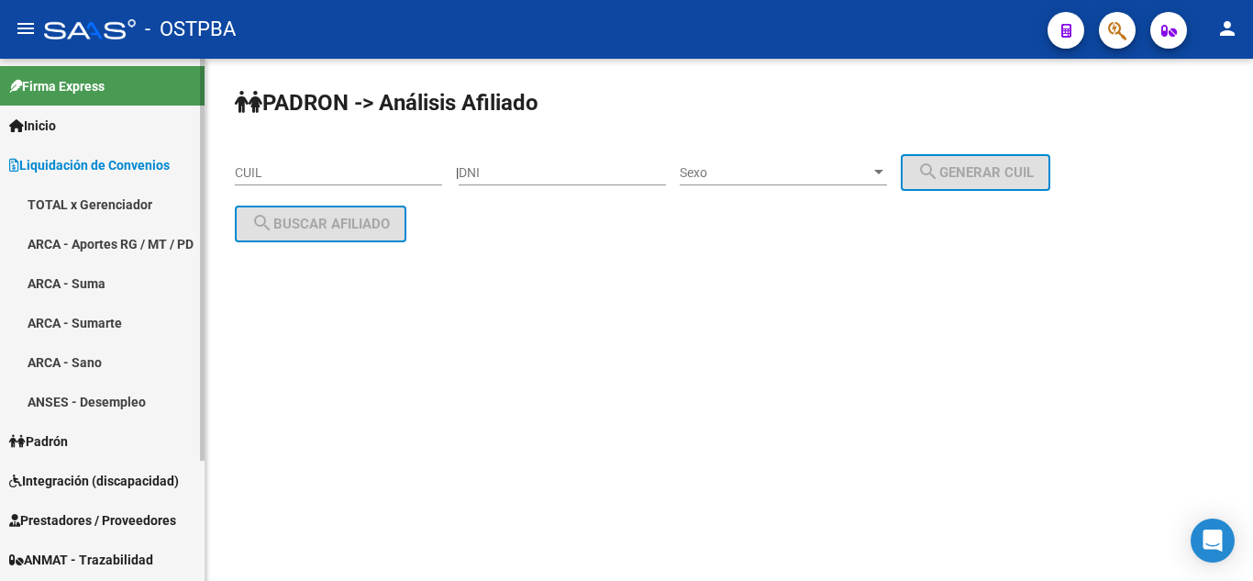
click at [60, 329] on link "ARCA - Sumarte" at bounding box center [102, 322] width 205 height 39
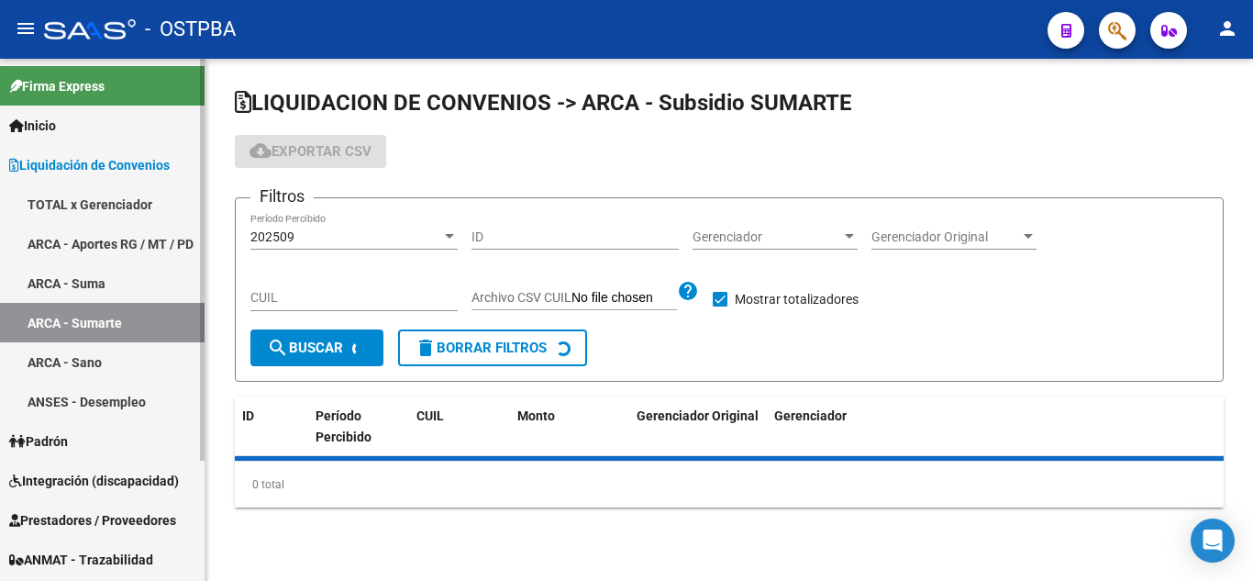
checkbox input "true"
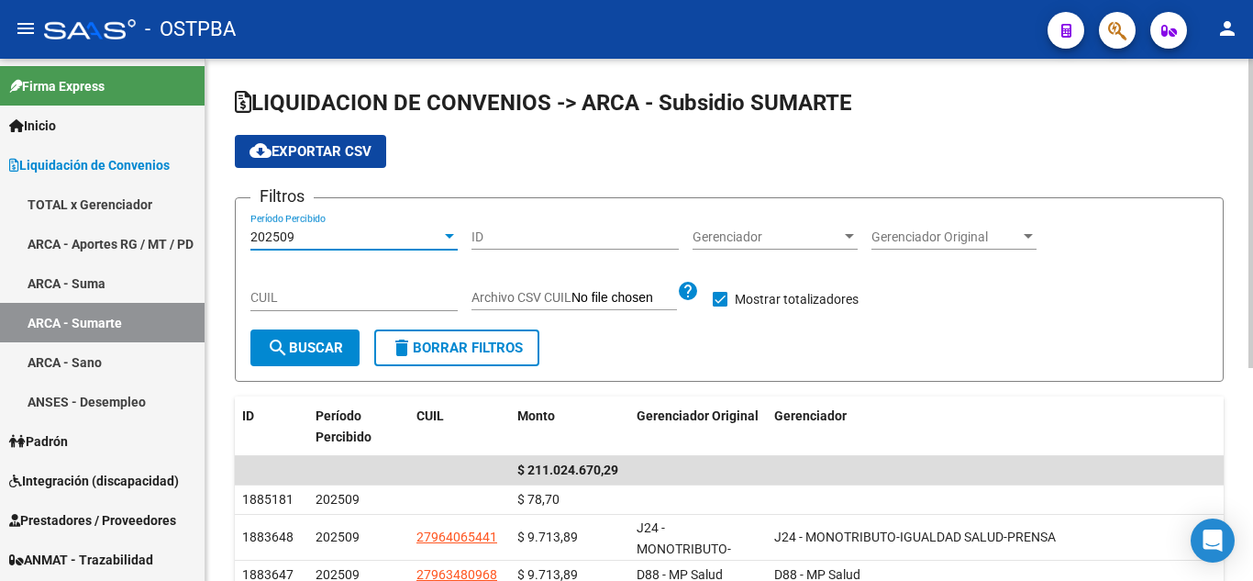
click at [392, 239] on div "202509" at bounding box center [345, 237] width 191 height 16
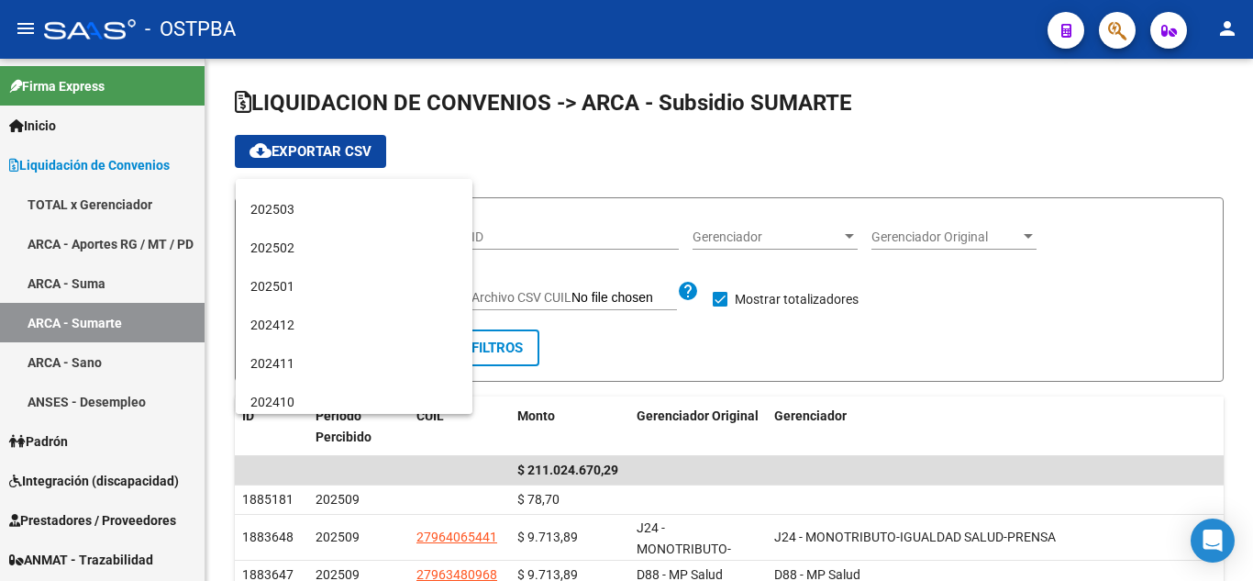
scroll to position [275, 0]
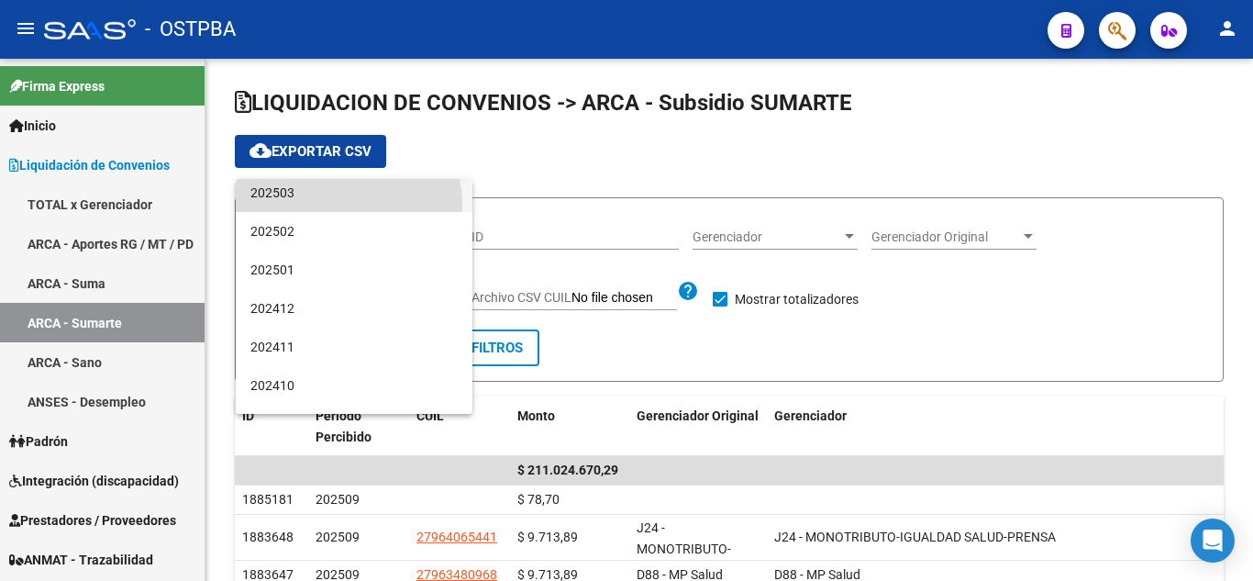
click at [327, 205] on span "202503" at bounding box center [353, 192] width 207 height 39
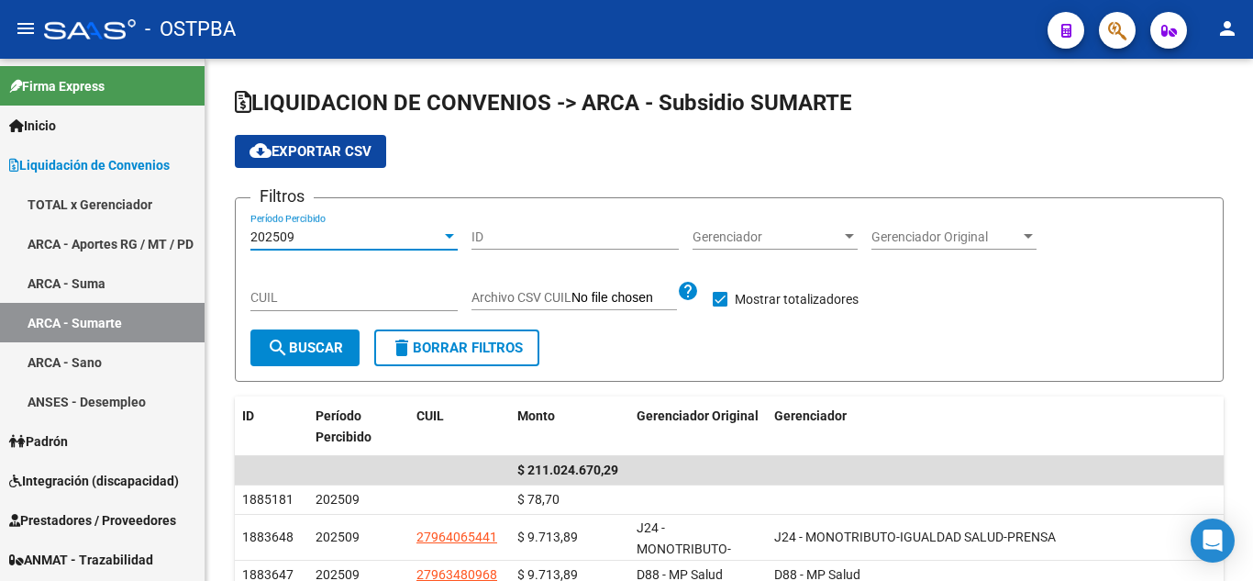
scroll to position [270, 0]
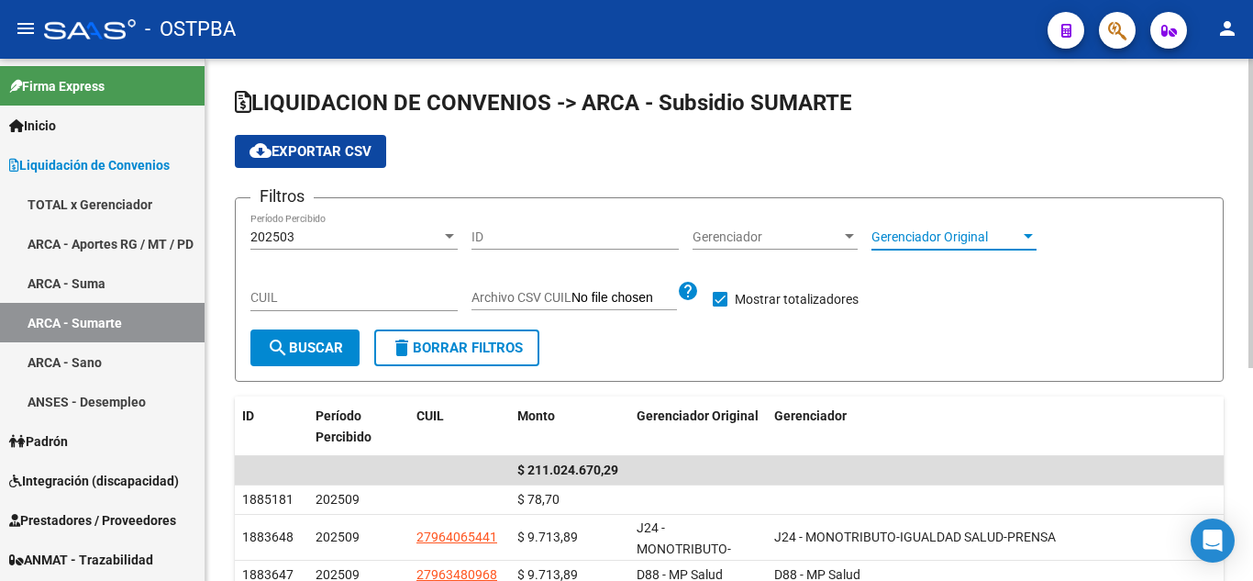
click at [928, 238] on span "Gerenciador Original" at bounding box center [946, 237] width 149 height 16
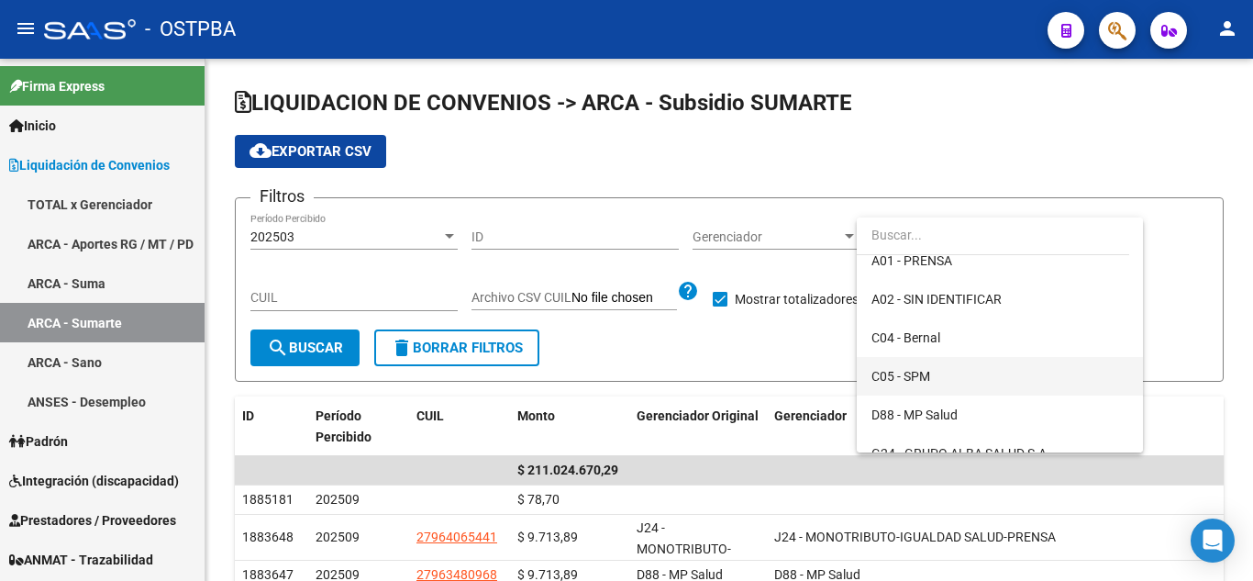
scroll to position [183, 0]
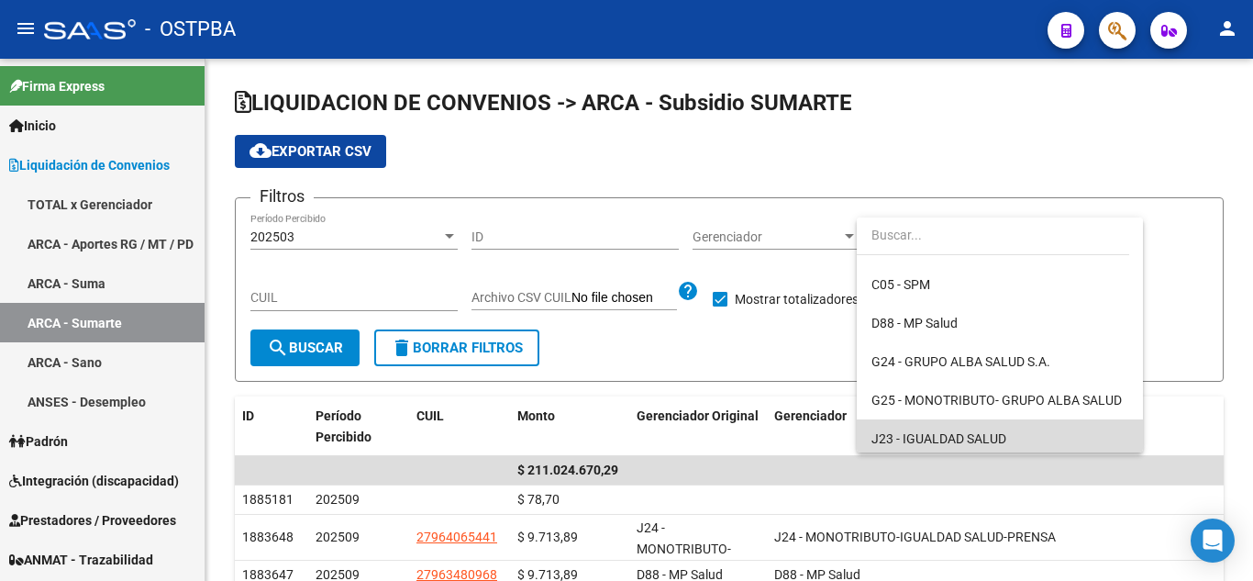
click at [1021, 430] on span "J23 - IGUALDAD SALUD" at bounding box center [1000, 438] width 257 height 39
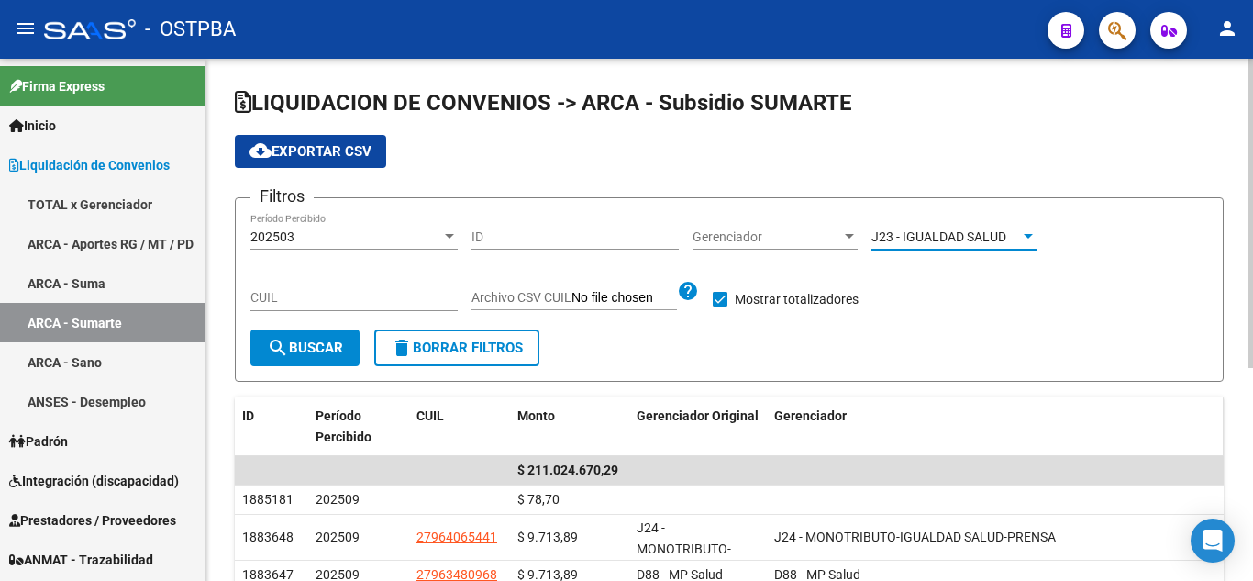
scroll to position [189, 0]
click at [332, 354] on span "search Buscar" at bounding box center [305, 347] width 76 height 17
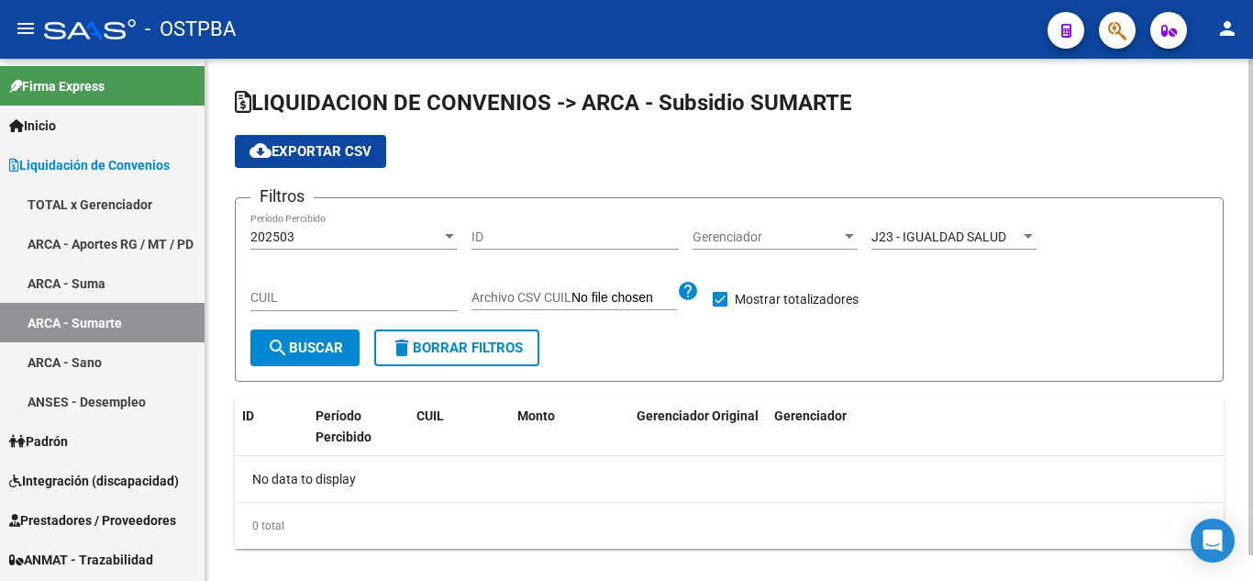
click at [907, 239] on span "J23 - IGUALDAD SALUD" at bounding box center [939, 236] width 135 height 15
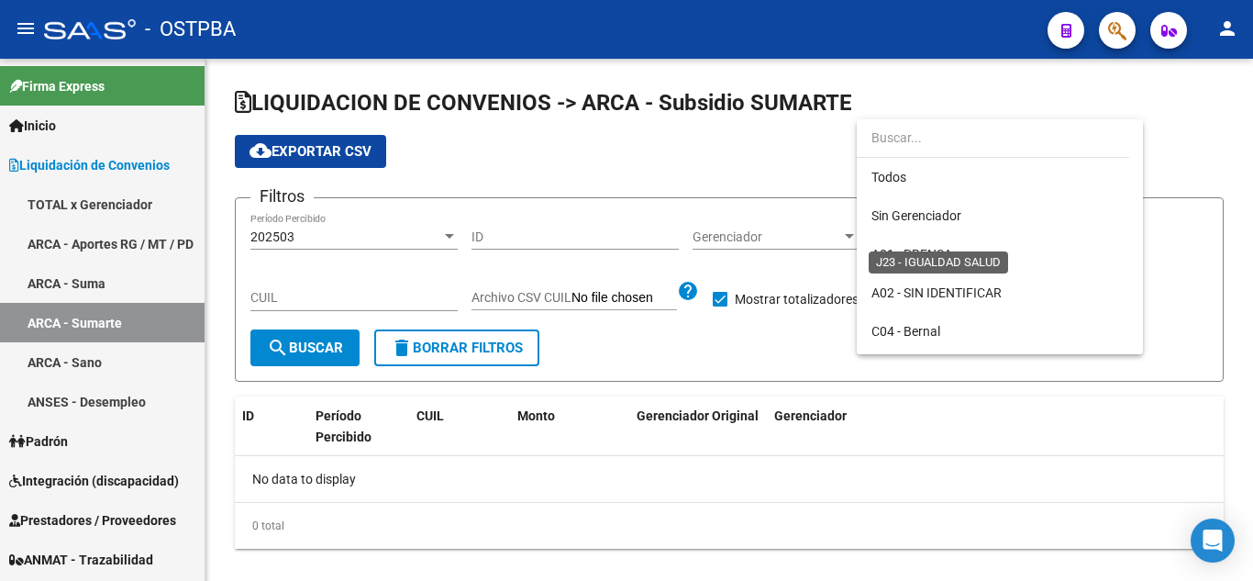
scroll to position [287, 0]
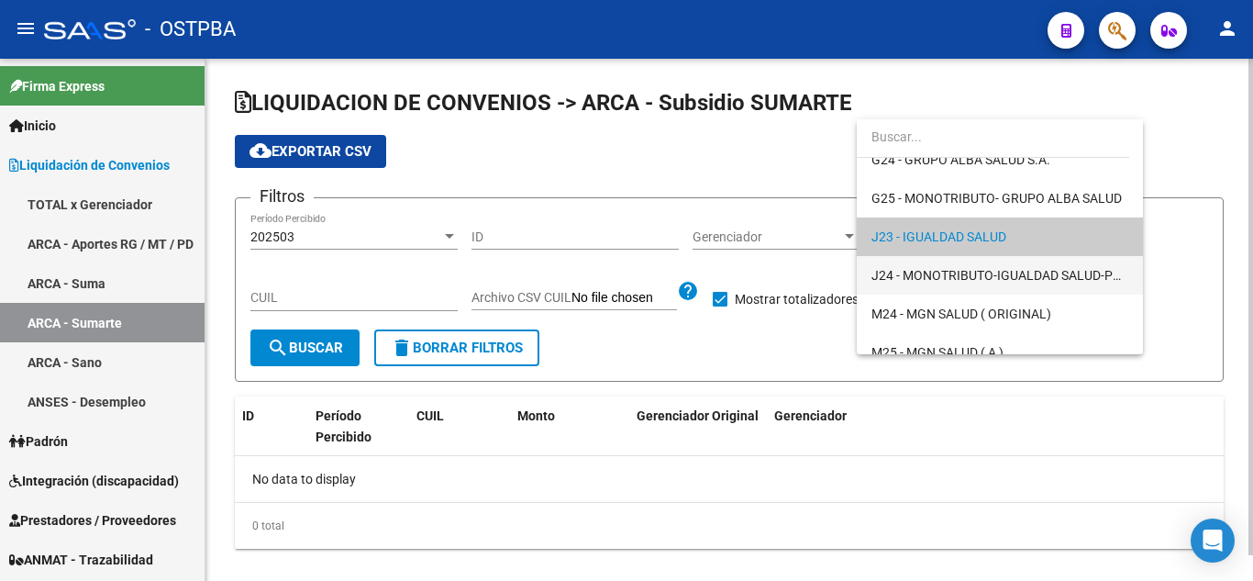
drag, startPoint x: 924, startPoint y: 285, endPoint x: 902, endPoint y: 288, distance: 22.2
click at [924, 284] on span "J24 - MONOTRIBUTO-IGUALDAD SALUD-PRENSA" at bounding box center [1000, 275] width 257 height 39
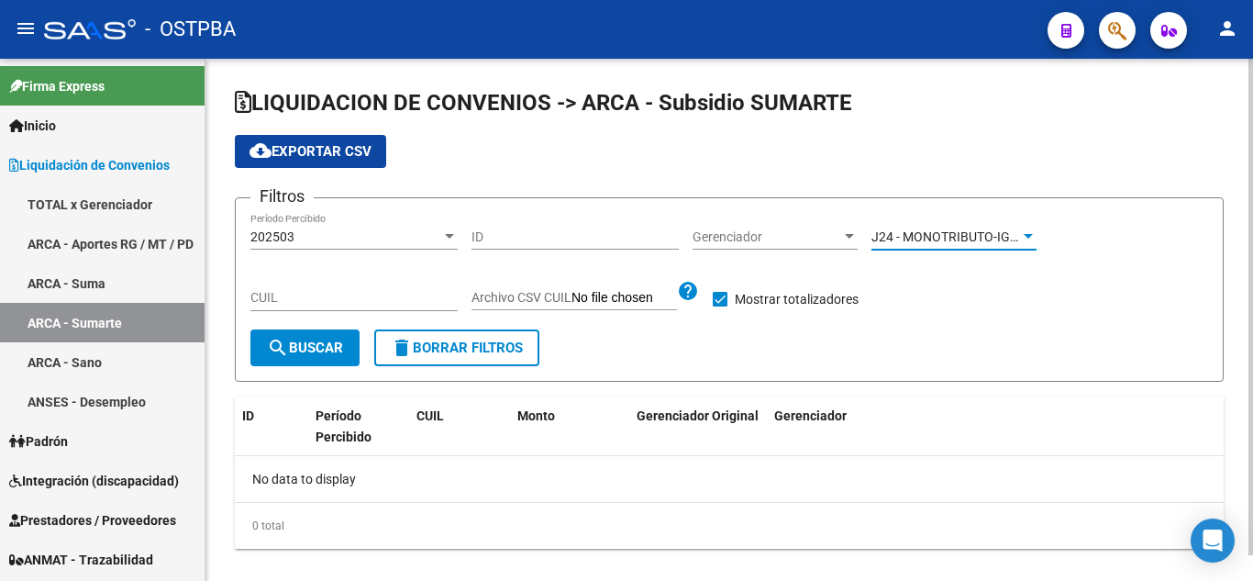
click at [296, 356] on span "search Buscar" at bounding box center [305, 347] width 76 height 17
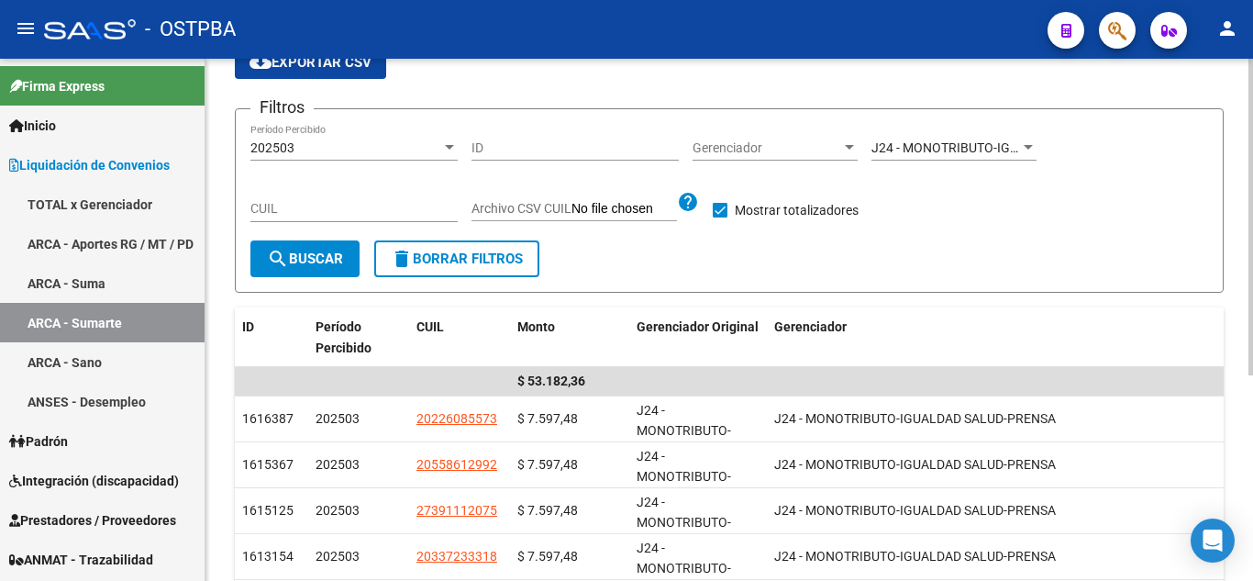
scroll to position [0, 0]
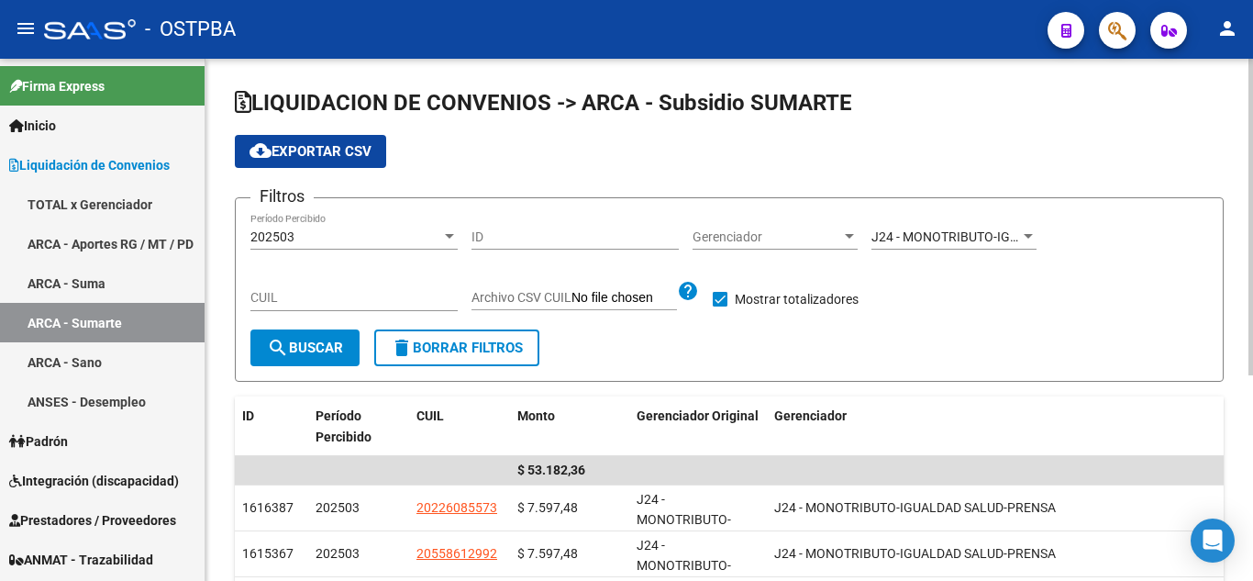
click at [332, 228] on div "202503 Período Percibido" at bounding box center [353, 231] width 207 height 37
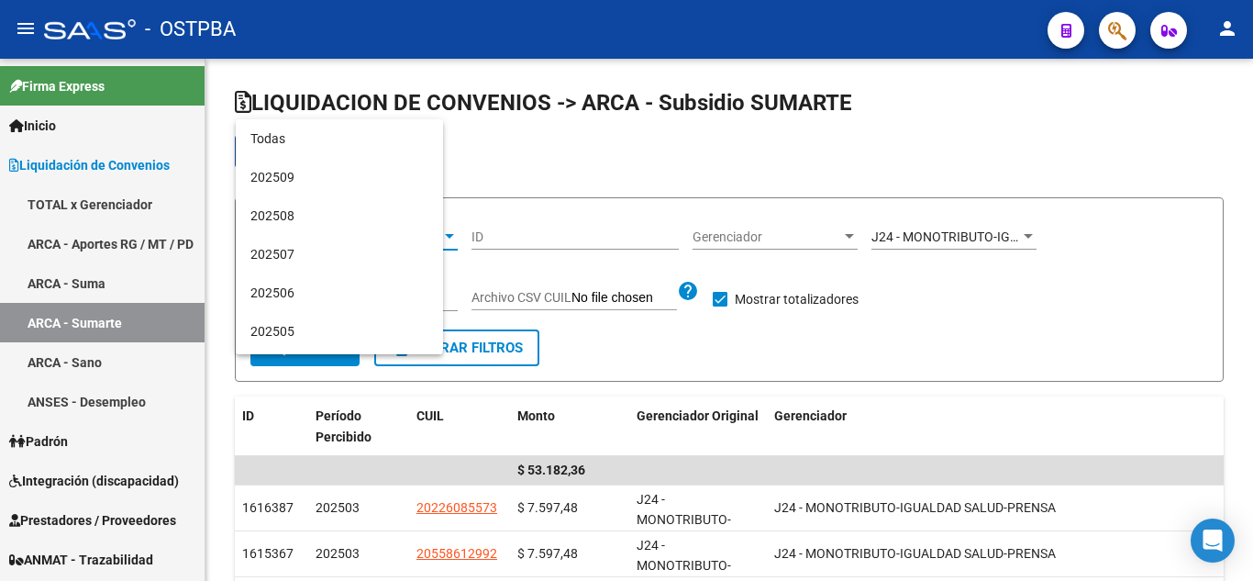
scroll to position [172, 0]
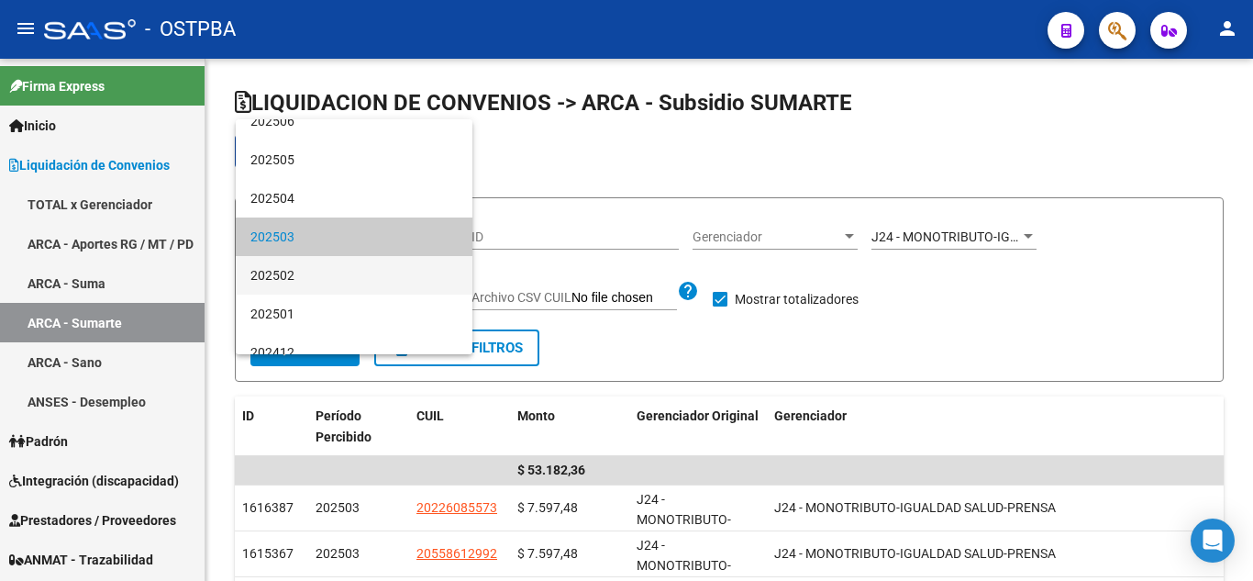
drag, startPoint x: 328, startPoint y: 251, endPoint x: 320, endPoint y: 282, distance: 31.4
click at [320, 282] on div "Todas 202509 202508 202507 202506 202505 202504 202503 202502 202501 202412 202…" at bounding box center [354, 236] width 237 height 235
click at [320, 282] on span "202502" at bounding box center [353, 275] width 207 height 39
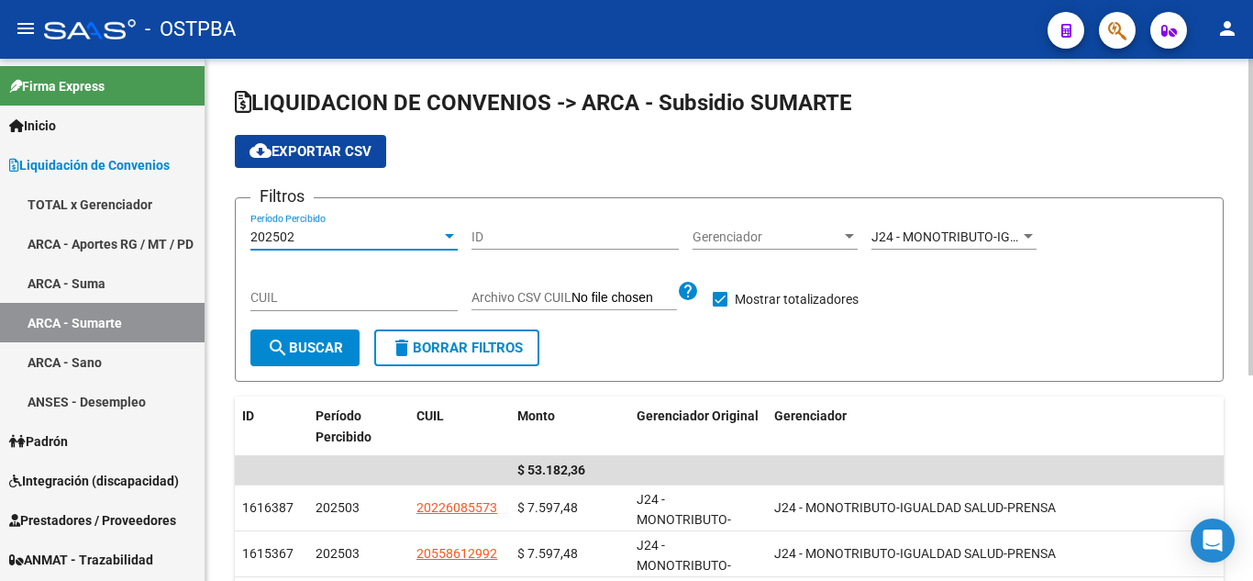
click at [329, 348] on span "search Buscar" at bounding box center [305, 347] width 76 height 17
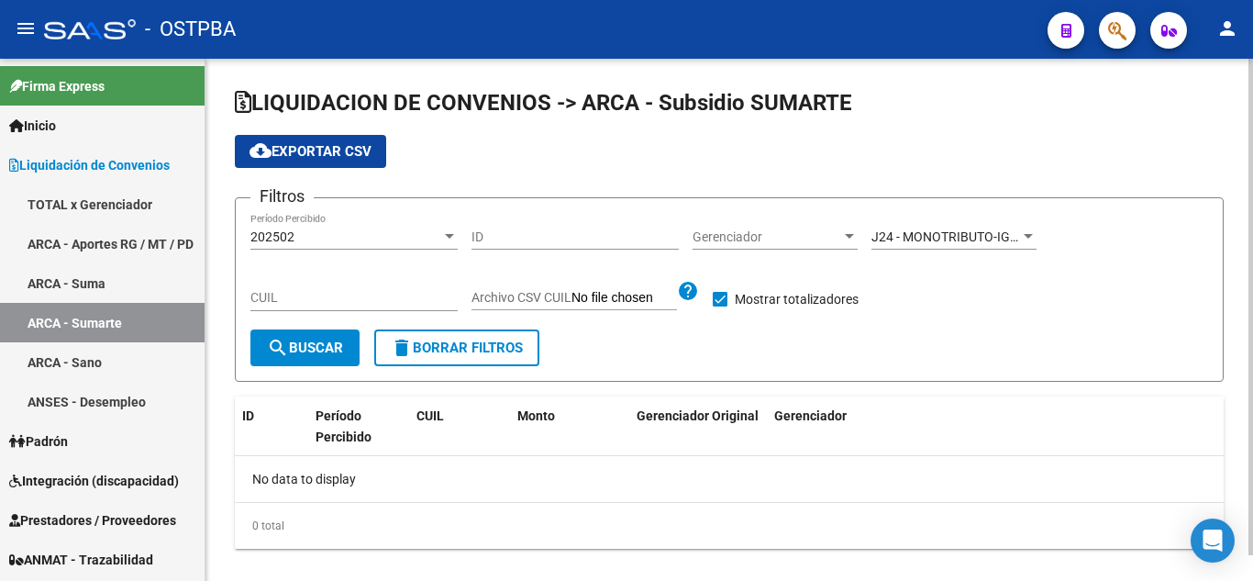
click at [312, 242] on div "202502" at bounding box center [345, 237] width 191 height 16
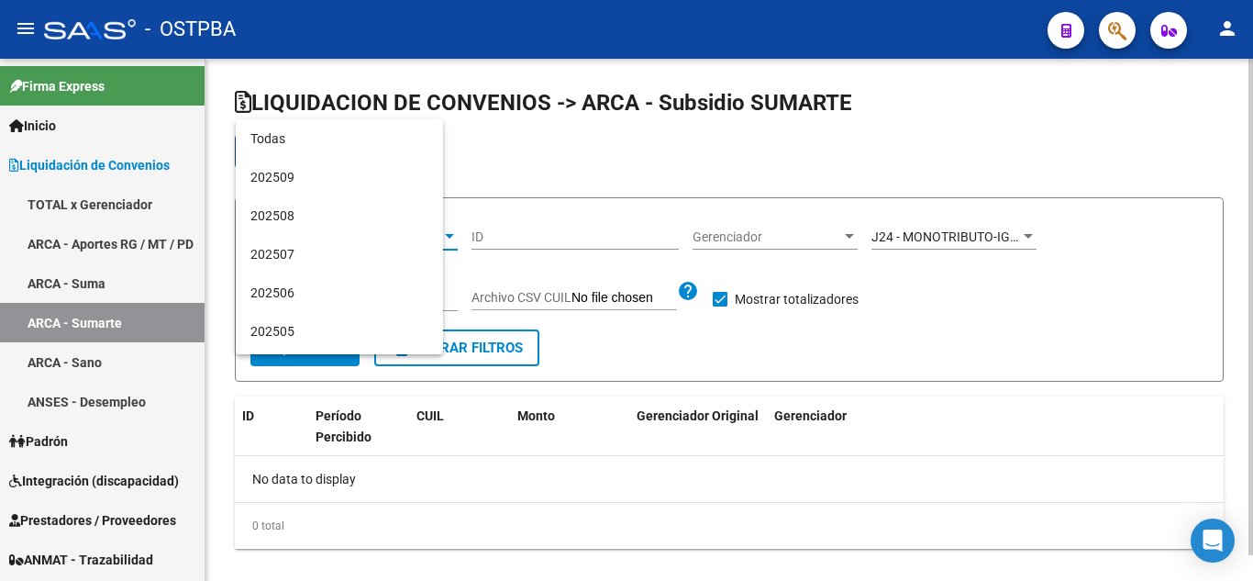
scroll to position [210, 0]
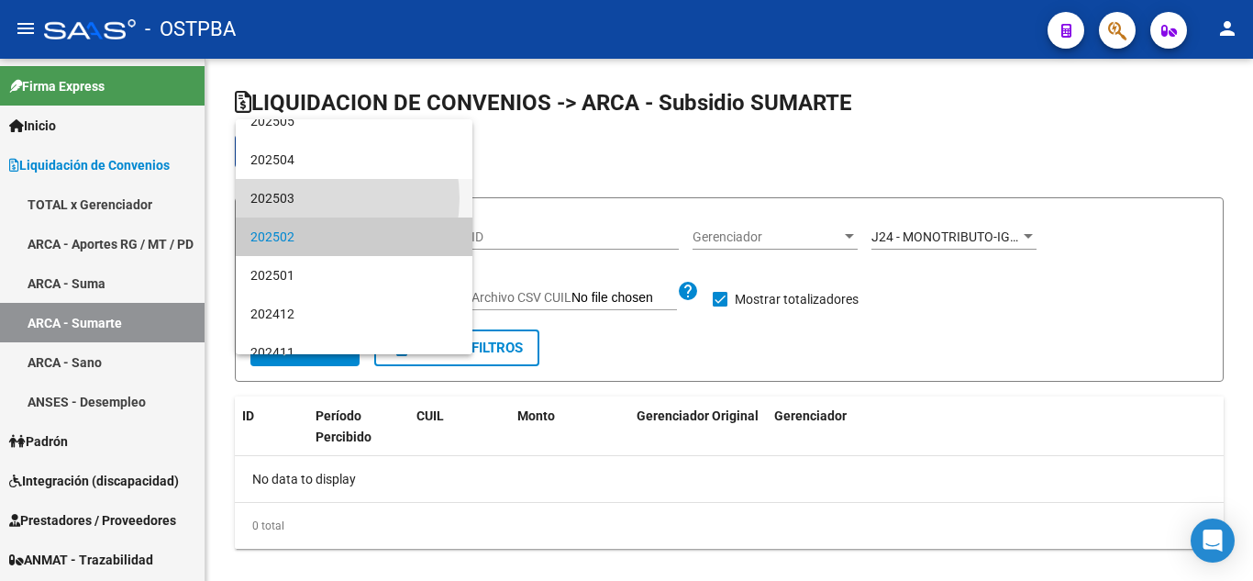
click at [312, 193] on span "202503" at bounding box center [353, 198] width 207 height 39
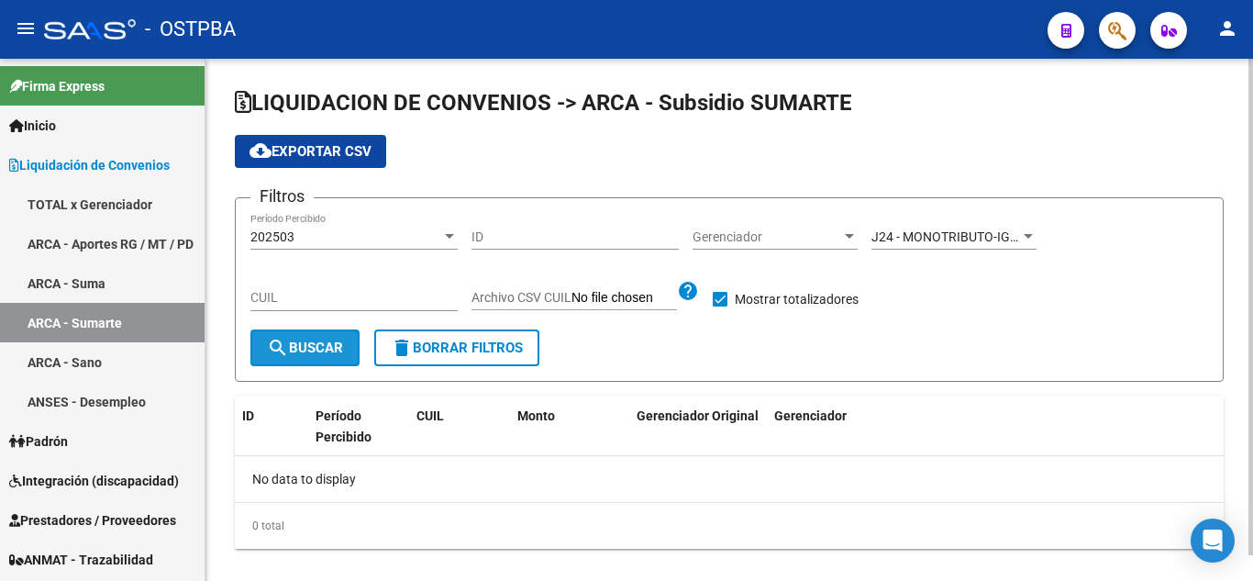
click at [298, 337] on button "search Buscar" at bounding box center [304, 347] width 109 height 37
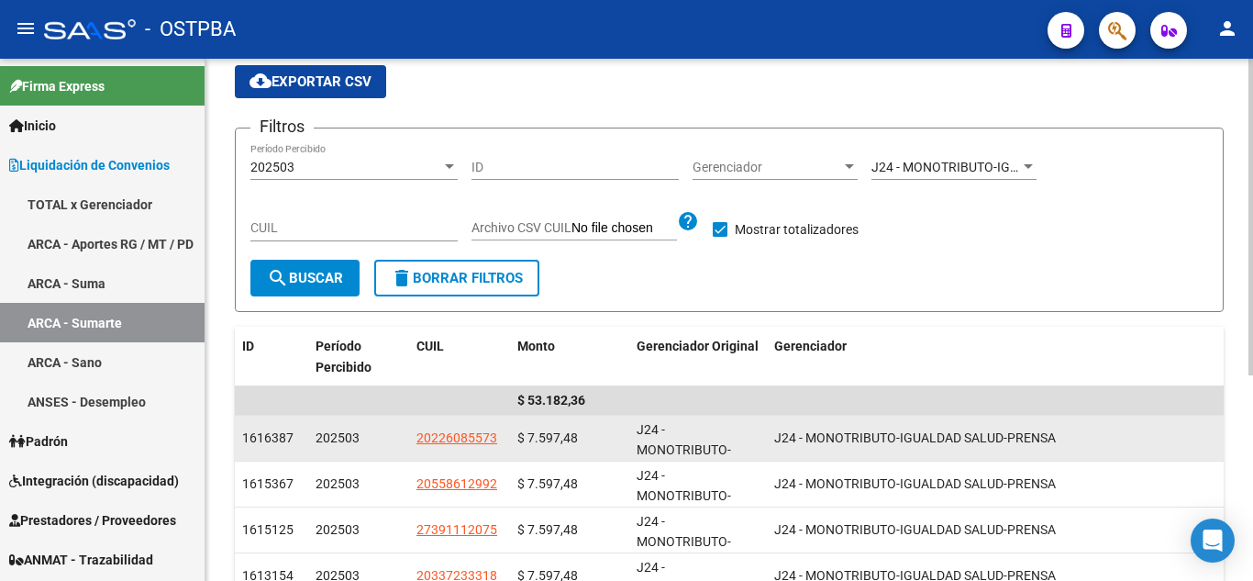
scroll to position [0, 0]
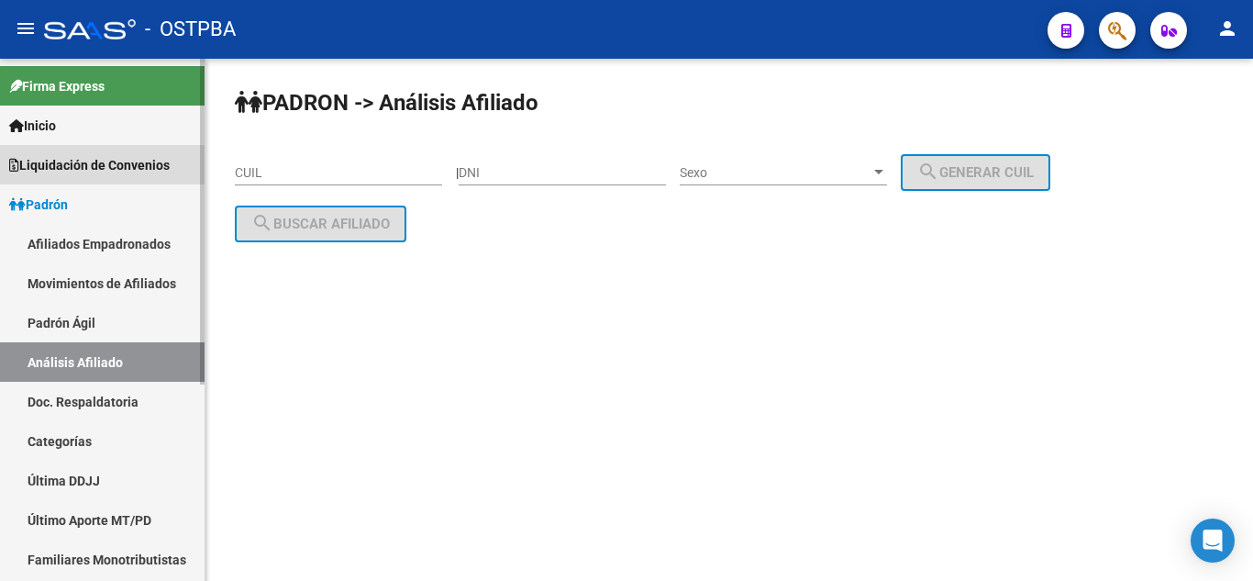
click at [45, 170] on span "Liquidación de Convenios" at bounding box center [89, 165] width 161 height 20
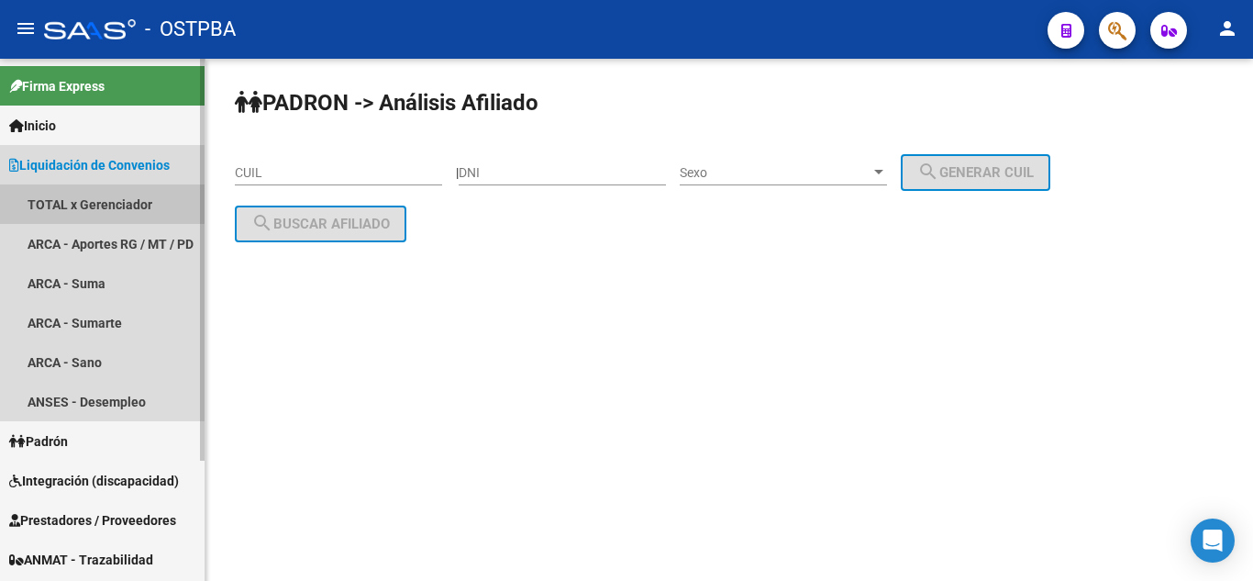
click at [67, 205] on link "TOTAL x Gerenciador" at bounding box center [102, 203] width 205 height 39
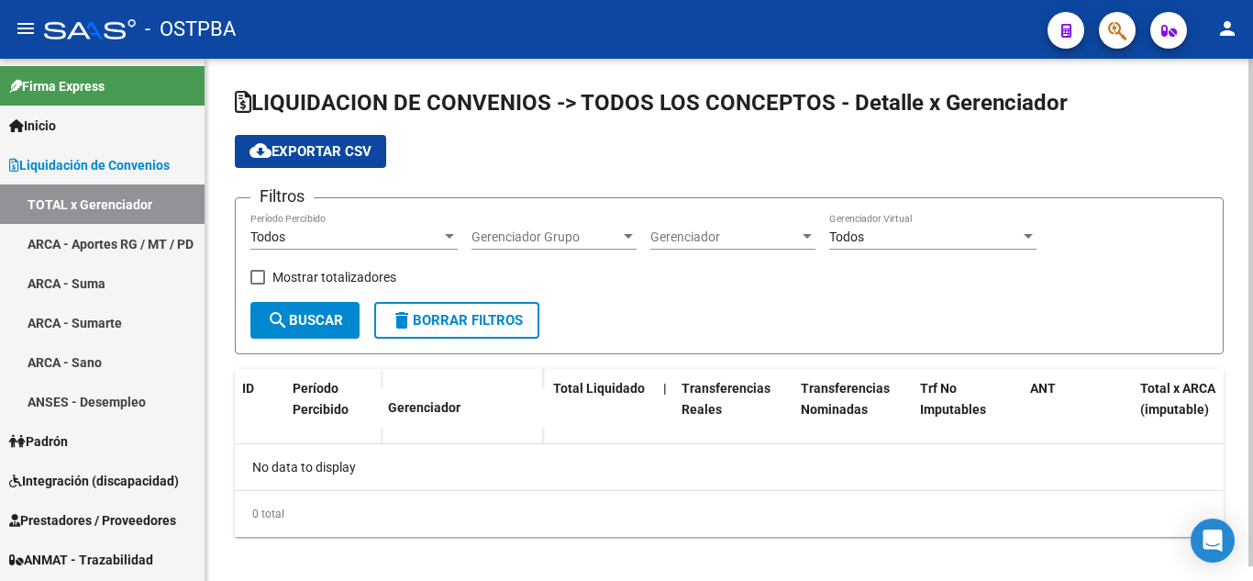
checkbox input "true"
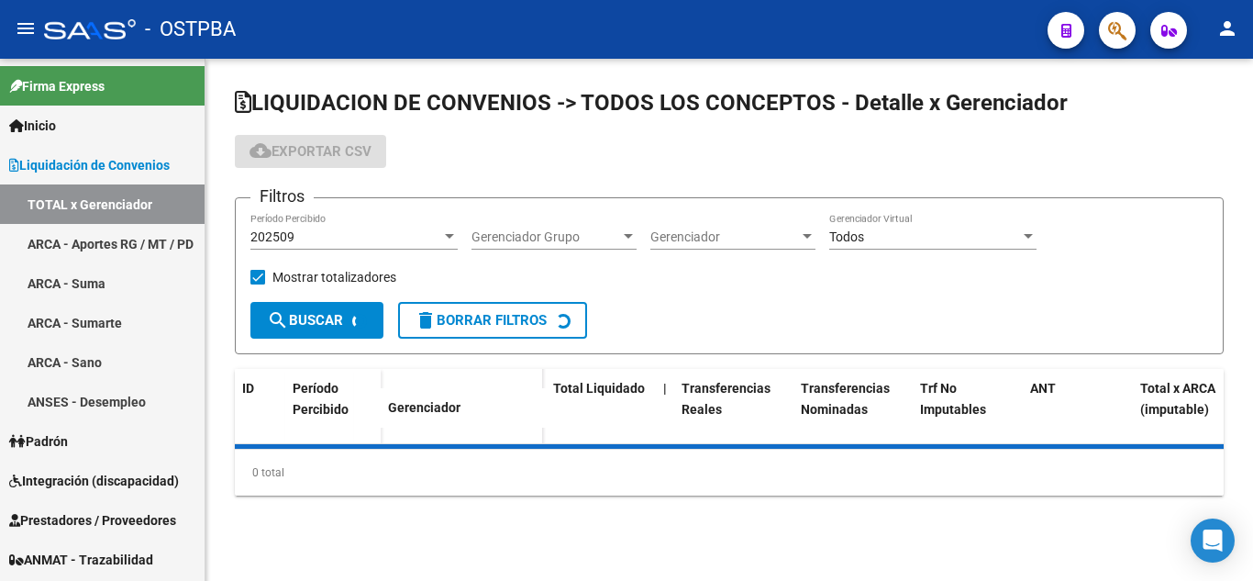
click at [419, 229] on div "202509" at bounding box center [345, 237] width 191 height 16
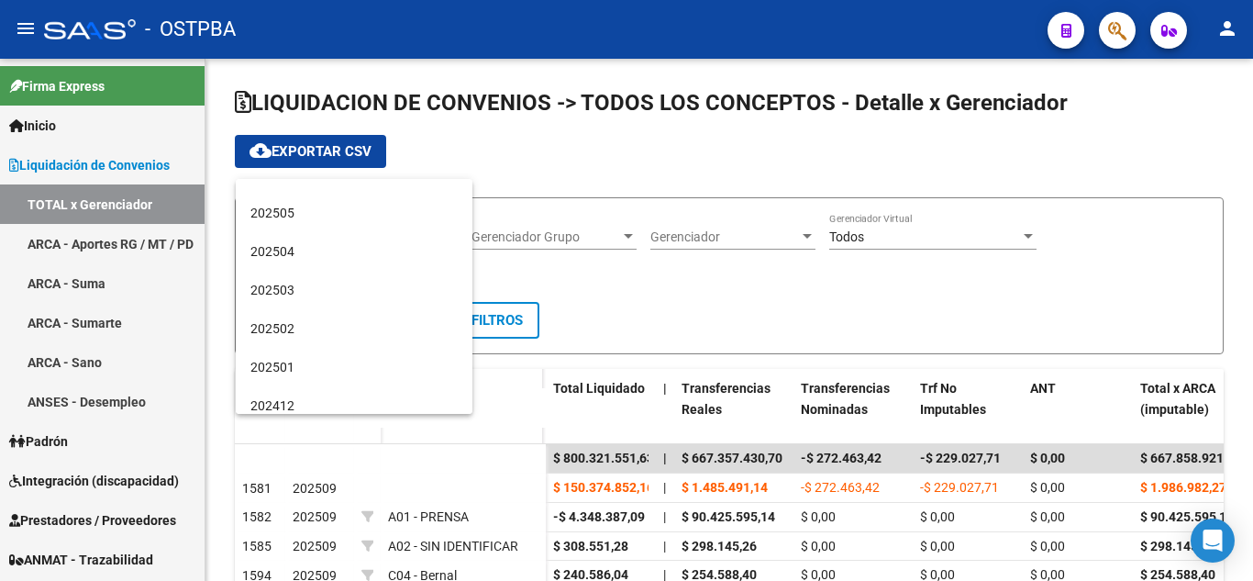
scroll to position [183, 0]
click at [372, 294] on span "202503" at bounding box center [353, 284] width 207 height 39
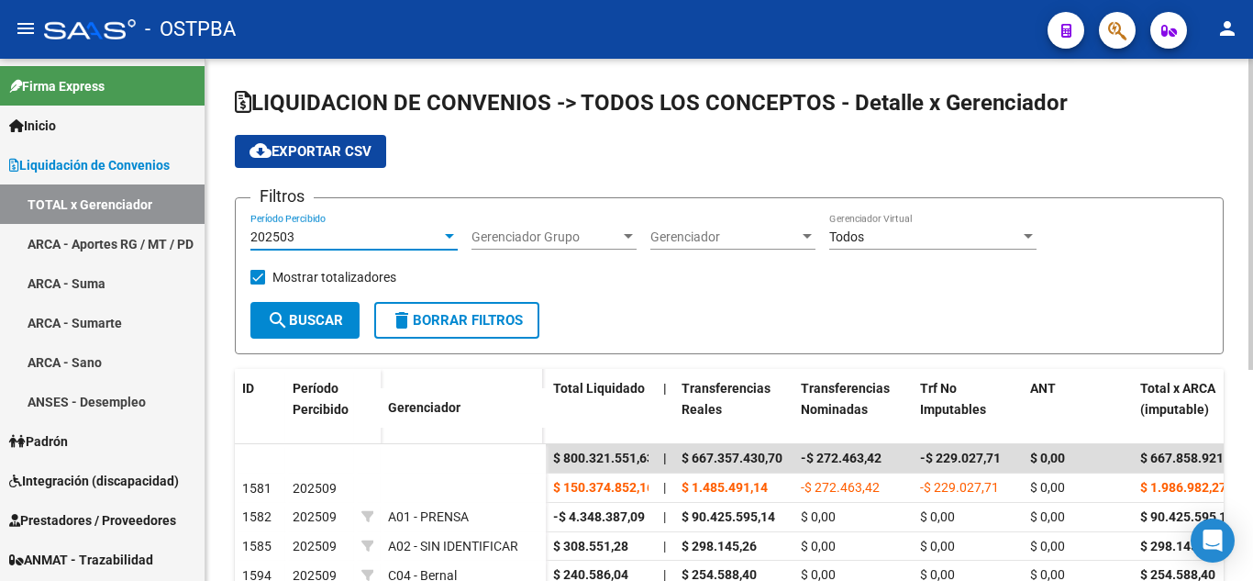
click at [715, 236] on span "Gerenciador" at bounding box center [724, 237] width 149 height 16
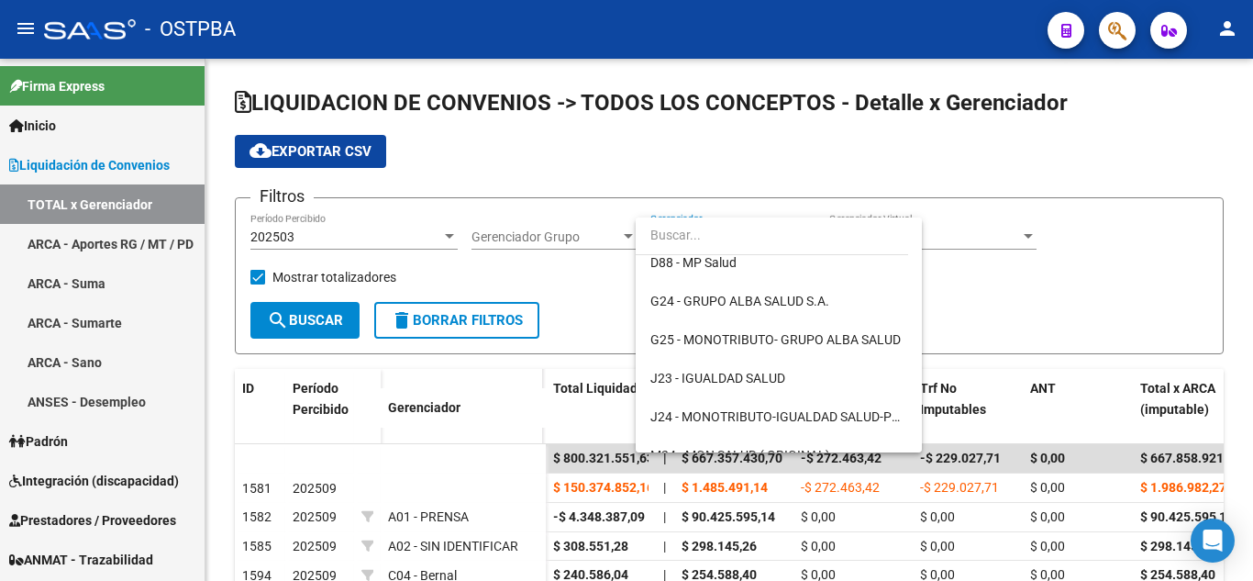
scroll to position [275, 0]
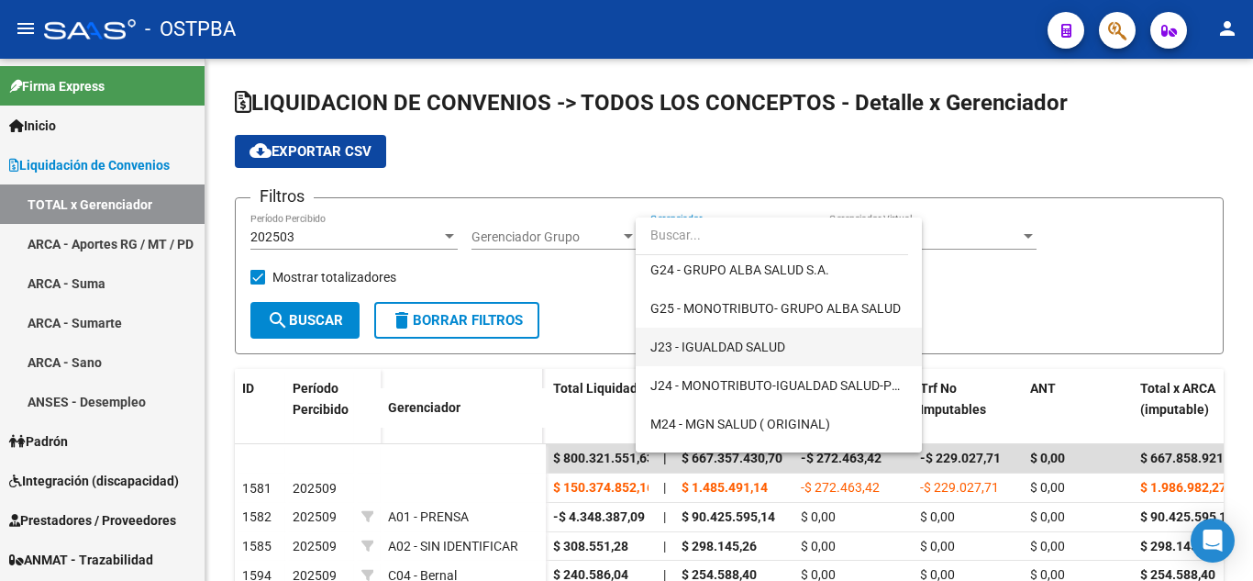
click at [787, 349] on span "J23 - IGUALDAD SALUD" at bounding box center [778, 347] width 257 height 39
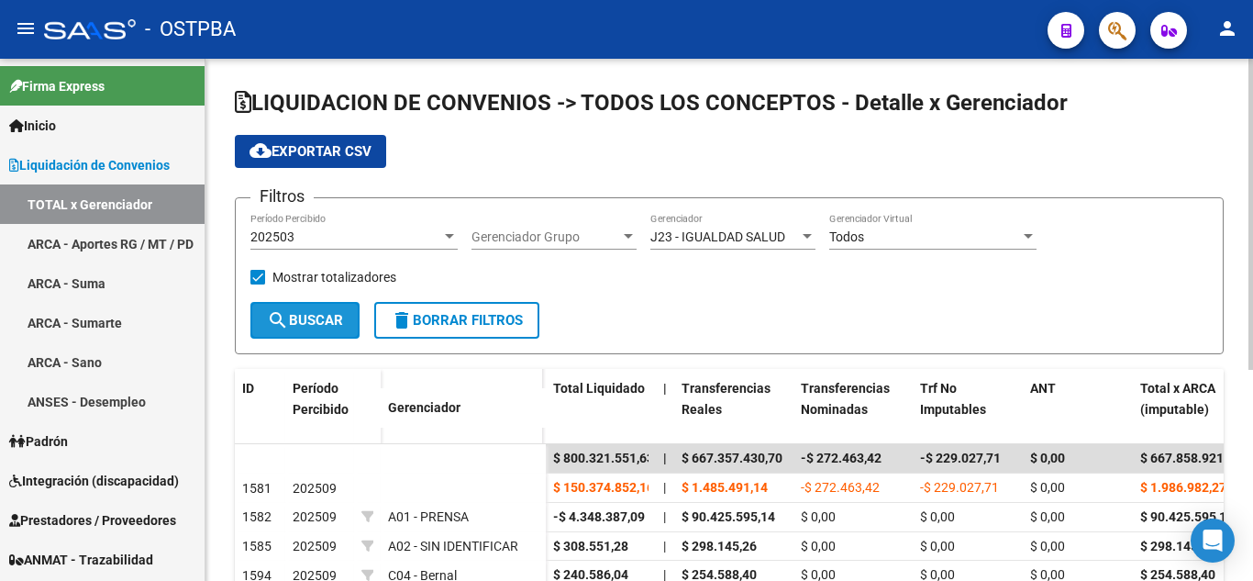
click at [317, 330] on button "search Buscar" at bounding box center [304, 320] width 109 height 37
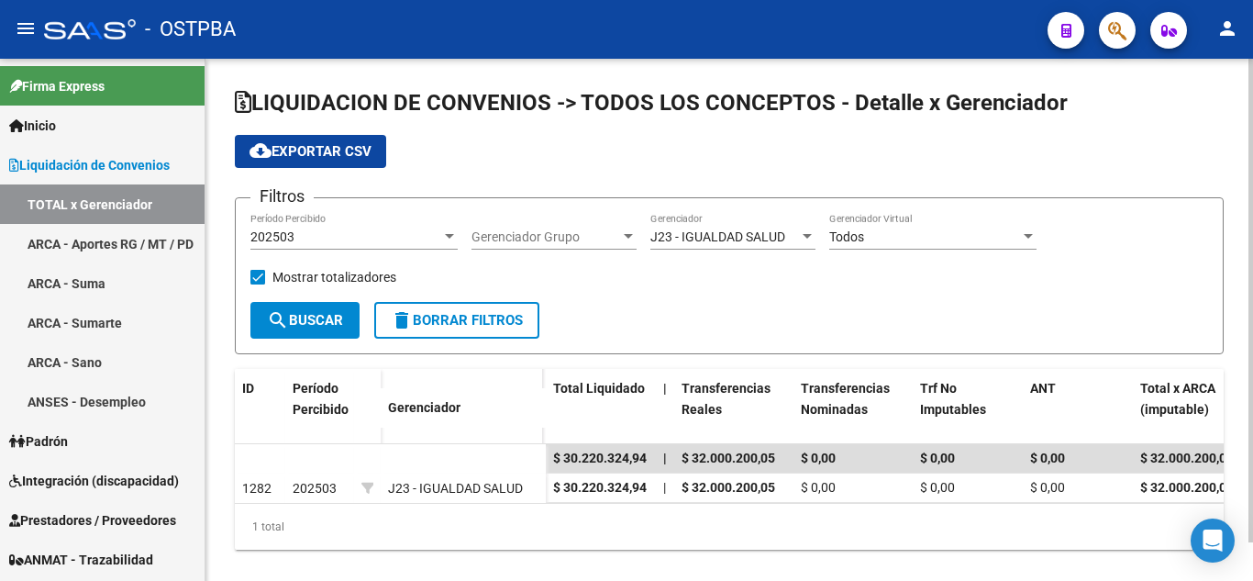
click at [392, 225] on div "202503 Período Percibido" at bounding box center [353, 231] width 207 height 37
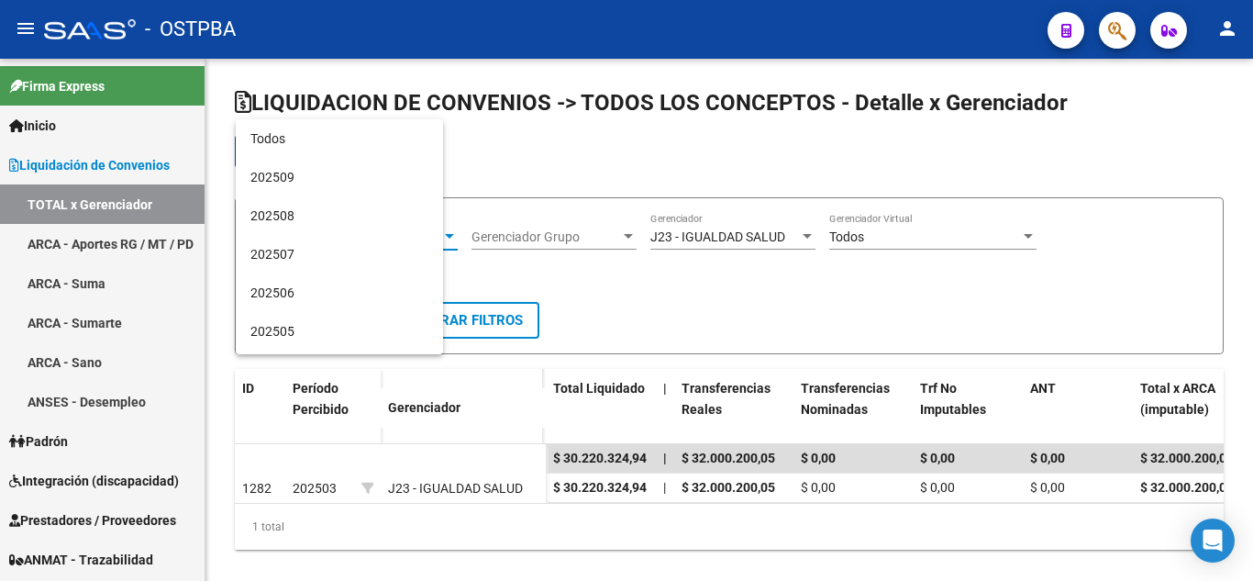
scroll to position [172, 0]
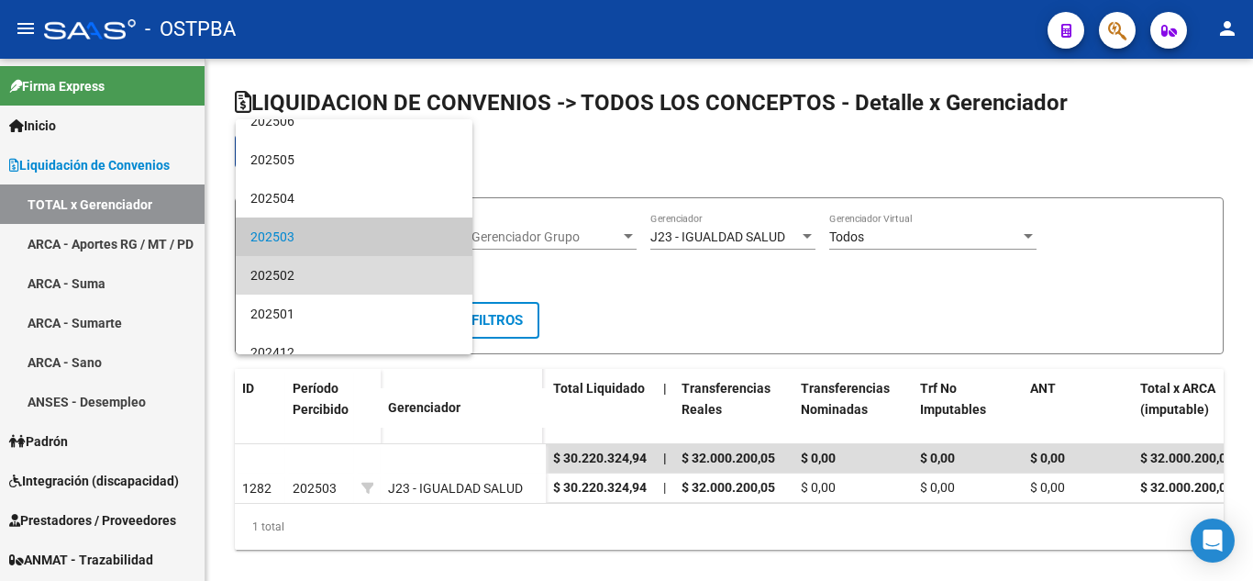
click at [370, 283] on span "202502" at bounding box center [353, 275] width 207 height 39
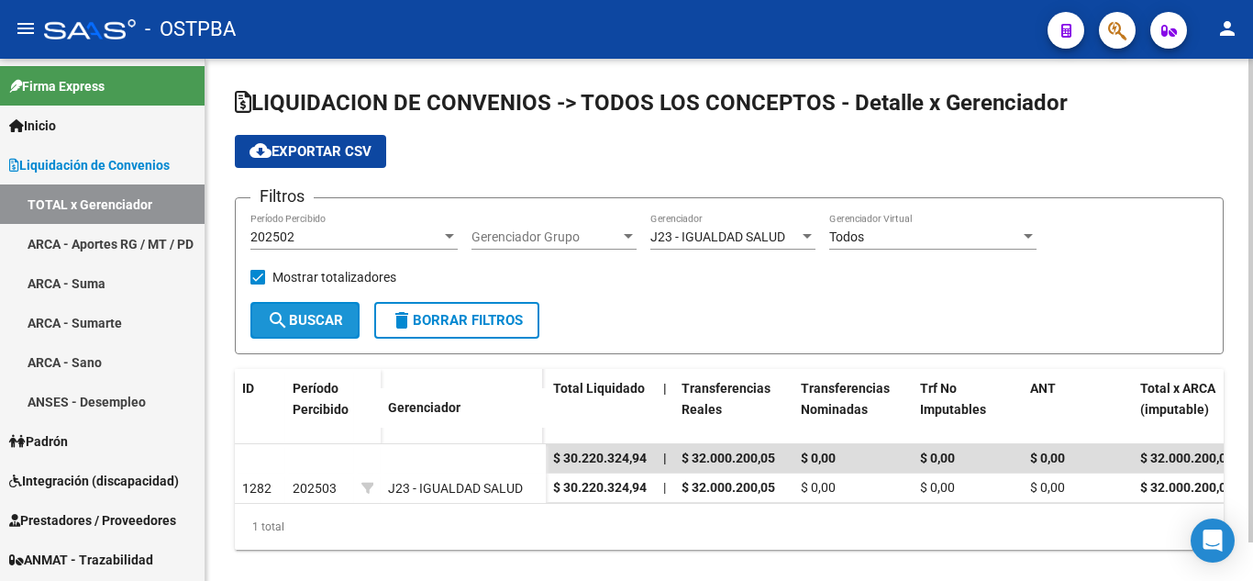
click at [301, 326] on span "search Buscar" at bounding box center [305, 320] width 76 height 17
click at [329, 226] on div "202502 Período Percibido" at bounding box center [353, 231] width 207 height 37
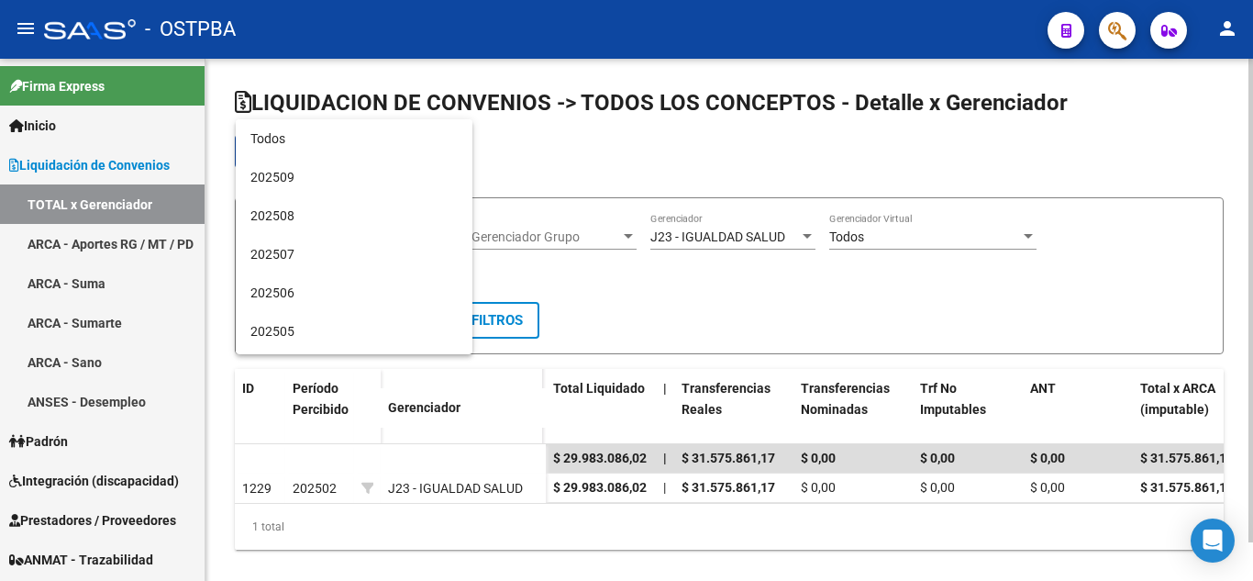
scroll to position [210, 0]
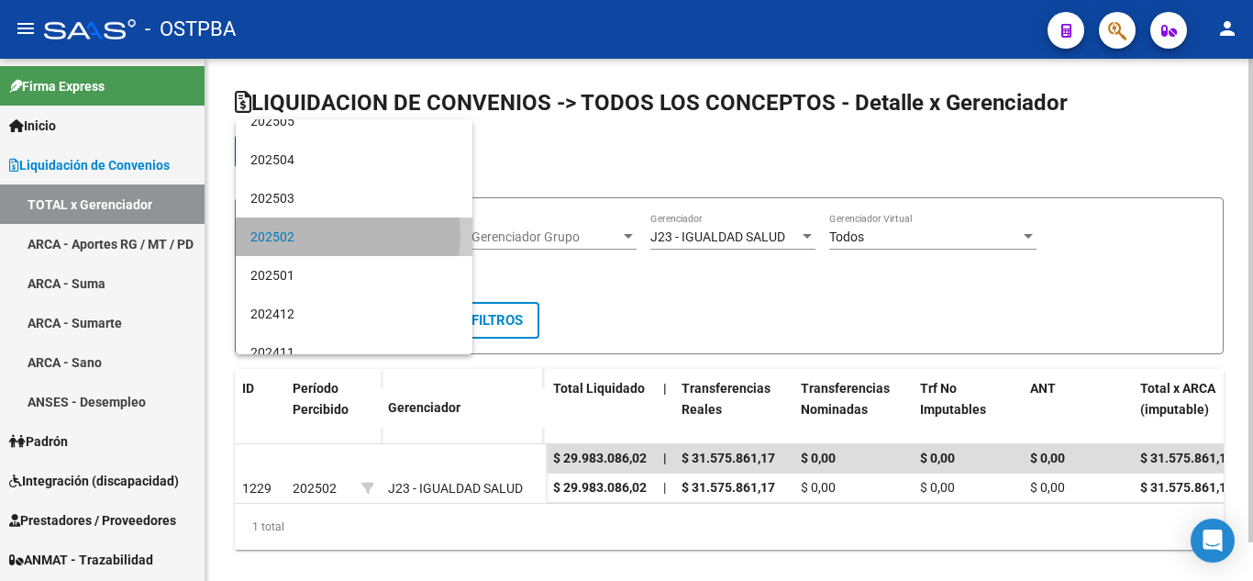
click at [330, 234] on span "202502" at bounding box center [353, 236] width 207 height 39
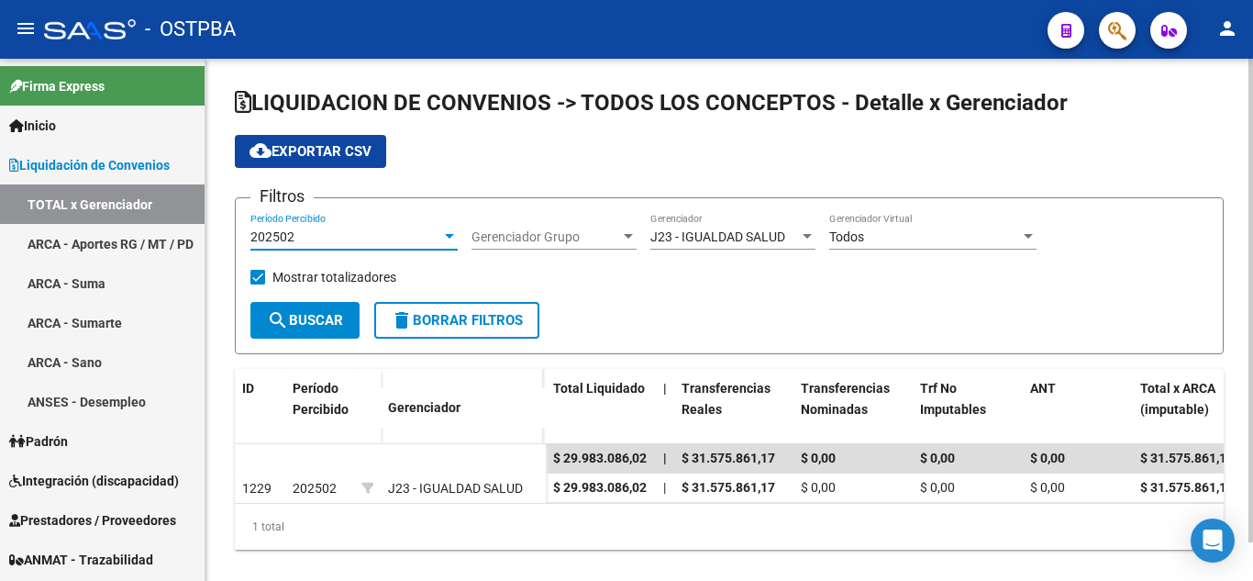
click at [327, 215] on div "202502 Período Percibido" at bounding box center [353, 231] width 207 height 37
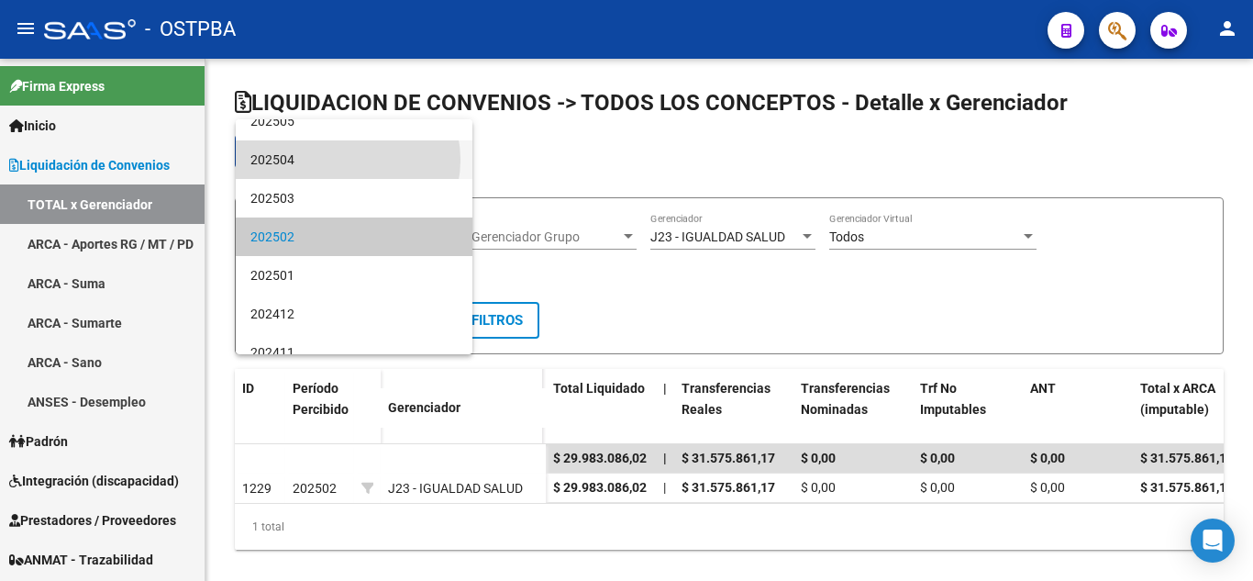
click at [342, 160] on span "202504" at bounding box center [353, 159] width 207 height 39
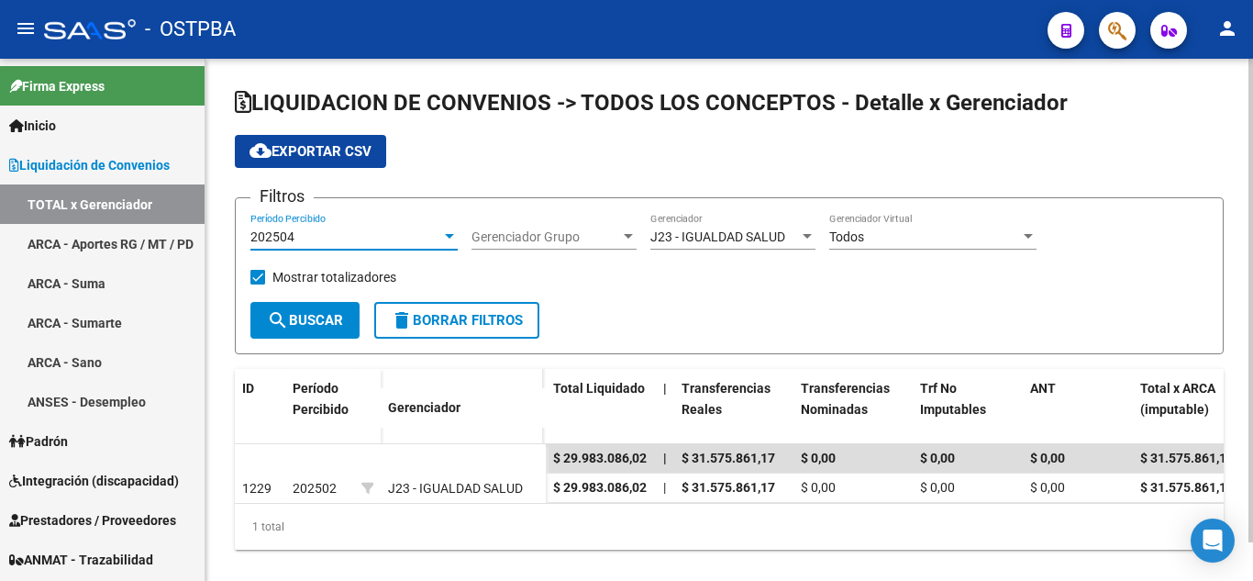
click at [334, 319] on span "search Buscar" at bounding box center [305, 320] width 76 height 17
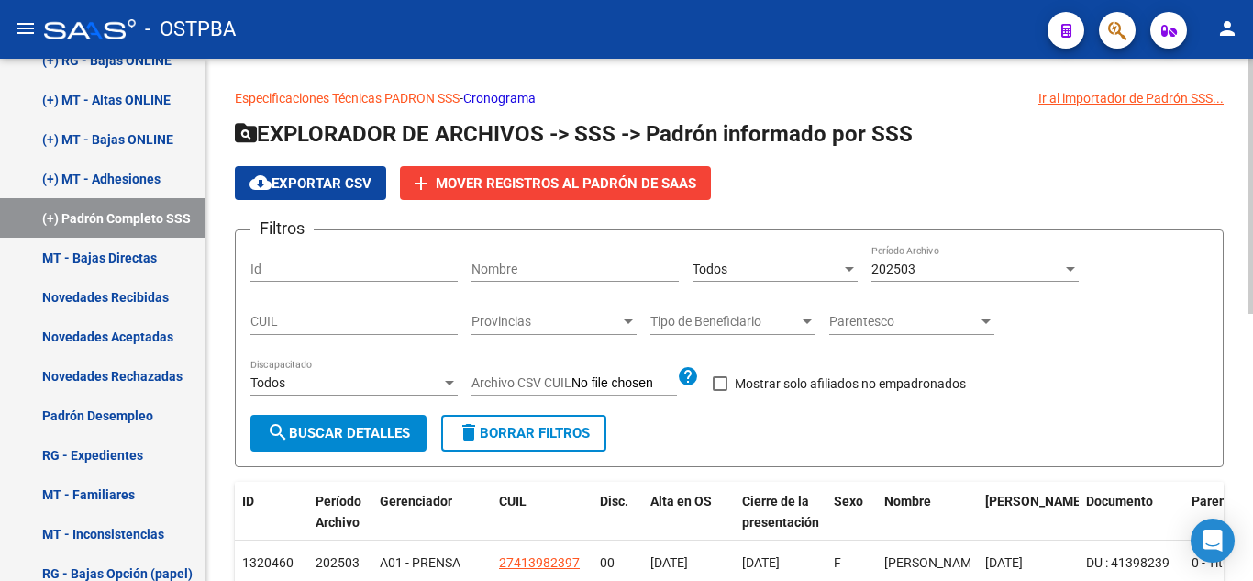
click at [950, 273] on div "202503" at bounding box center [967, 269] width 191 height 16
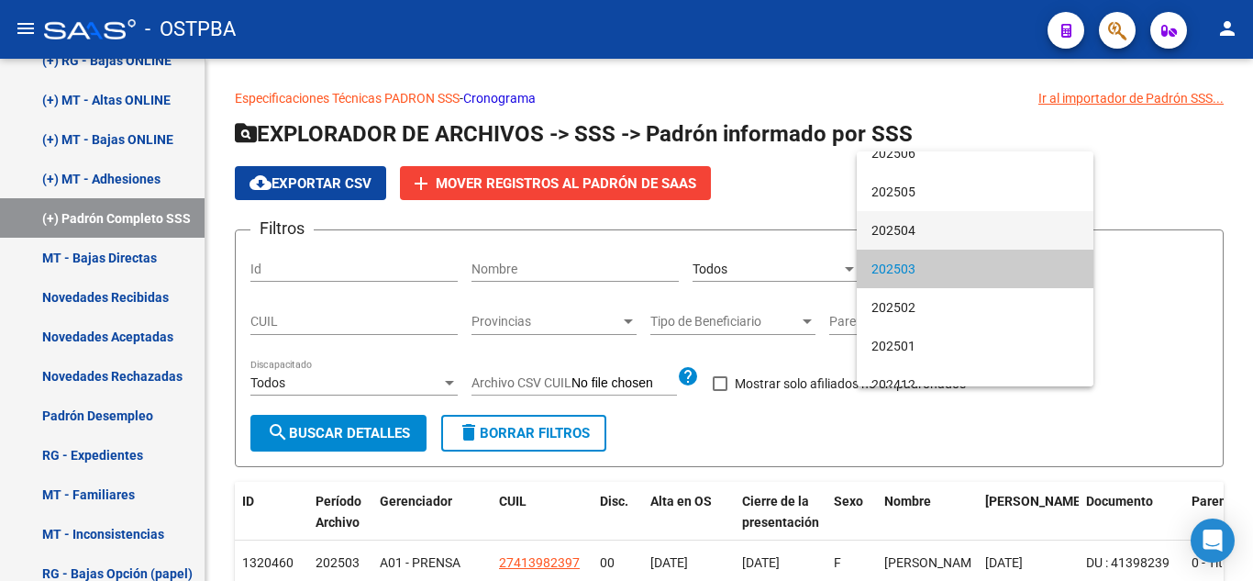
click at [939, 230] on span "202504" at bounding box center [975, 230] width 207 height 39
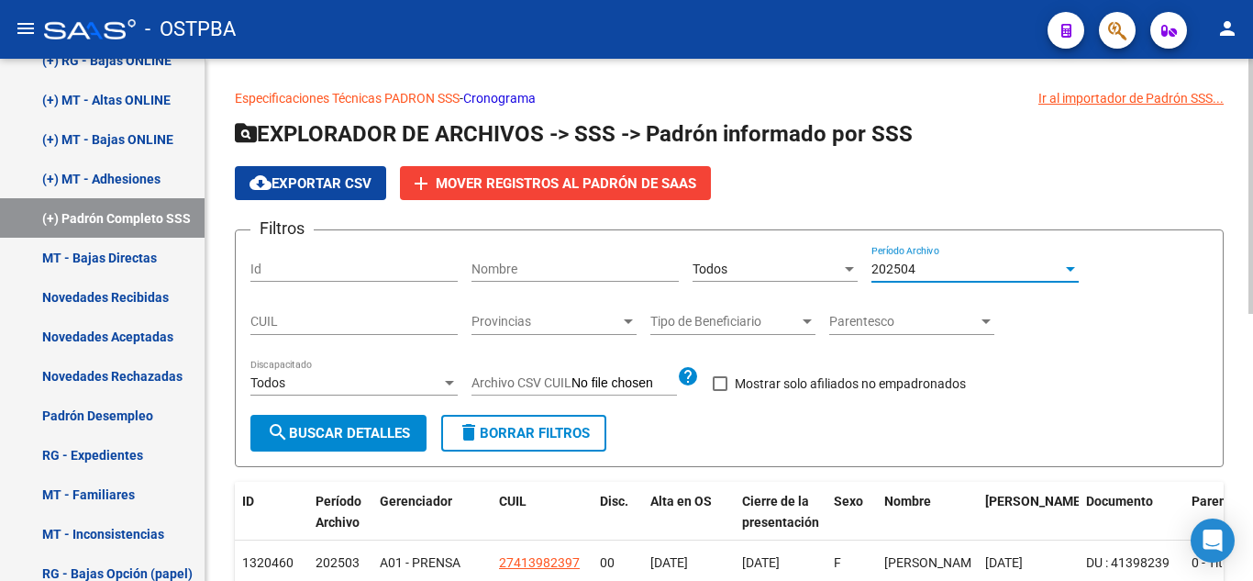
click at [278, 425] on mat-icon "search" at bounding box center [278, 432] width 22 height 22
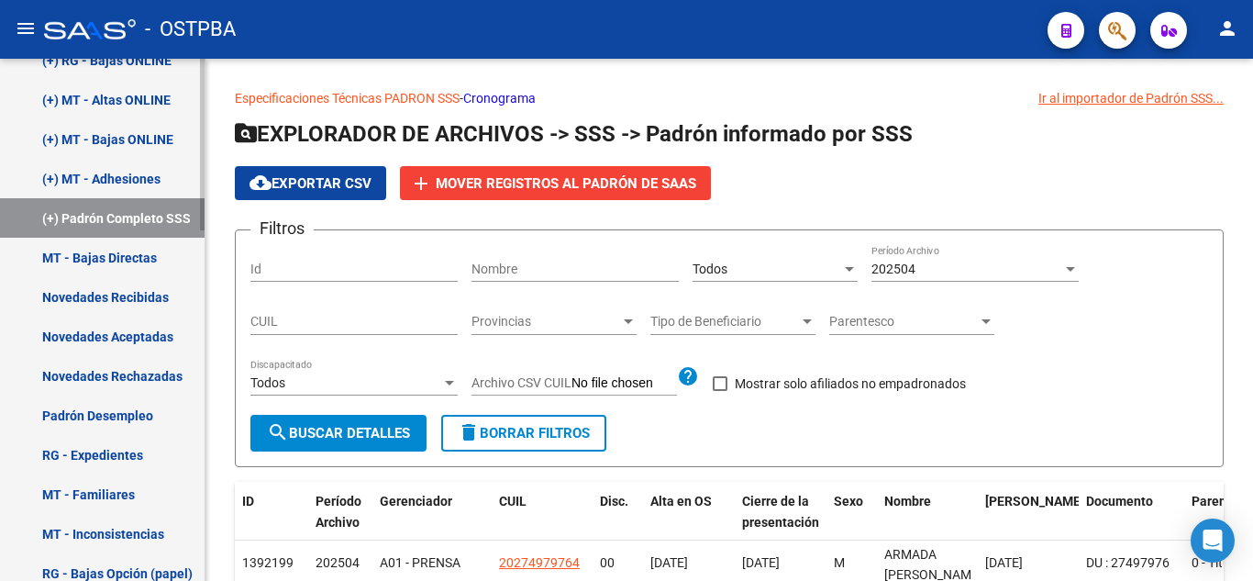
click at [46, 249] on link "MT - Bajas Directas" at bounding box center [102, 257] width 205 height 39
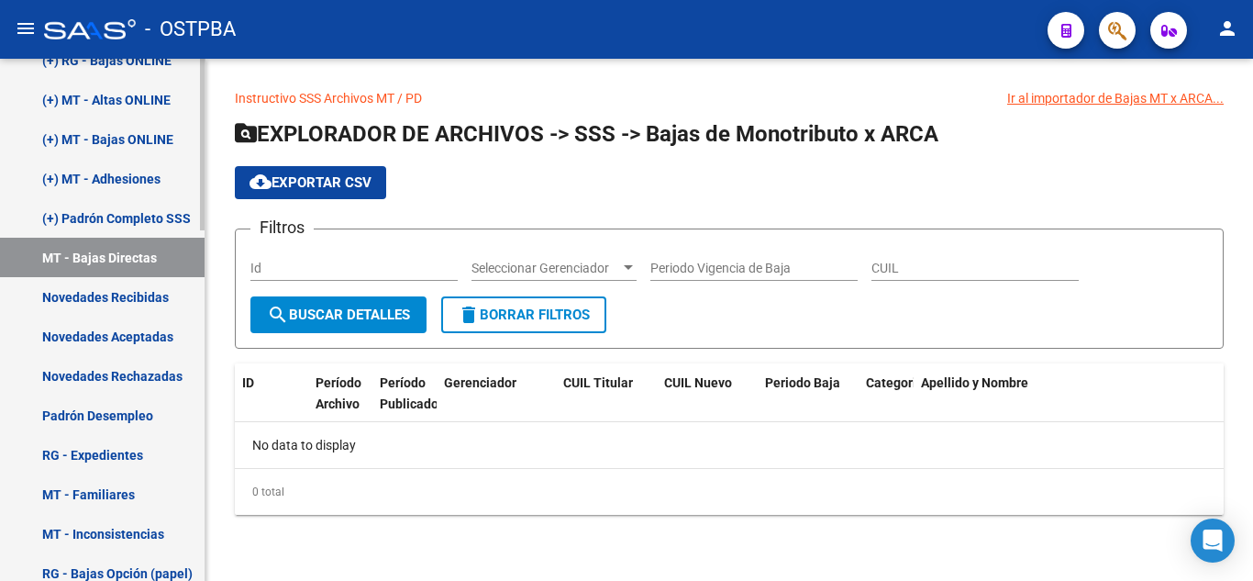
click at [54, 220] on link "(+) Padrón Completo SSS" at bounding box center [102, 217] width 205 height 39
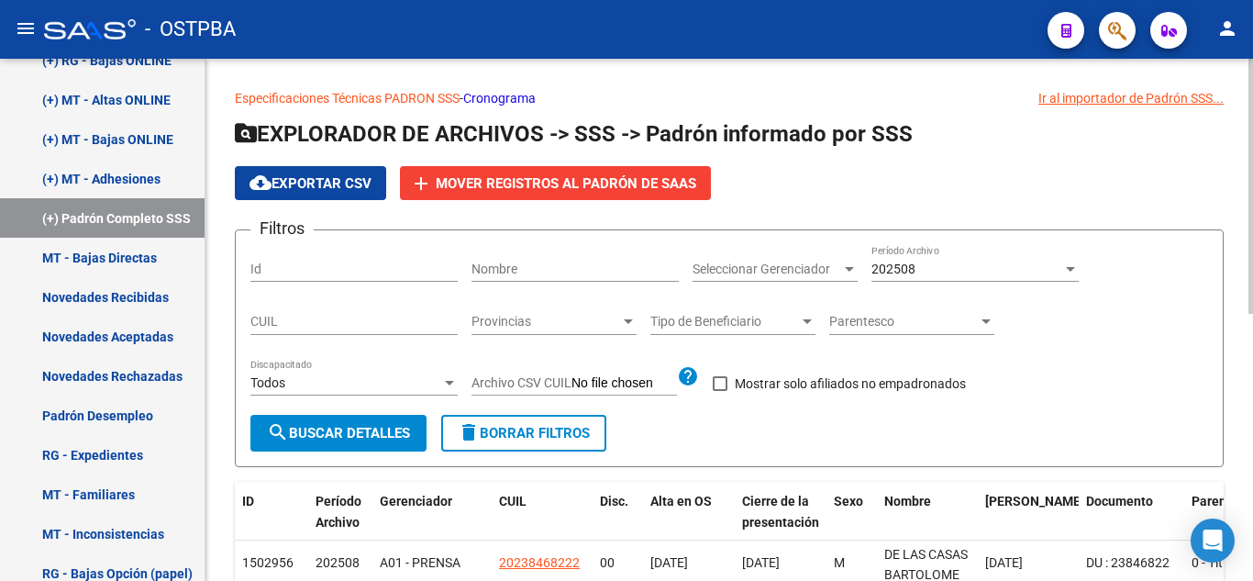
click at [811, 264] on span "Seleccionar Gerenciador" at bounding box center [767, 269] width 149 height 16
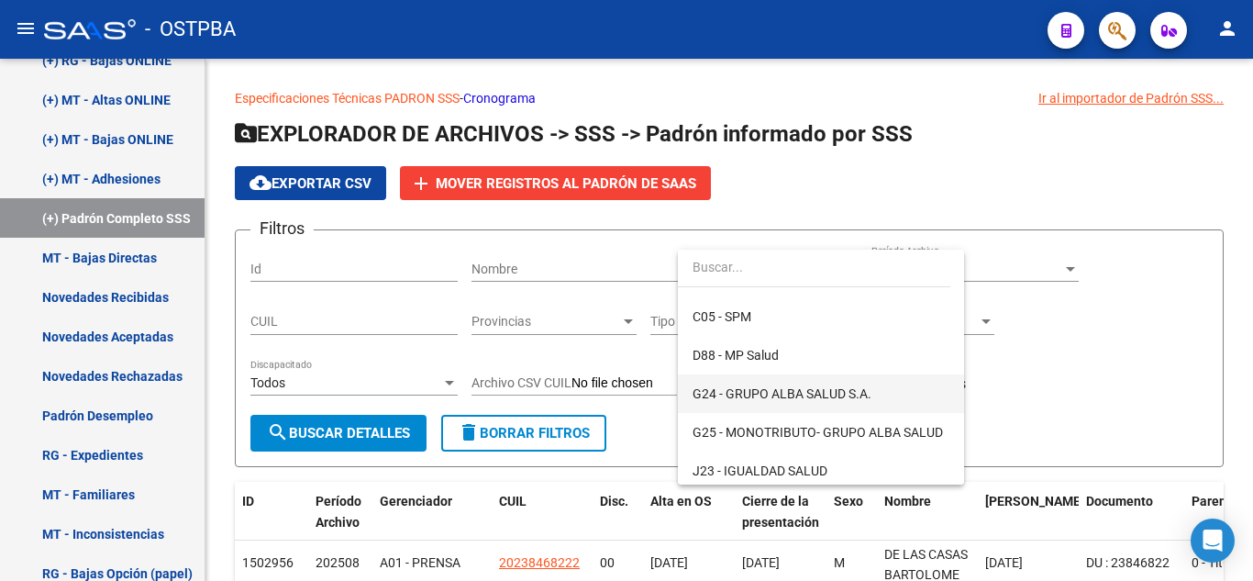
scroll to position [275, 0]
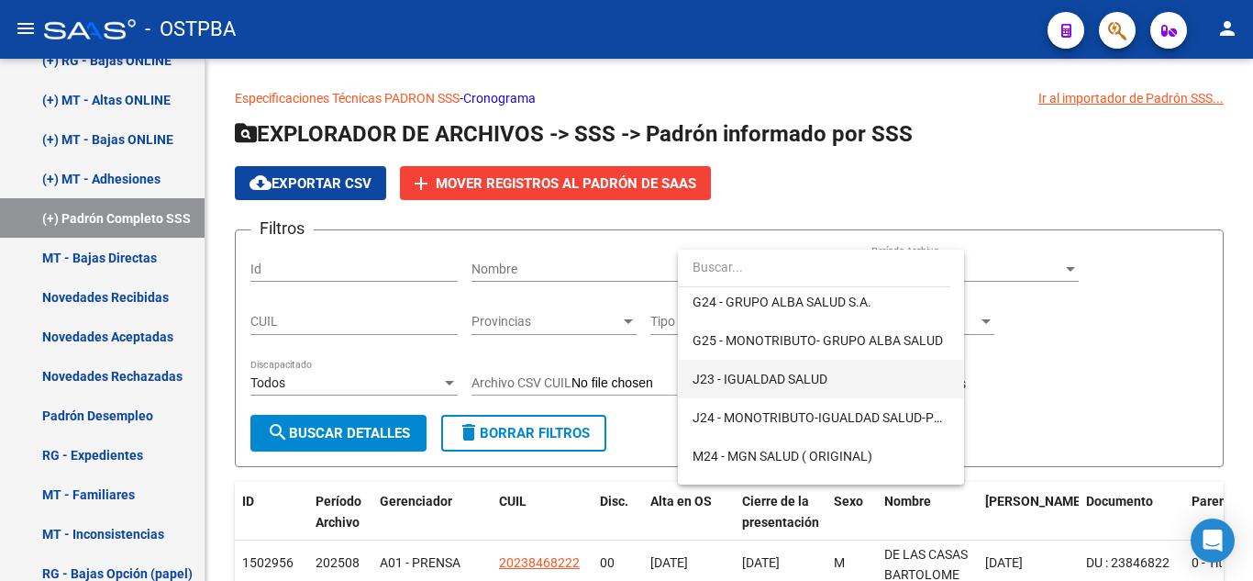
click at [863, 391] on span "J23 - IGUALDAD SALUD" at bounding box center [821, 379] width 257 height 39
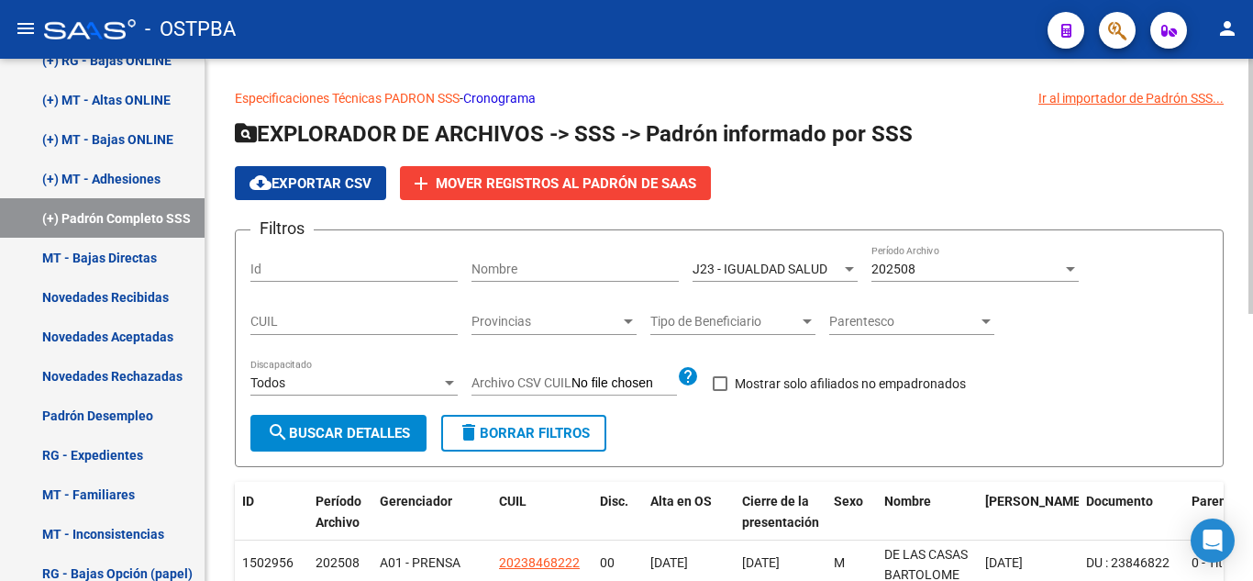
click at [939, 280] on div "202508 Período Archivo" at bounding box center [975, 263] width 207 height 37
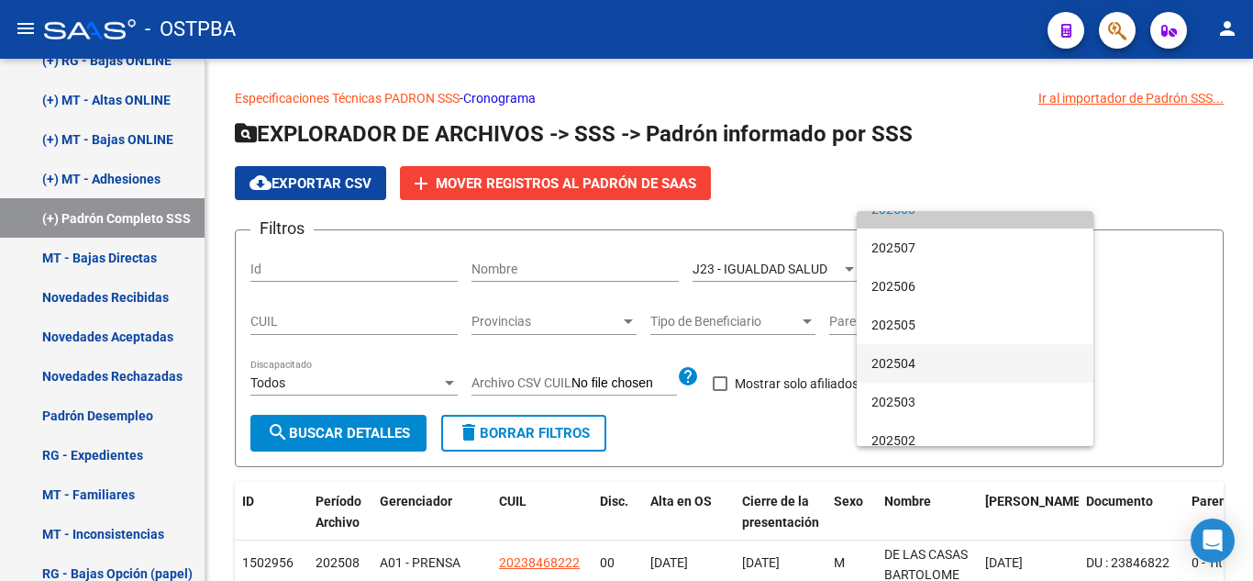
scroll to position [92, 0]
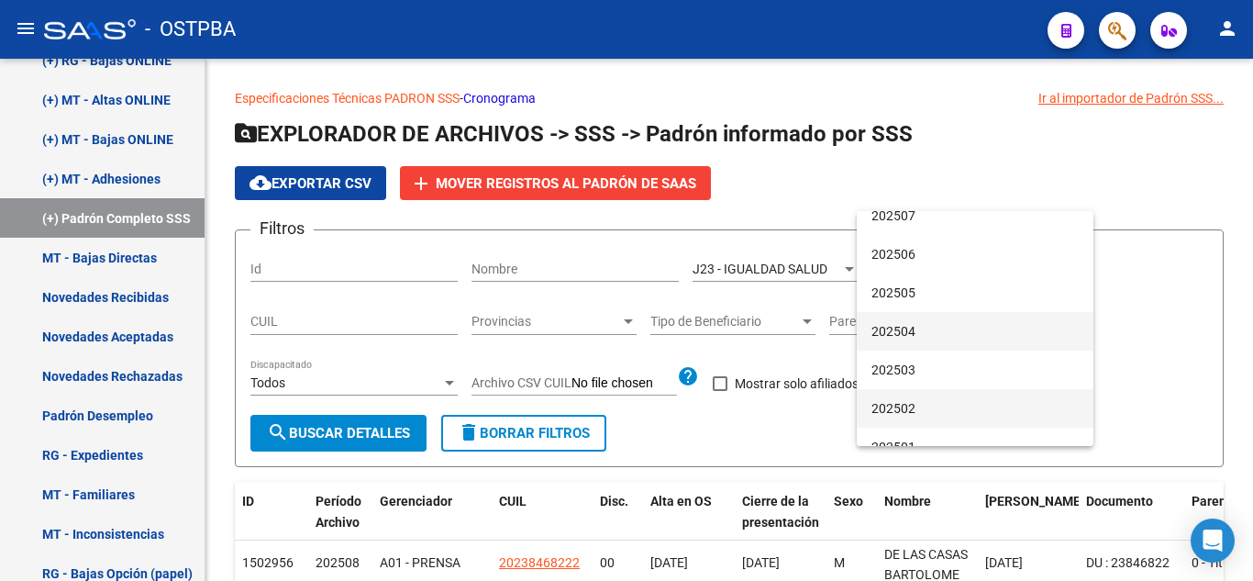
drag, startPoint x: 903, startPoint y: 411, endPoint x: 913, endPoint y: 329, distance: 82.3
click at [913, 329] on div "Todas 202508 202507 202506 202505 202504 202503 202502 202501 202412 202411 202…" at bounding box center [975, 328] width 237 height 235
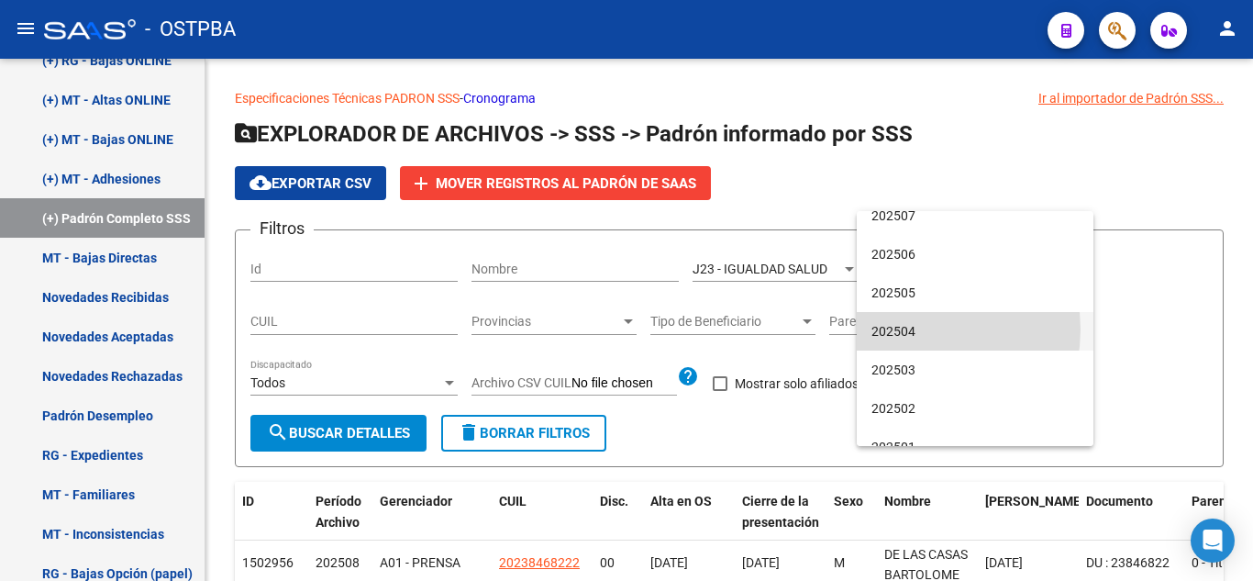
click at [913, 329] on span "202504" at bounding box center [975, 331] width 207 height 39
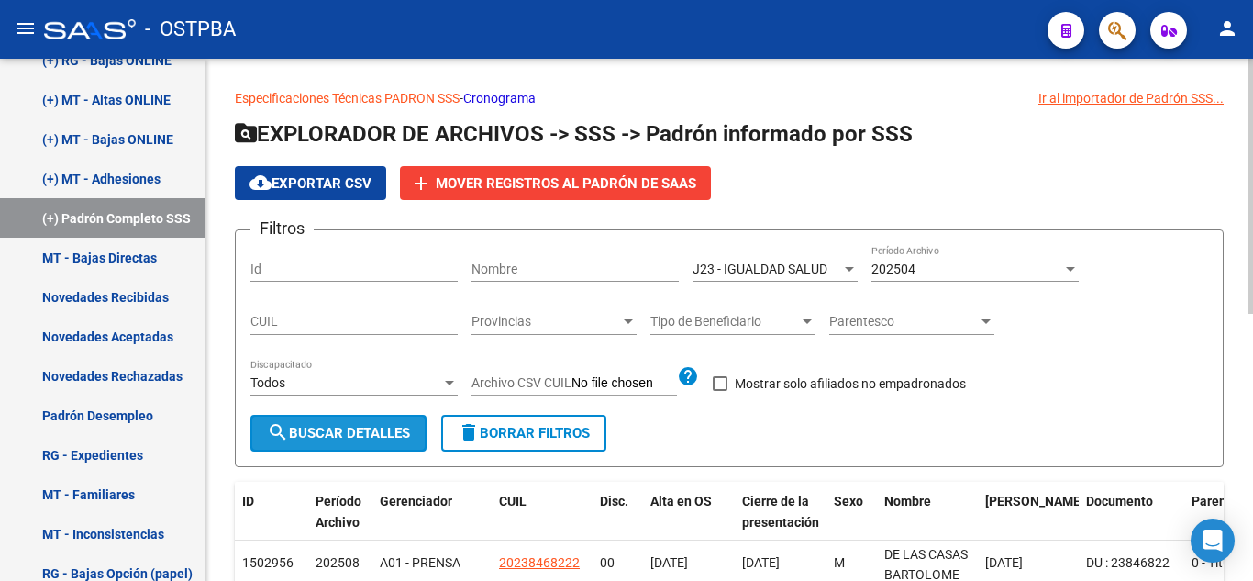
drag, startPoint x: 312, startPoint y: 422, endPoint x: 346, endPoint y: 407, distance: 37.0
click at [312, 421] on button "search Buscar Detalles" at bounding box center [338, 433] width 176 height 37
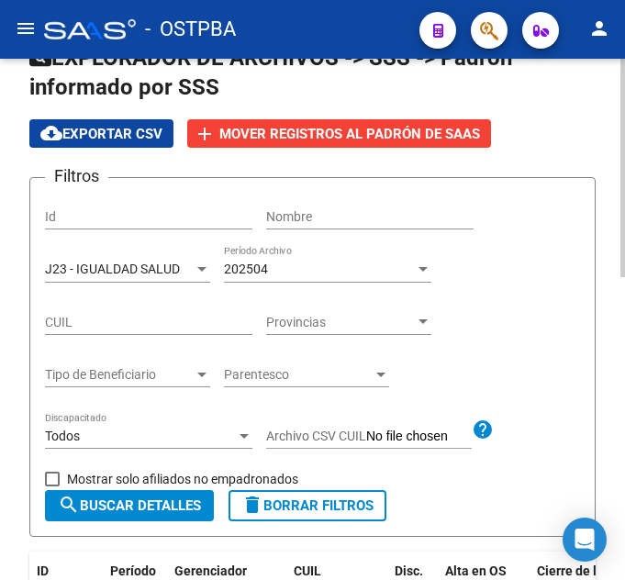
scroll to position [0, 0]
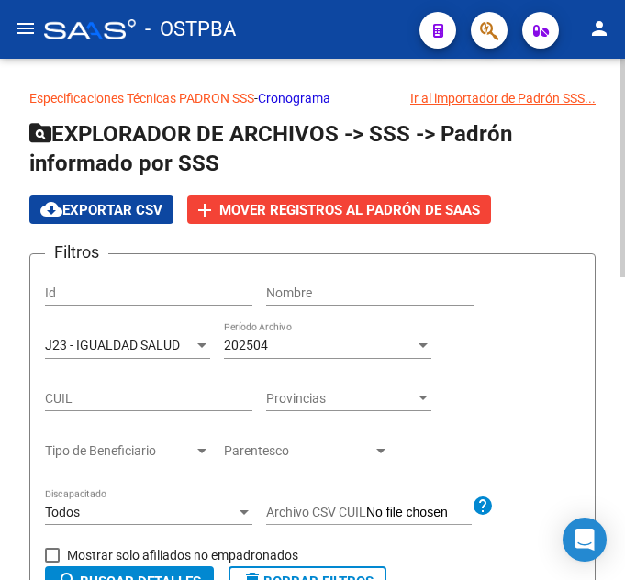
click at [195, 451] on div at bounding box center [202, 450] width 17 height 15
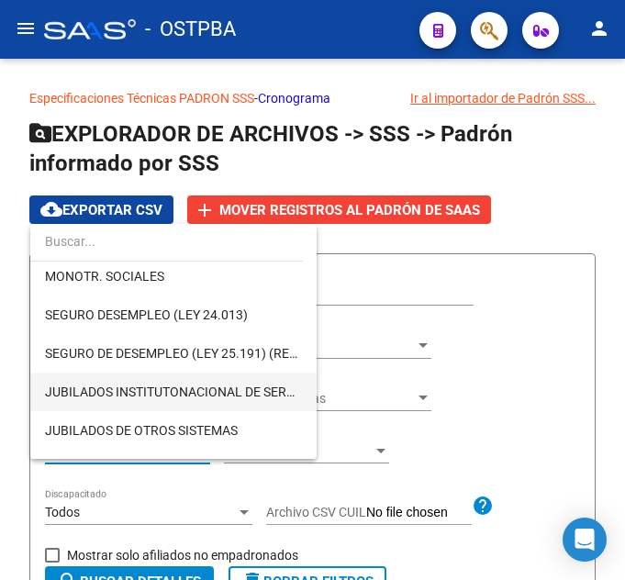
scroll to position [343, 0]
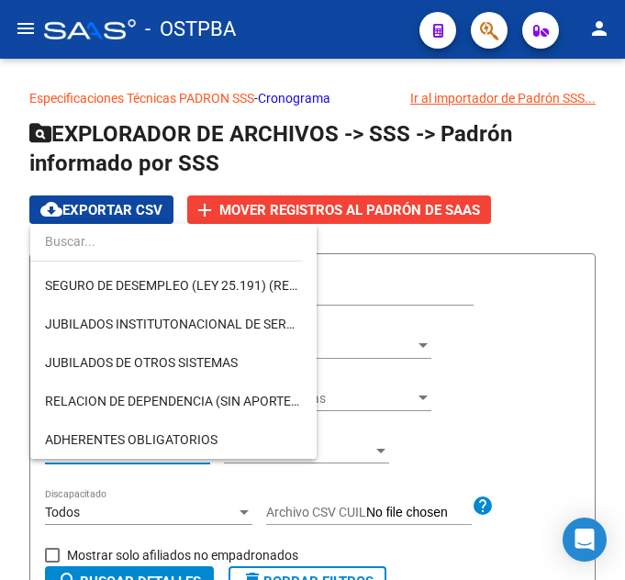
click at [523, 206] on div at bounding box center [312, 290] width 625 height 580
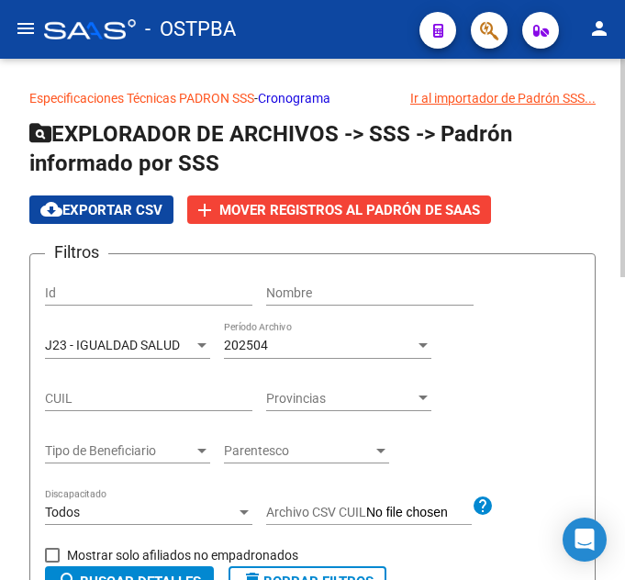
click at [181, 343] on div "J23 - IGUALDAD SALUD" at bounding box center [119, 346] width 149 height 16
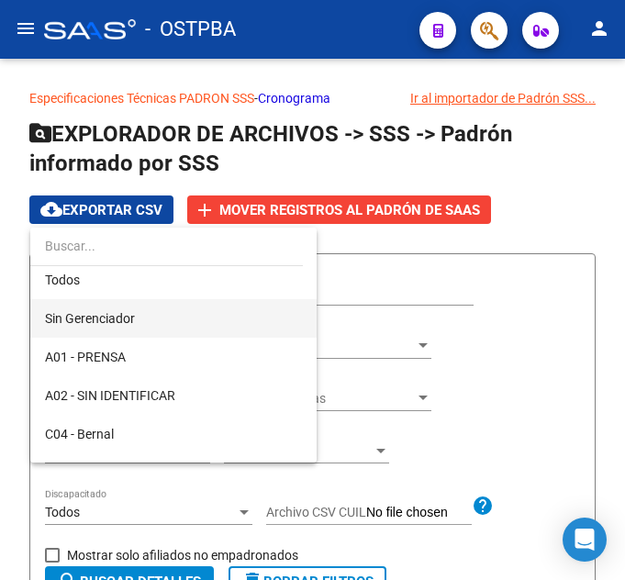
scroll to position [0, 0]
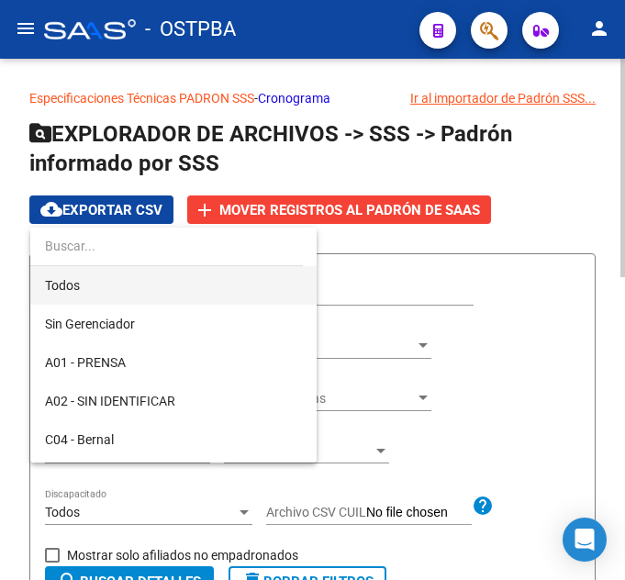
click at [178, 290] on span "Todos" at bounding box center [173, 285] width 257 height 39
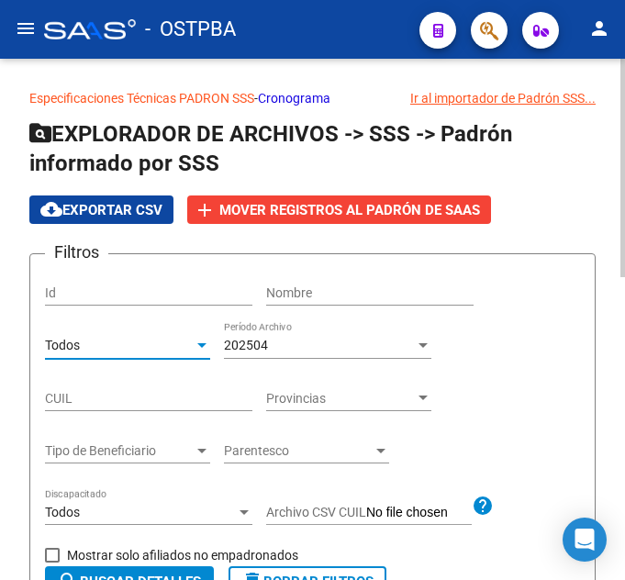
scroll to position [92, 0]
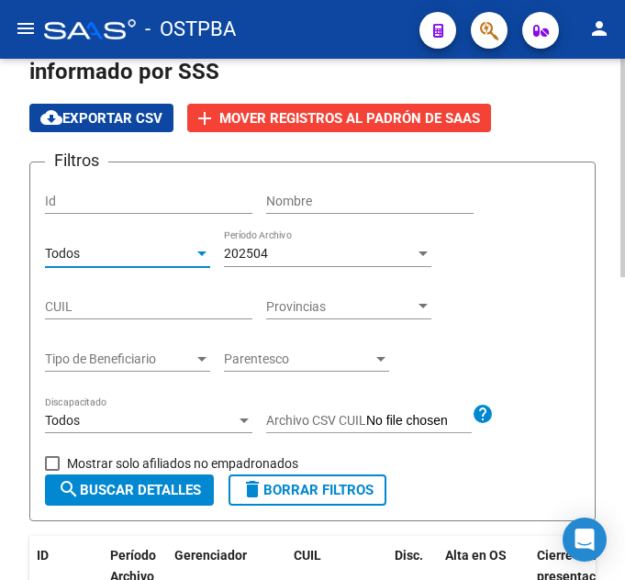
click at [152, 264] on div "Todos Seleccionar Gerenciador" at bounding box center [127, 248] width 165 height 37
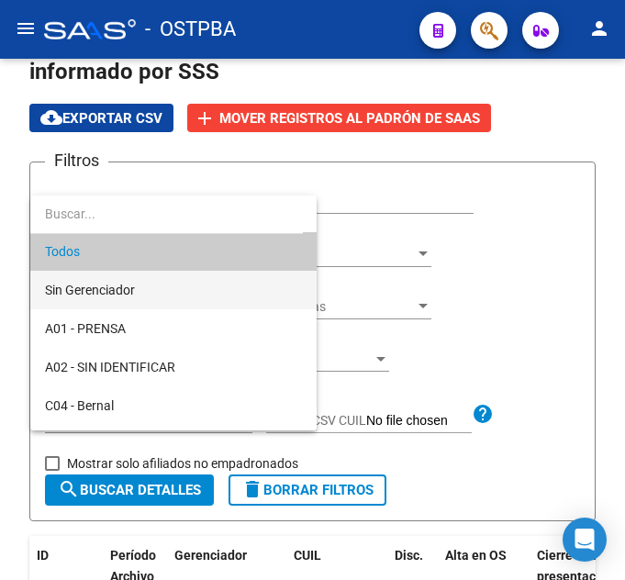
scroll to position [0, 0]
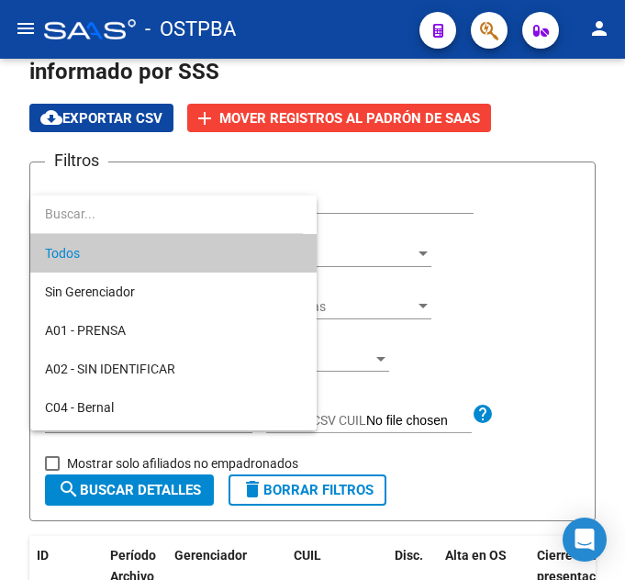
click at [494, 267] on div at bounding box center [312, 290] width 625 height 580
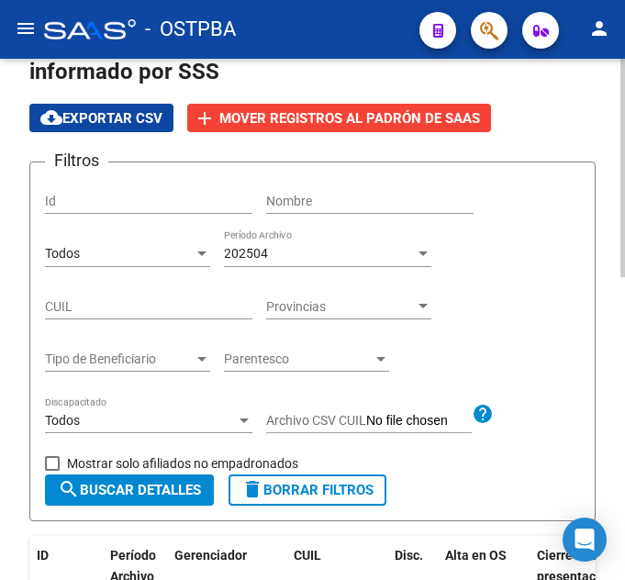
click at [138, 494] on span "search Buscar Detalles" at bounding box center [129, 490] width 143 height 17
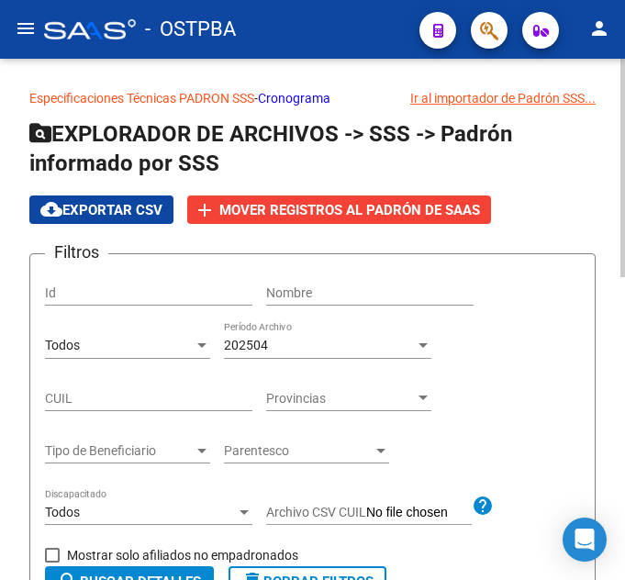
click at [111, 198] on button "cloud_download Exportar CSV" at bounding box center [101, 209] width 144 height 28
click at [76, 350] on span "Seleccionar Gerenciador" at bounding box center [119, 346] width 149 height 16
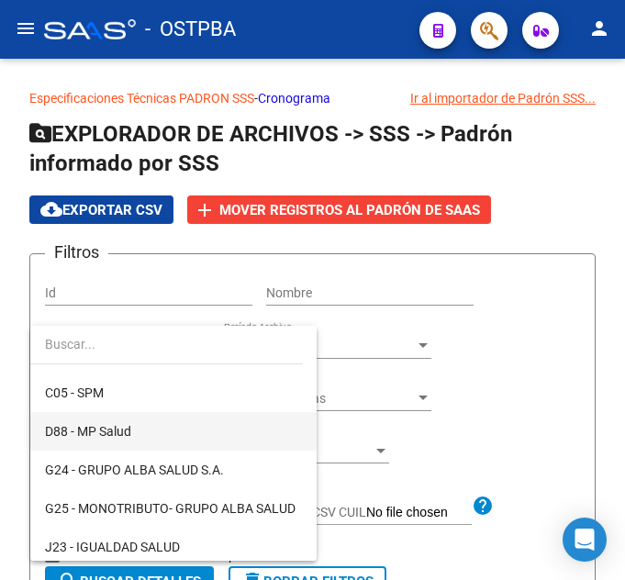
scroll to position [275, 0]
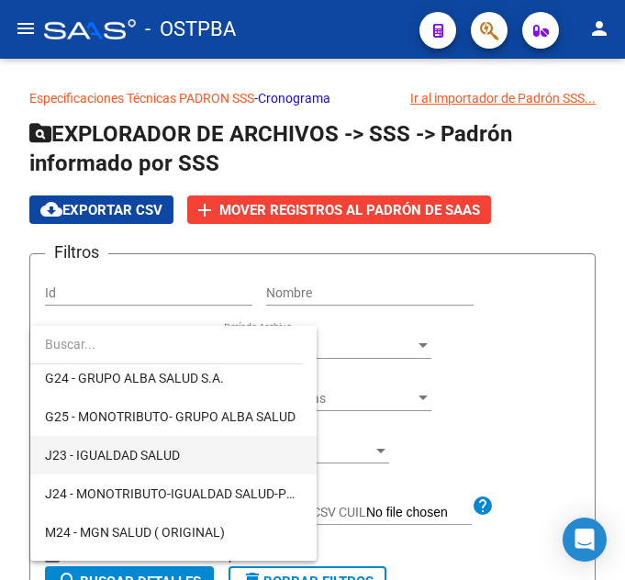
click at [224, 466] on span "J23 - IGUALDAD SALUD" at bounding box center [173, 455] width 257 height 39
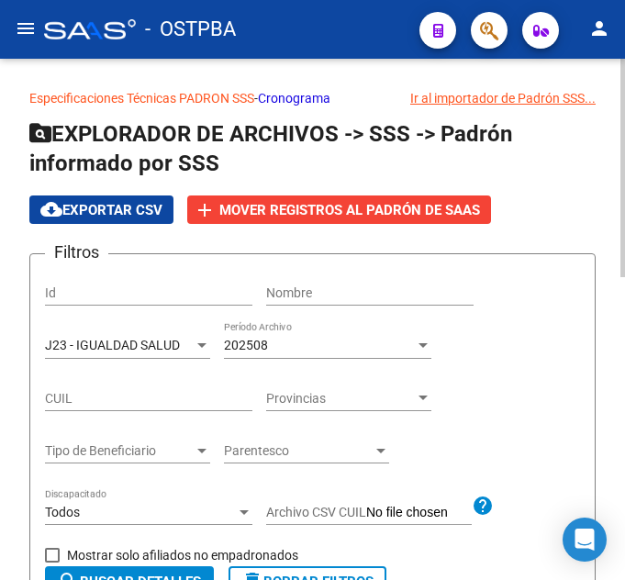
click at [331, 363] on div "202508 Período Archivo" at bounding box center [327, 348] width 207 height 52
click at [340, 352] on div "202508 Período Archivo" at bounding box center [327, 340] width 207 height 37
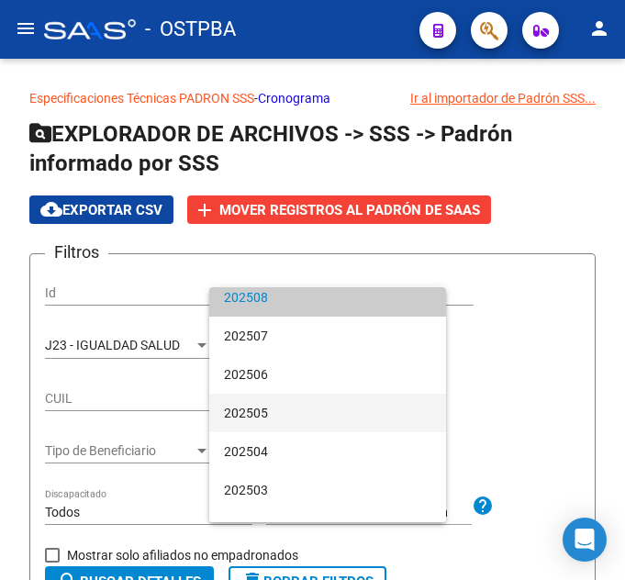
scroll to position [92, 0]
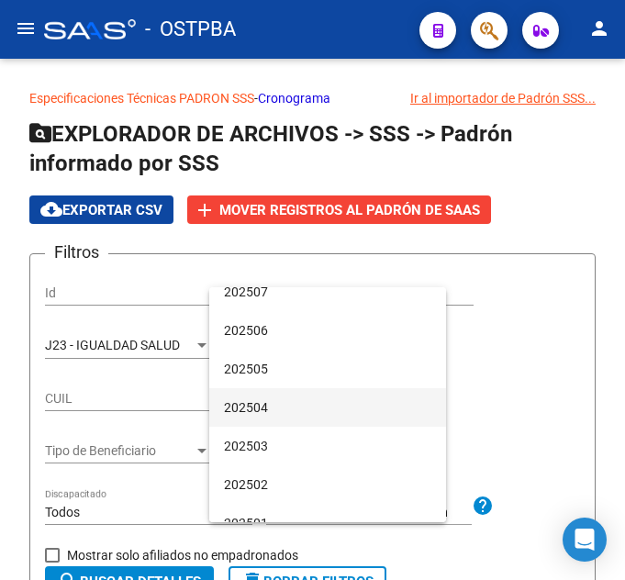
click at [354, 401] on span "202504" at bounding box center [327, 407] width 207 height 39
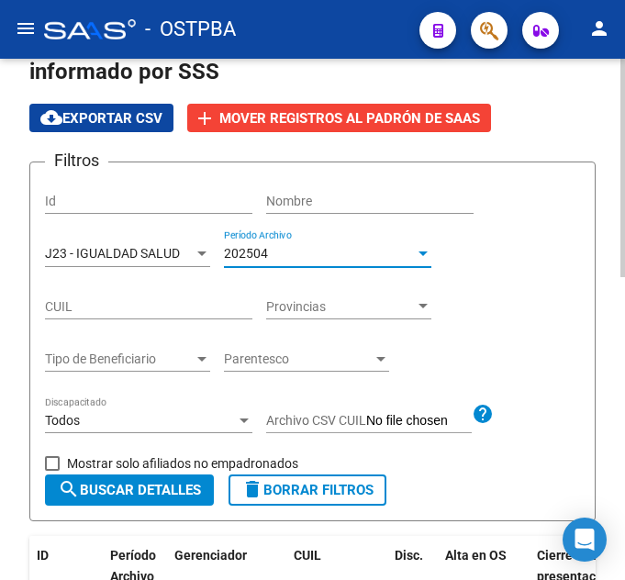
click at [156, 479] on button "search Buscar Detalles" at bounding box center [129, 489] width 169 height 31
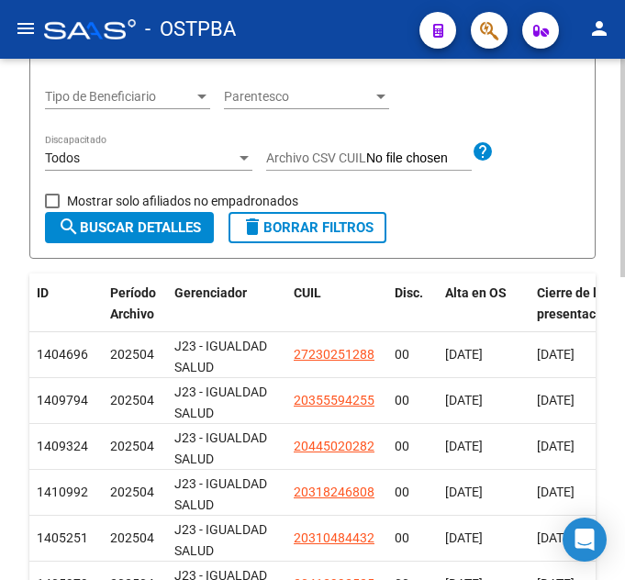
scroll to position [262, 0]
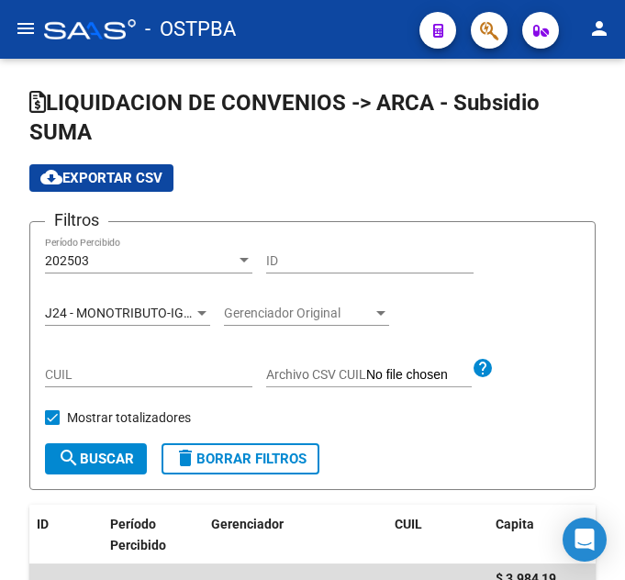
click at [17, 28] on mat-icon "menu" at bounding box center [26, 28] width 22 height 22
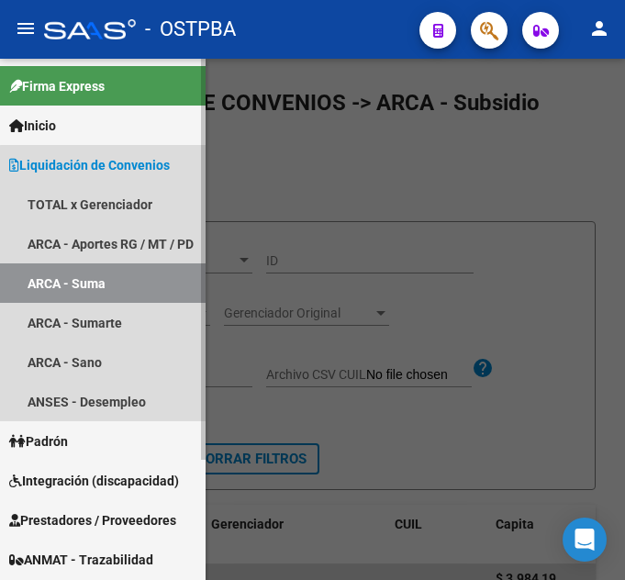
click at [117, 286] on link "ARCA - Suma" at bounding box center [102, 282] width 205 height 39
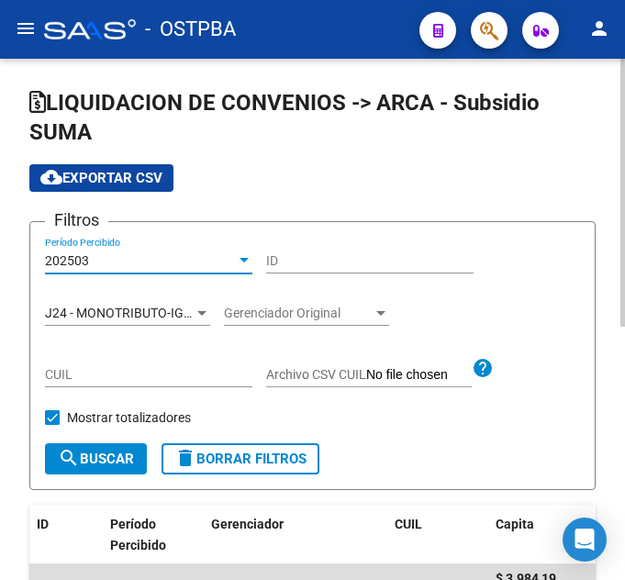
click at [154, 261] on div "202503" at bounding box center [140, 261] width 191 height 16
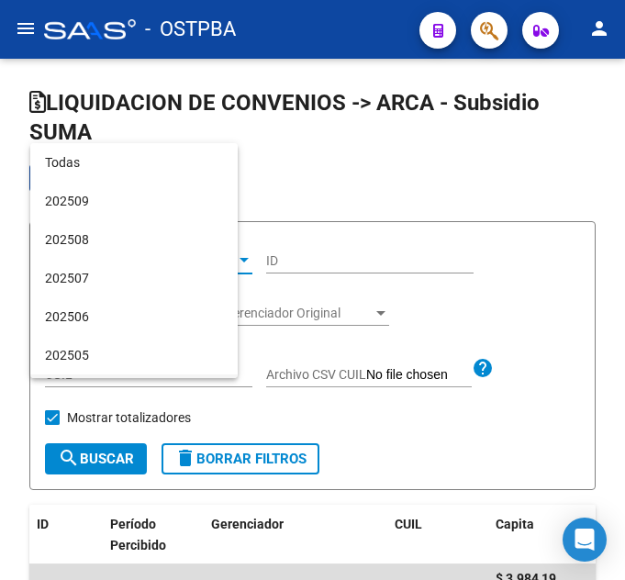
scroll to position [172, 0]
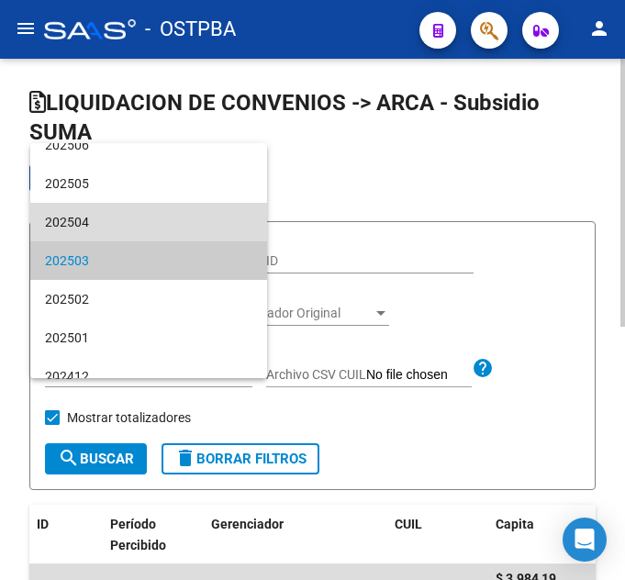
click at [153, 212] on span "202504" at bounding box center [148, 222] width 207 height 39
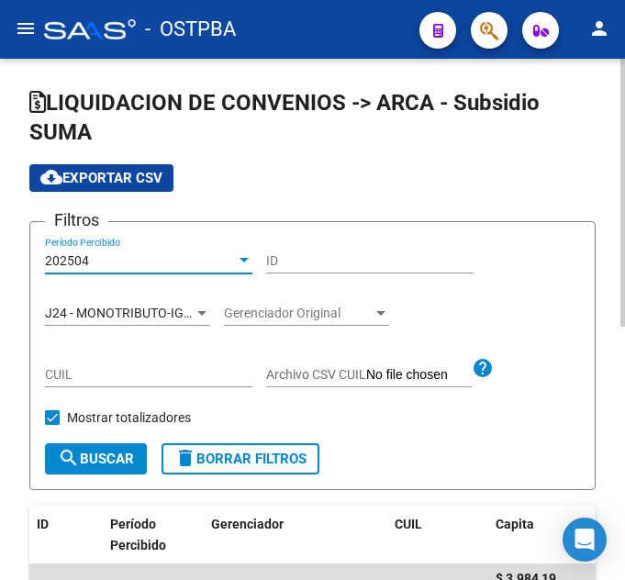
click at [80, 455] on span "search Buscar" at bounding box center [96, 458] width 76 height 17
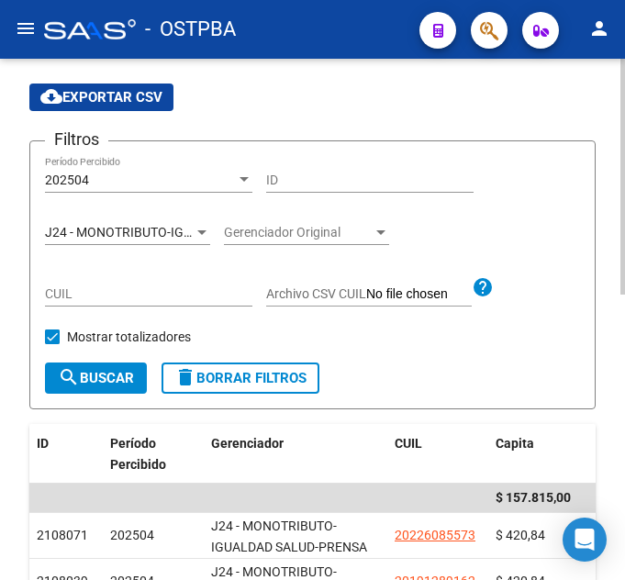
scroll to position [78, 0]
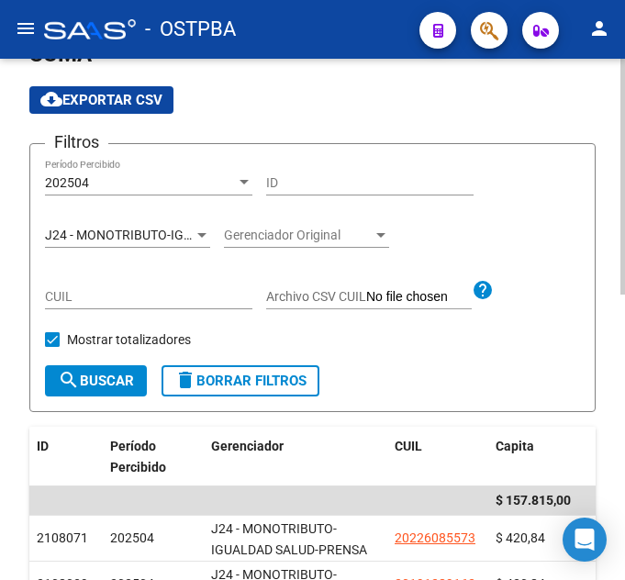
click at [172, 231] on span "J24 - MONOTRIBUTO-IGUALDAD SALUD-PRENSA" at bounding box center [186, 235] width 282 height 15
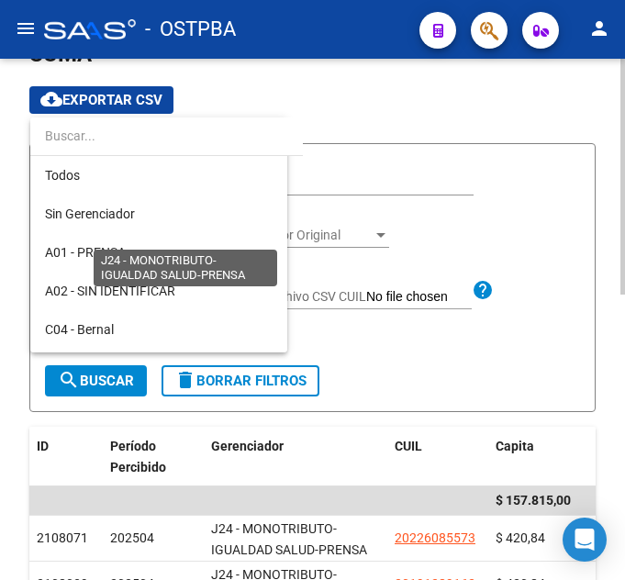
scroll to position [326, 0]
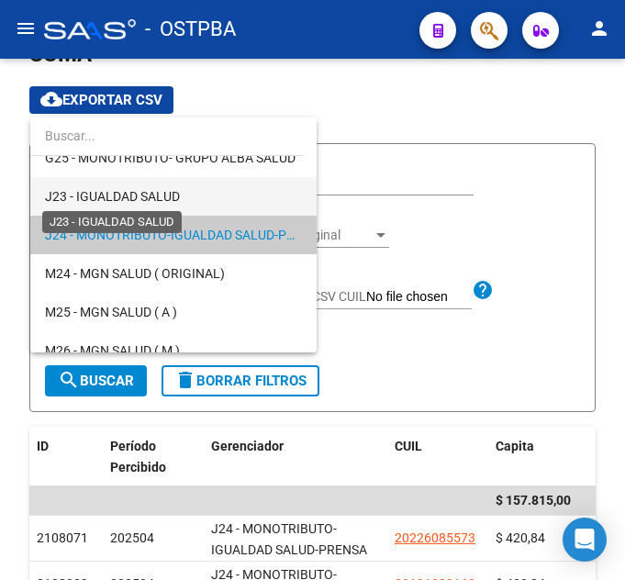
click at [174, 198] on span "J23 - IGUALDAD SALUD" at bounding box center [112, 196] width 135 height 15
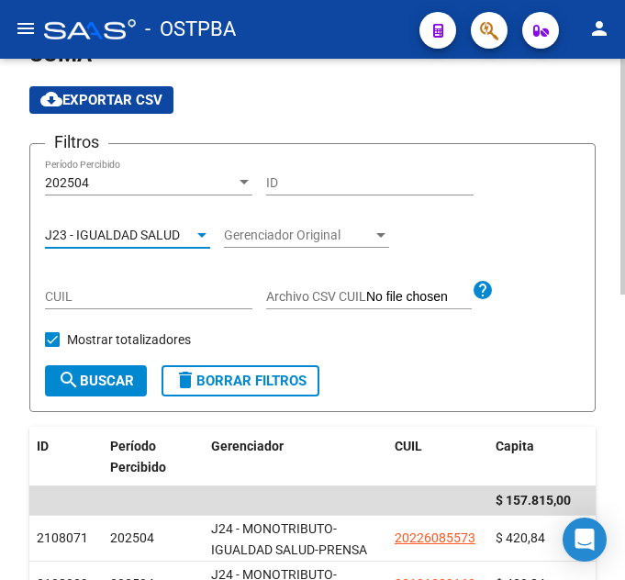
click at [93, 372] on button "search Buscar" at bounding box center [96, 380] width 102 height 31
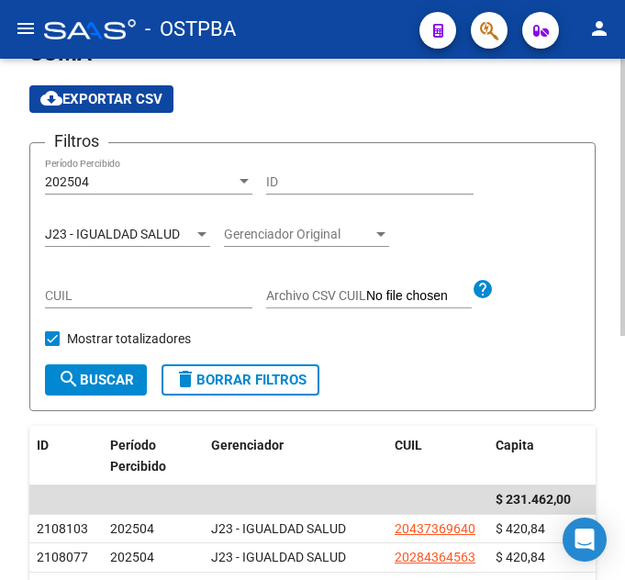
scroll to position [78, 0]
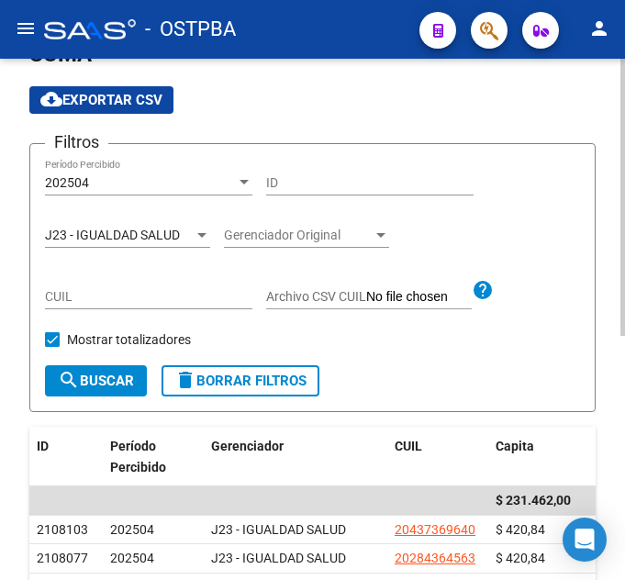
click at [142, 239] on span "J23 - IGUALDAD SALUD" at bounding box center [112, 235] width 135 height 15
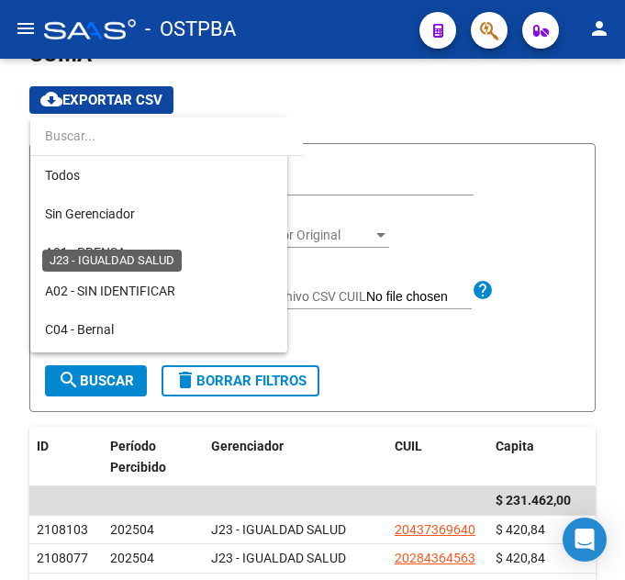
scroll to position [287, 0]
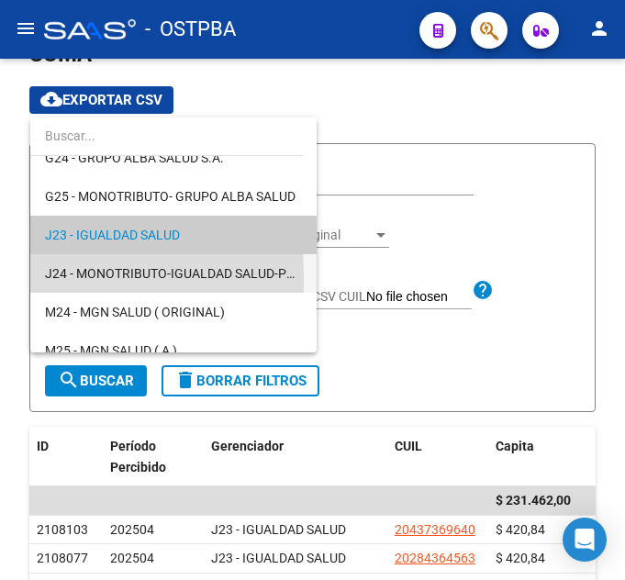
click at [239, 284] on span "J24 - MONOTRIBUTO-IGUALDAD SALUD-PRENSA" at bounding box center [173, 273] width 257 height 39
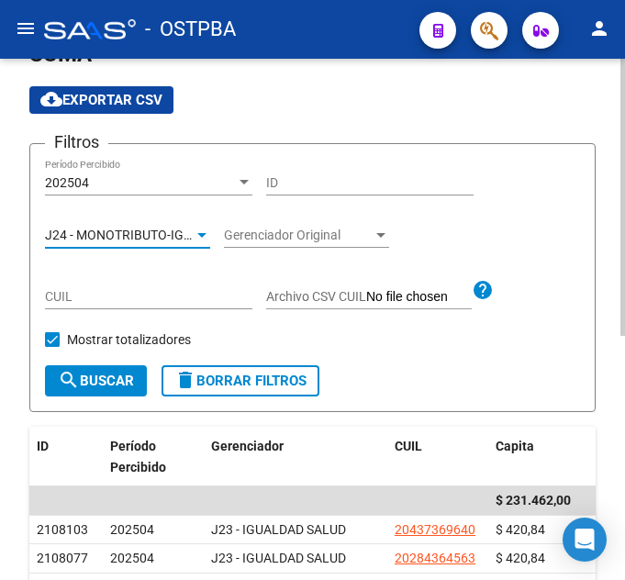
click at [81, 375] on span "search Buscar" at bounding box center [96, 380] width 76 height 17
